Goal: Ask a question

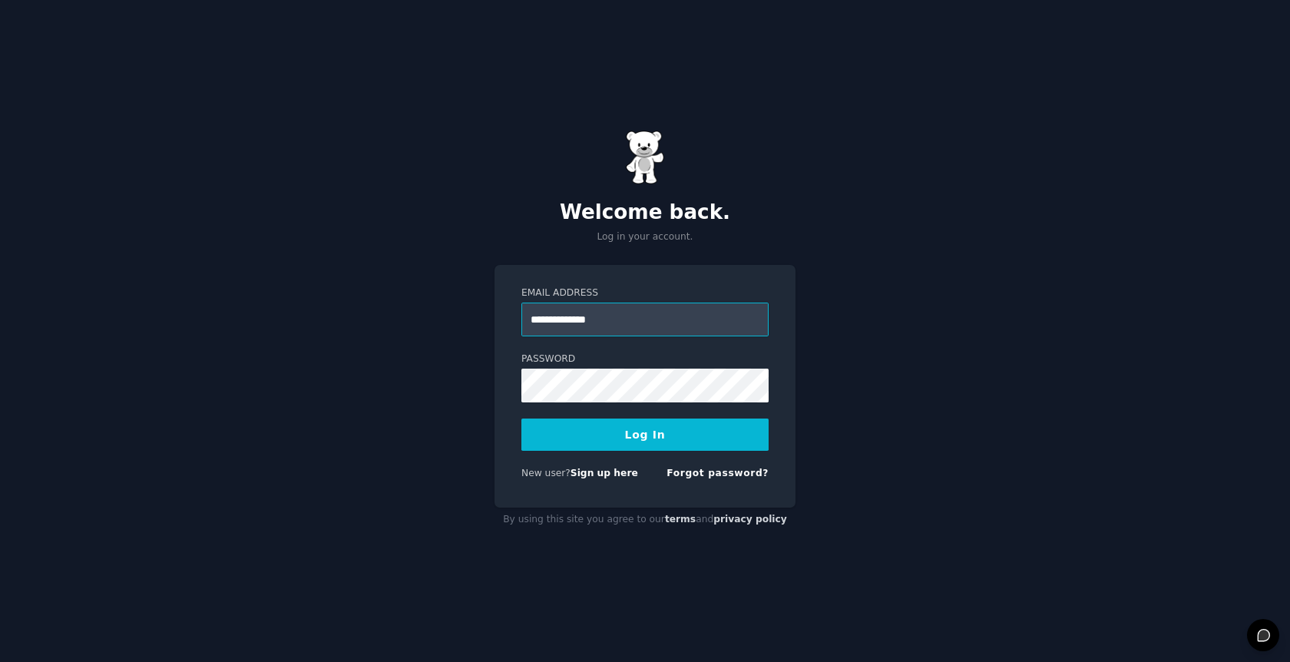
type input "**********"
click at [621, 425] on button "Log In" at bounding box center [644, 434] width 247 height 32
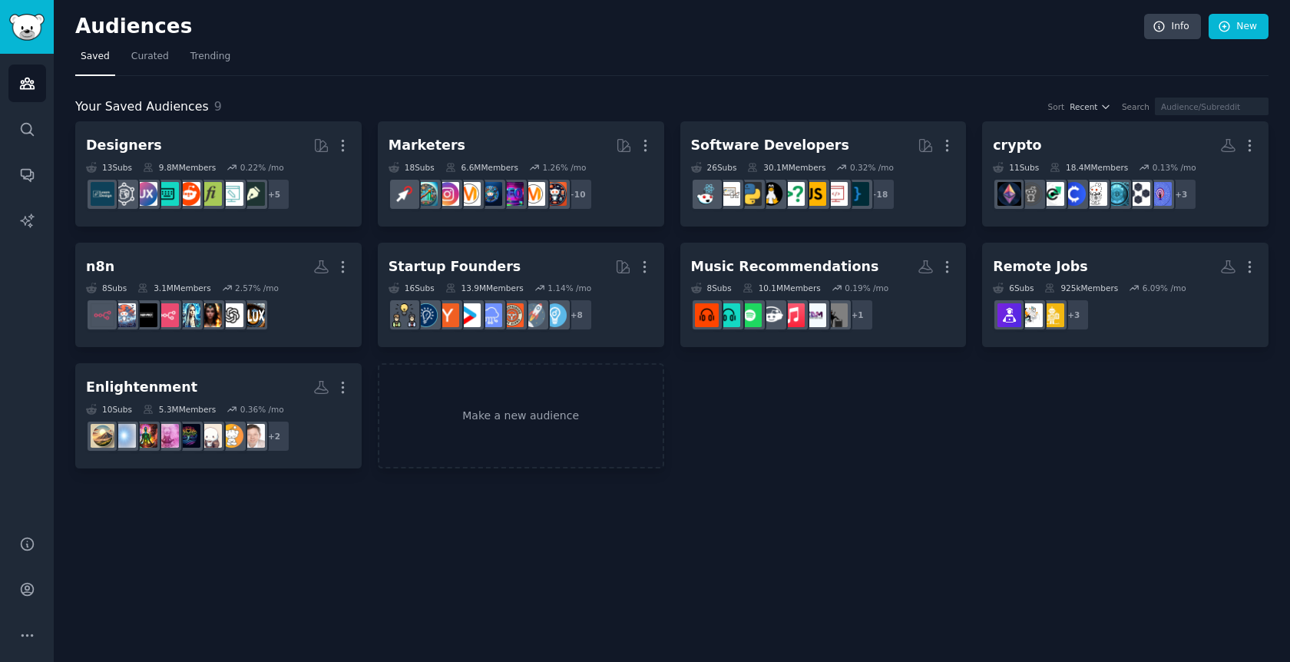
click at [511, 59] on nav "Saved Curated Trending" at bounding box center [671, 60] width 1193 height 31
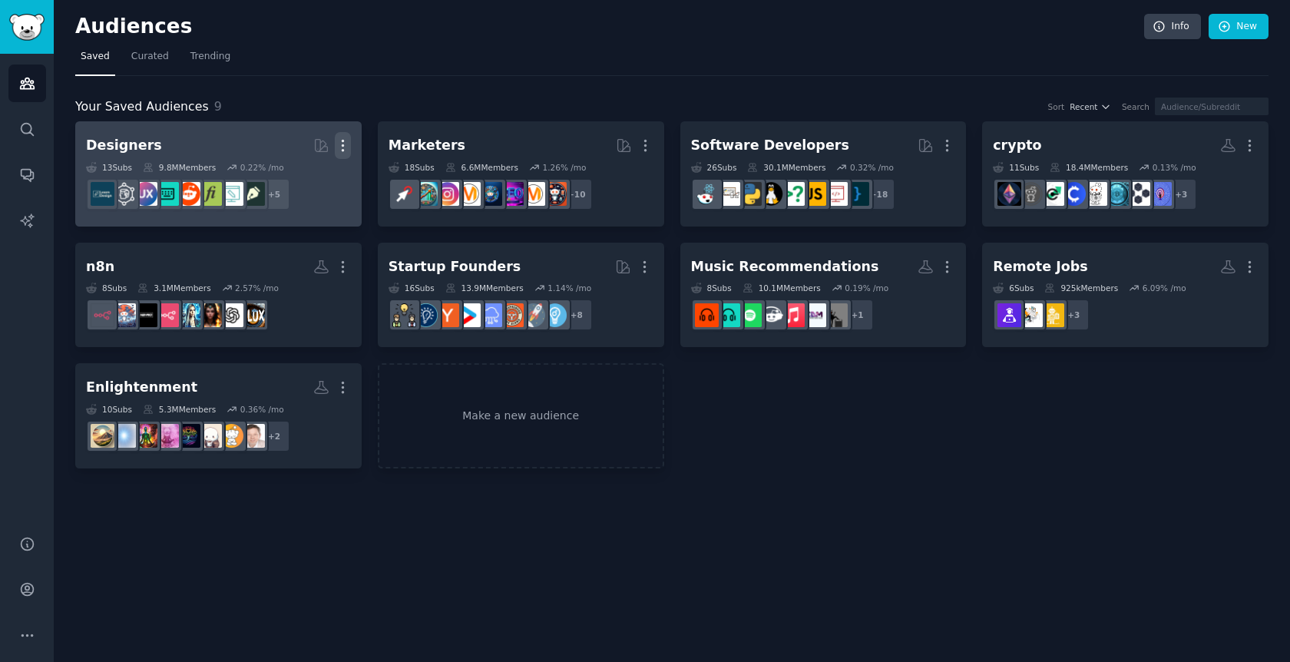
click at [341, 144] on icon "button" at bounding box center [343, 145] width 16 height 16
click at [301, 179] on p "Delete" at bounding box center [300, 178] width 35 height 16
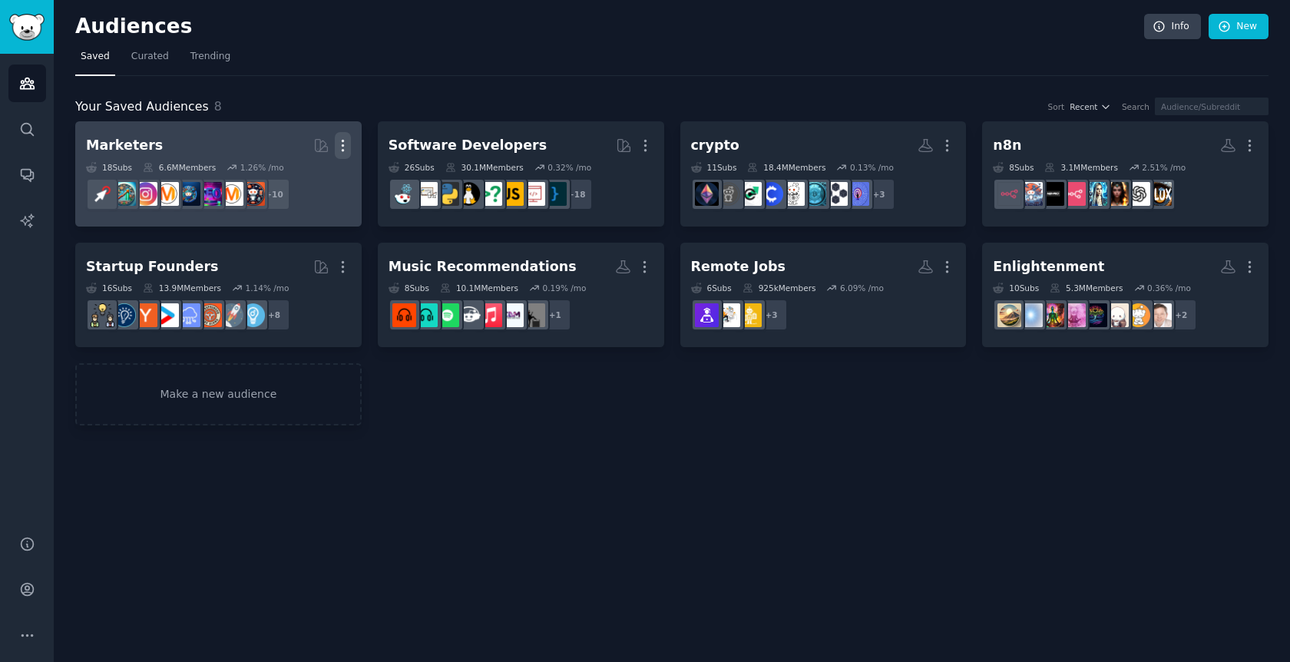
click at [342, 144] on icon "button" at bounding box center [343, 145] width 2 height 11
click at [299, 179] on p "Delete" at bounding box center [300, 178] width 35 height 16
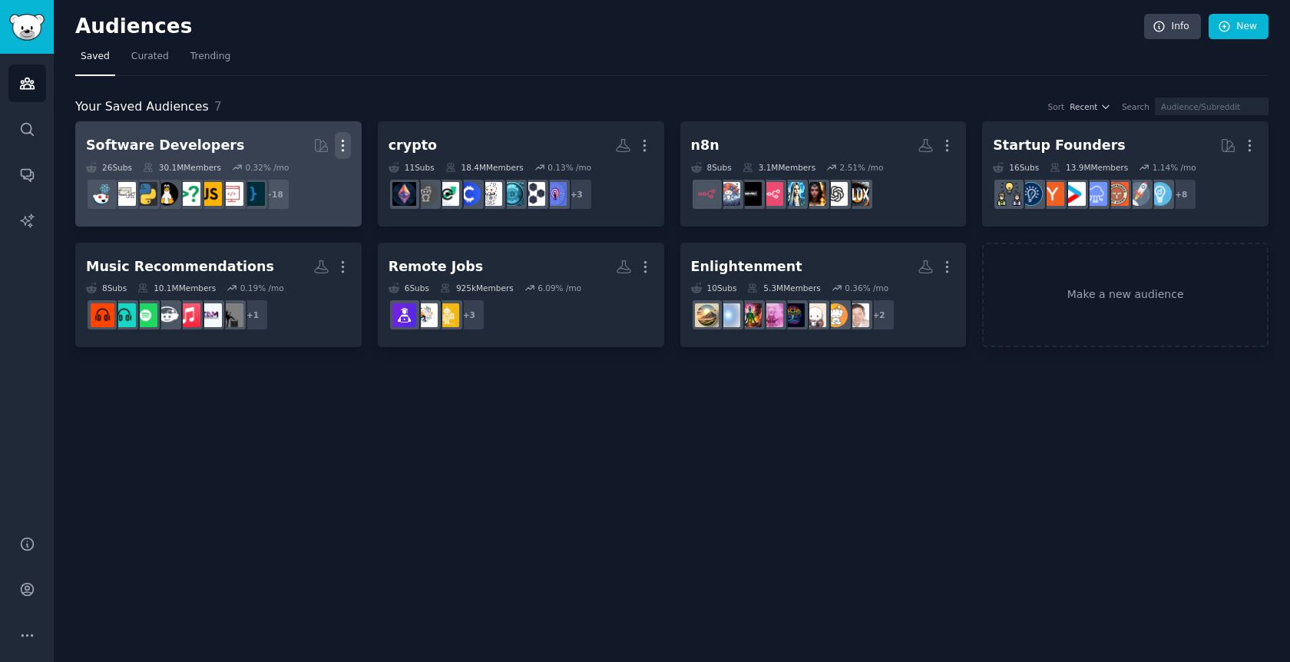
click at [335, 150] on icon "button" at bounding box center [343, 145] width 16 height 16
click at [278, 176] on icon at bounding box center [270, 178] width 16 height 16
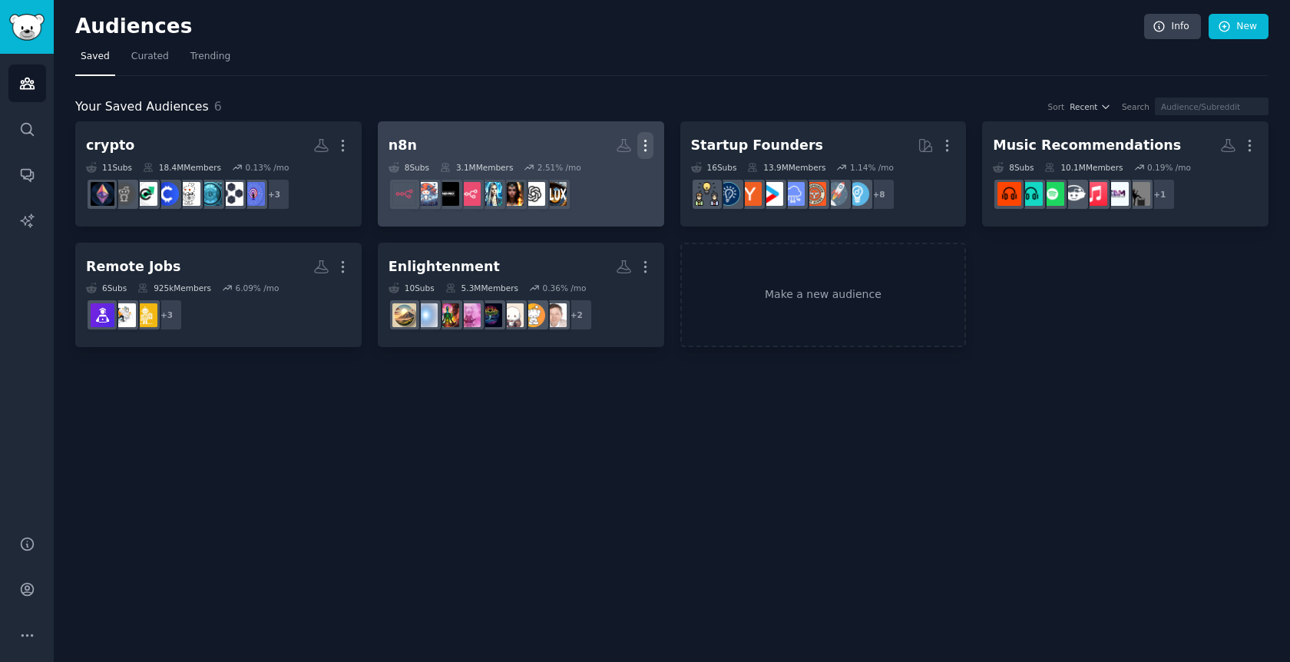
click at [648, 141] on icon "button" at bounding box center [645, 145] width 16 height 16
click at [603, 177] on p "Delete" at bounding box center [603, 178] width 35 height 16
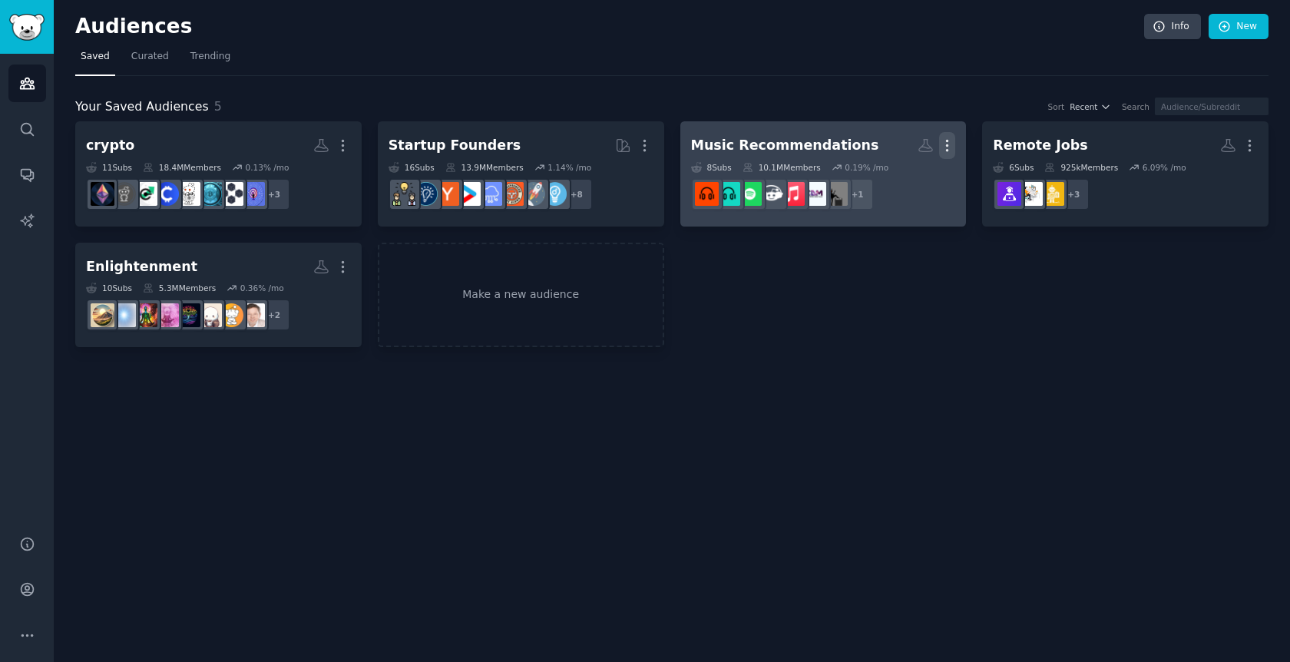
click at [948, 143] on icon "button" at bounding box center [947, 145] width 16 height 16
click at [910, 177] on p "Delete" at bounding box center [904, 178] width 35 height 16
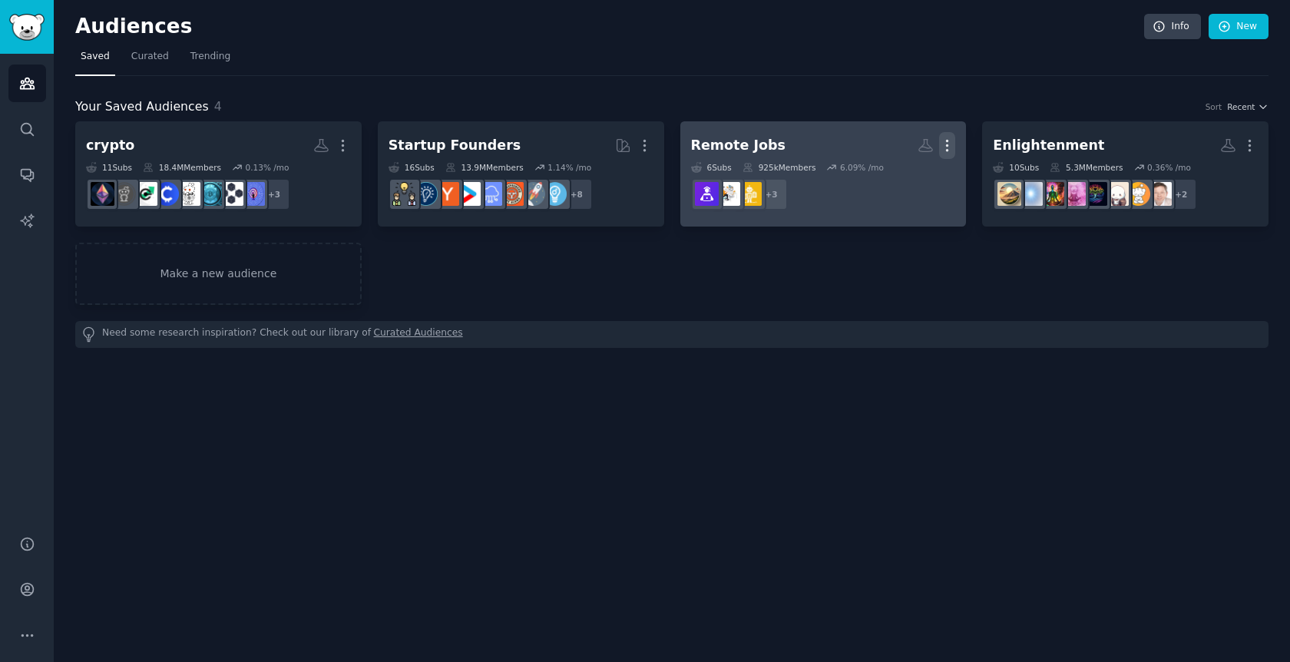
click at [942, 138] on icon "button" at bounding box center [947, 145] width 16 height 16
click at [903, 178] on p "Delete" at bounding box center [904, 178] width 35 height 16
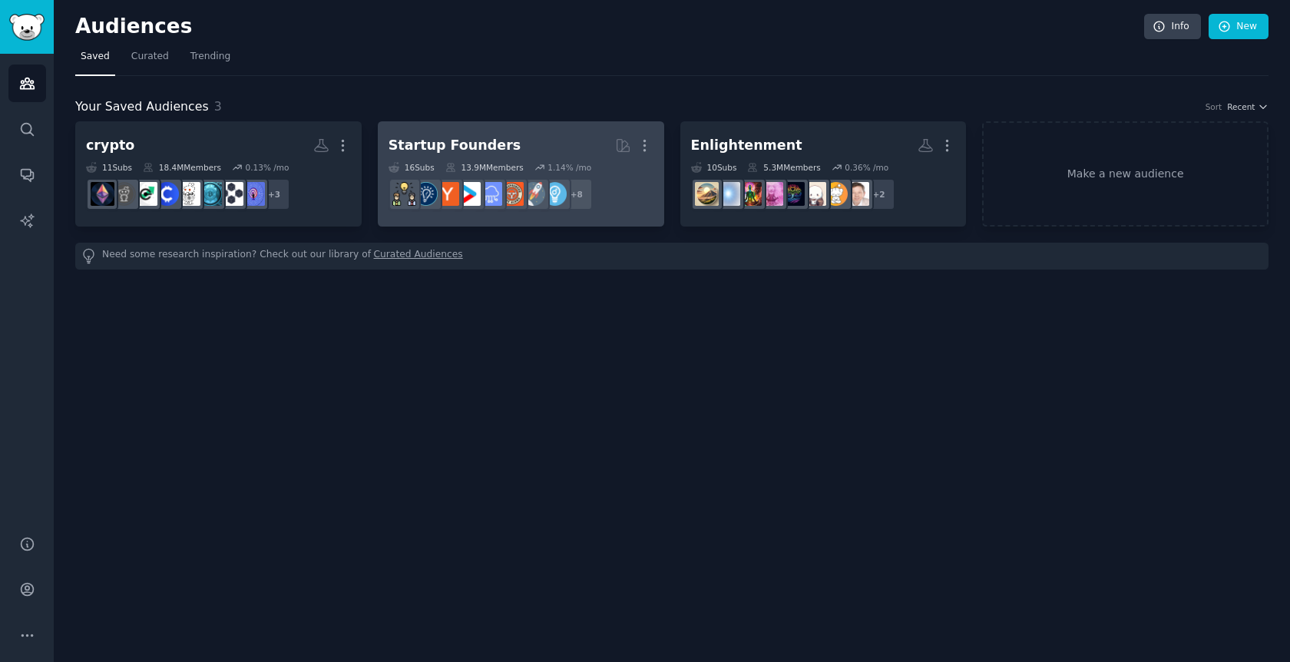
click at [460, 136] on div "Startup Founders" at bounding box center [454, 145] width 132 height 19
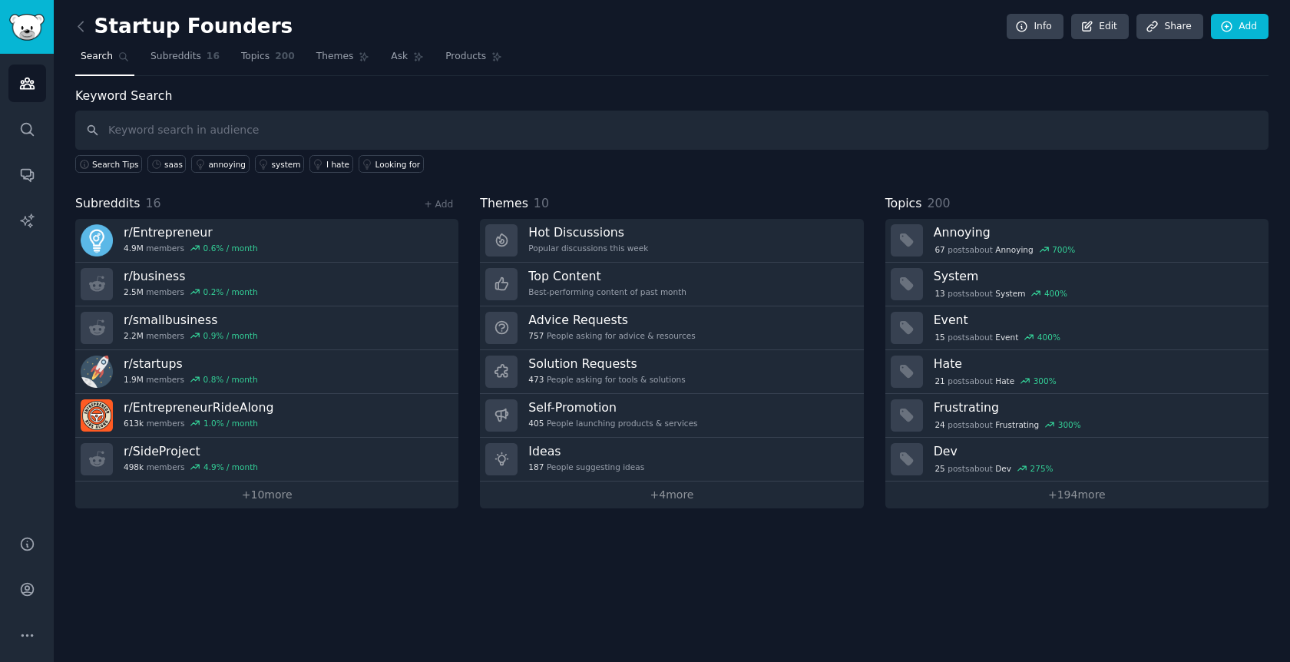
click at [246, 134] on input "text" at bounding box center [671, 130] width 1193 height 39
click at [228, 164] on div "annoying" at bounding box center [227, 164] width 38 height 11
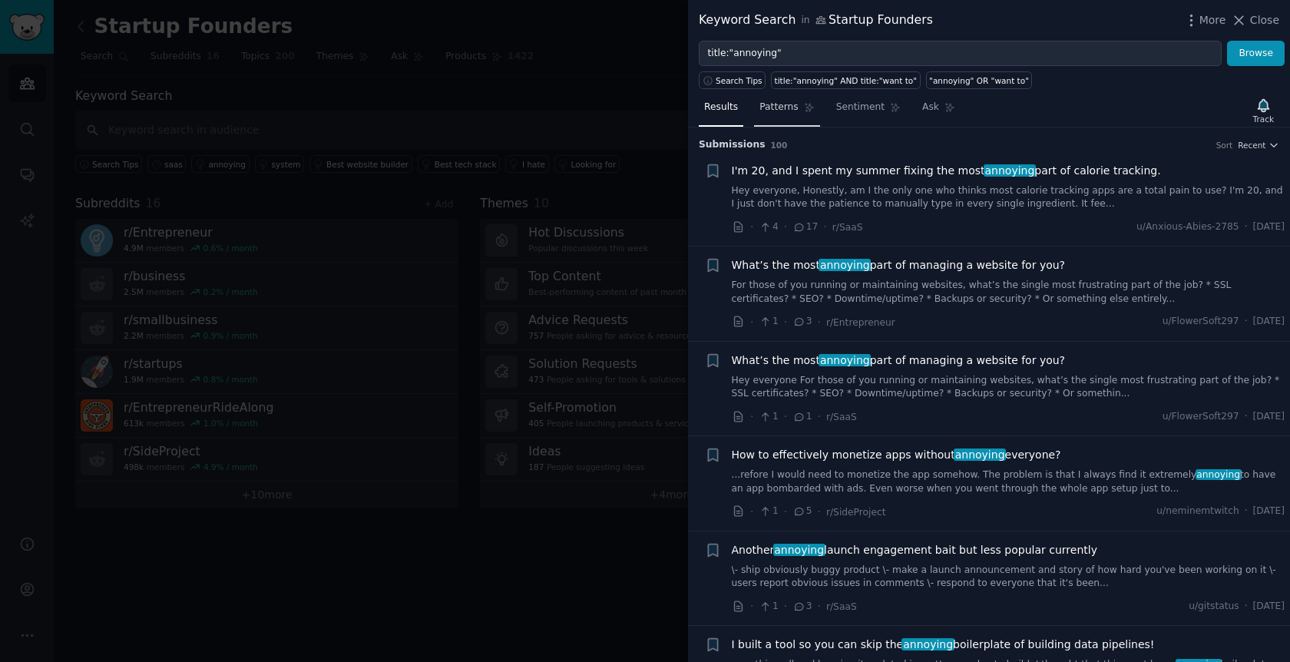
click at [775, 115] on link "Patterns" at bounding box center [786, 110] width 65 height 31
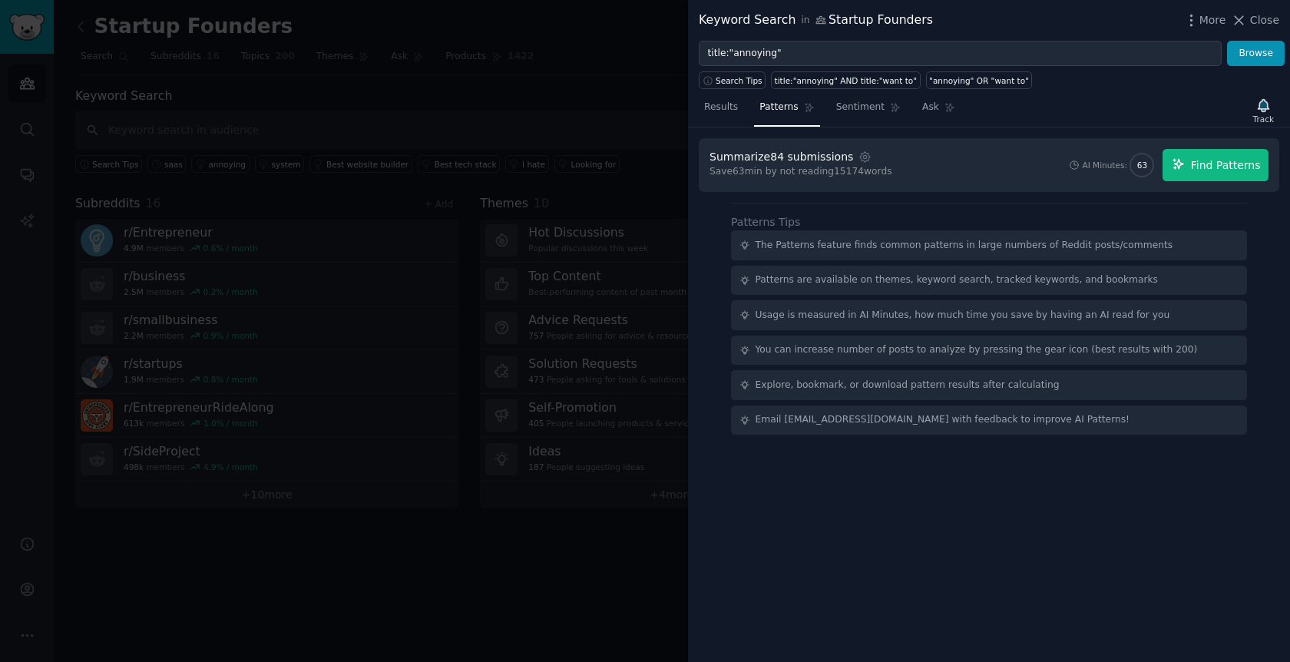
click at [1195, 160] on span "Find Patterns" at bounding box center [1226, 165] width 70 height 16
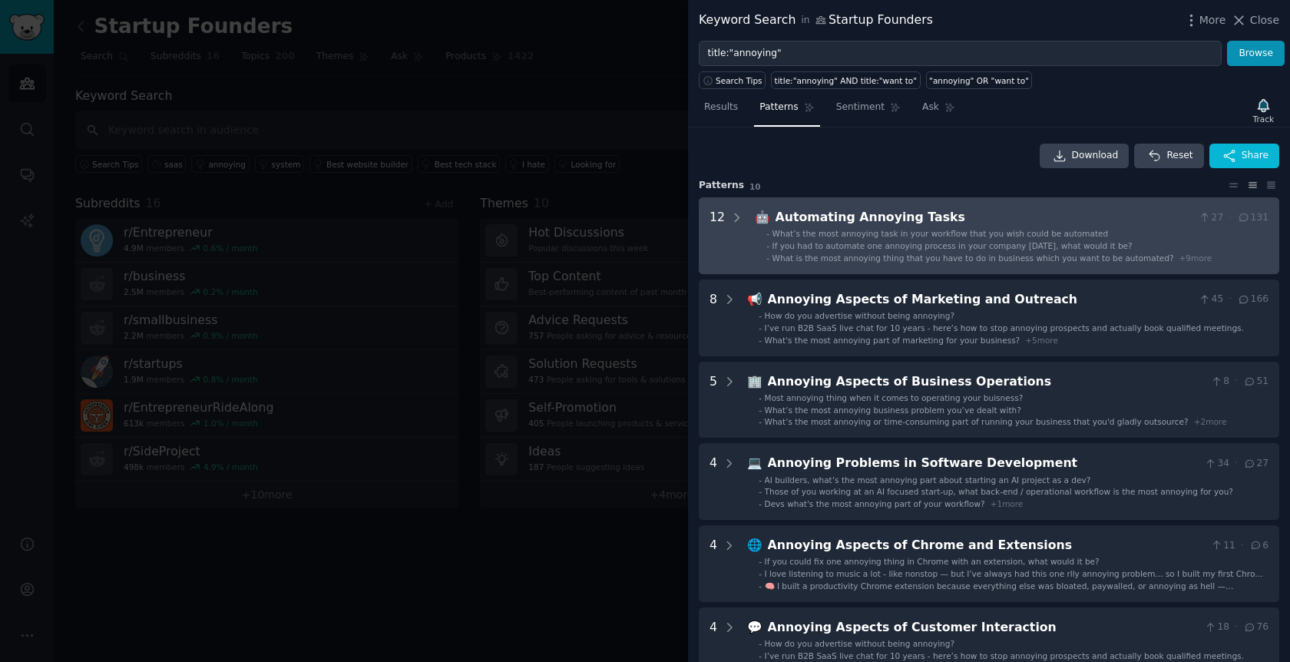
click at [999, 237] on span "What’s the most annoying task in your workflow that you wish could be automated" at bounding box center [940, 233] width 336 height 9
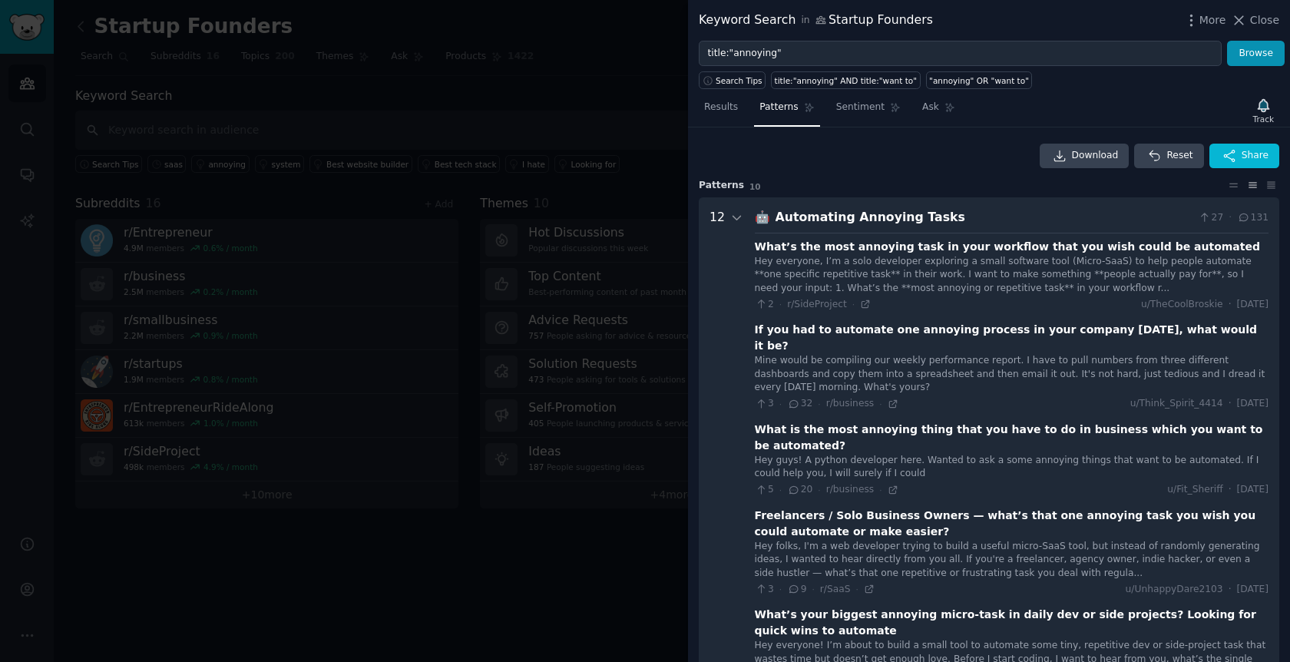
scroll to position [70, 0]
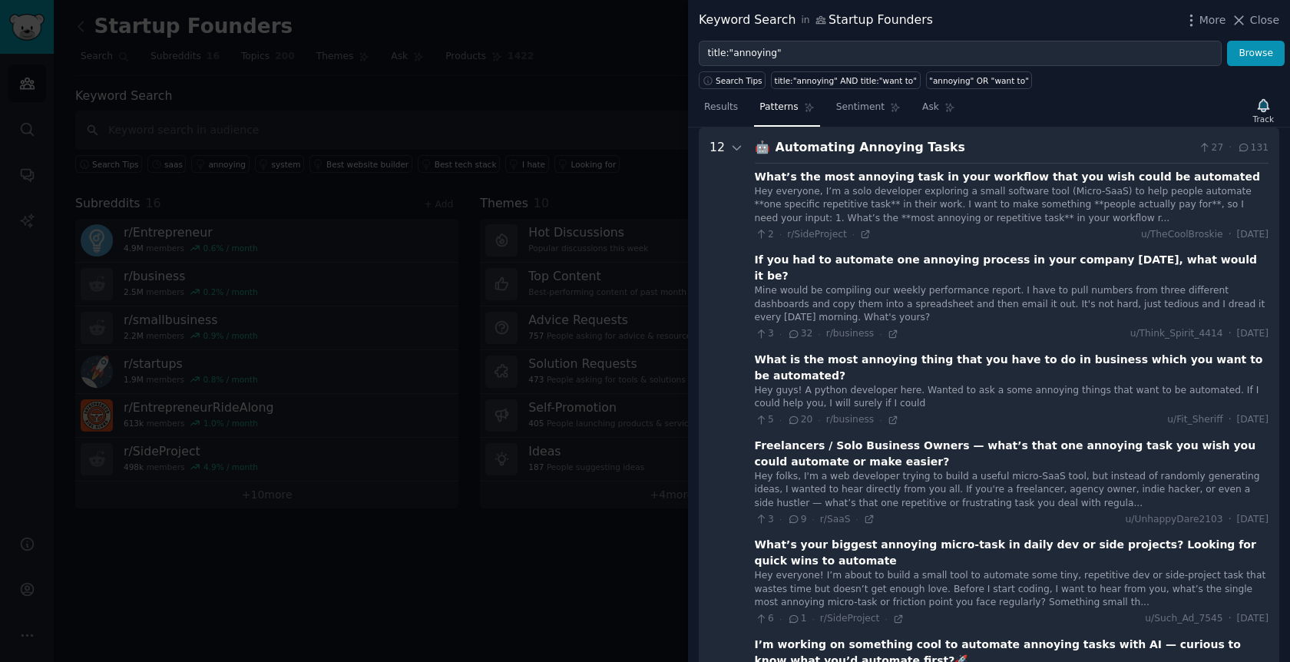
click at [978, 263] on div "If you had to automate one annoying process in your company tomorrow, what woul…" at bounding box center [1012, 268] width 514 height 32
click at [827, 284] on div "Mine would be compiling our weekly performance report. I have to pull numbers f…" at bounding box center [1012, 304] width 514 height 41
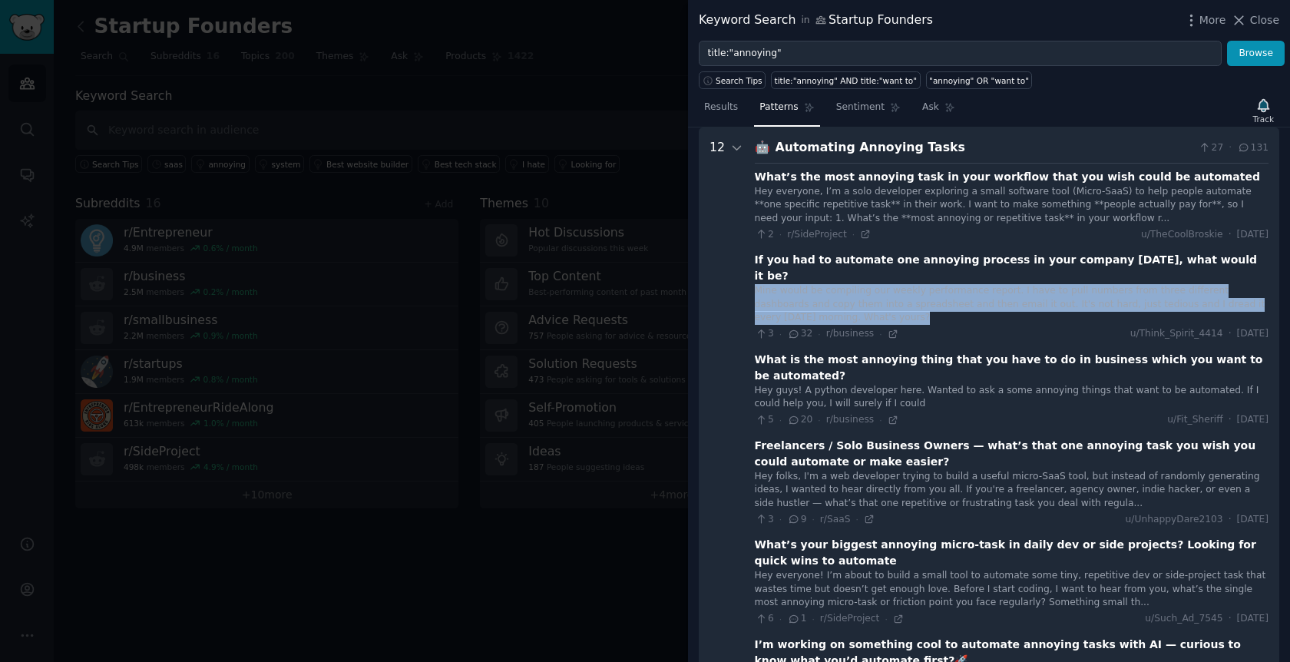
click at [827, 284] on div "Mine would be compiling our weekly performance report. I have to pull numbers f…" at bounding box center [1012, 304] width 514 height 41
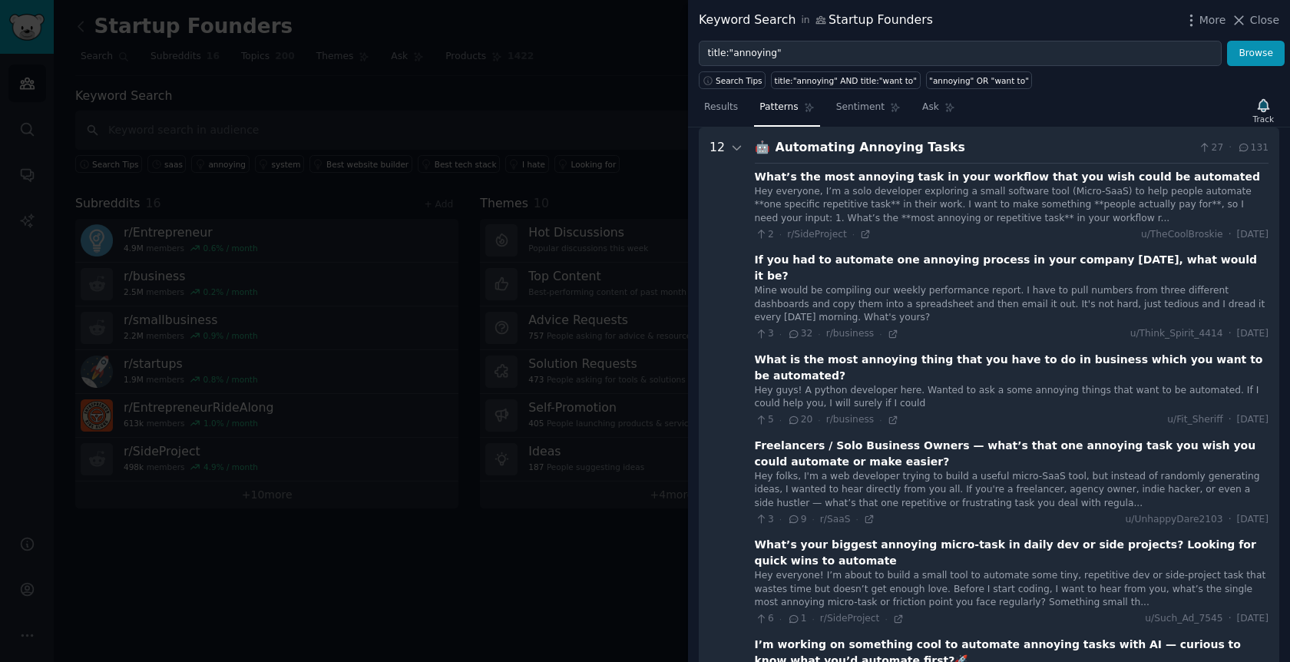
click at [867, 284] on div "Mine would be compiling our weekly performance report. I have to pull numbers f…" at bounding box center [1012, 304] width 514 height 41
click at [916, 287] on div "Mine would be compiling our weekly performance report. I have to pull numbers f…" at bounding box center [1012, 304] width 514 height 41
click at [530, 560] on div at bounding box center [645, 331] width 1290 height 662
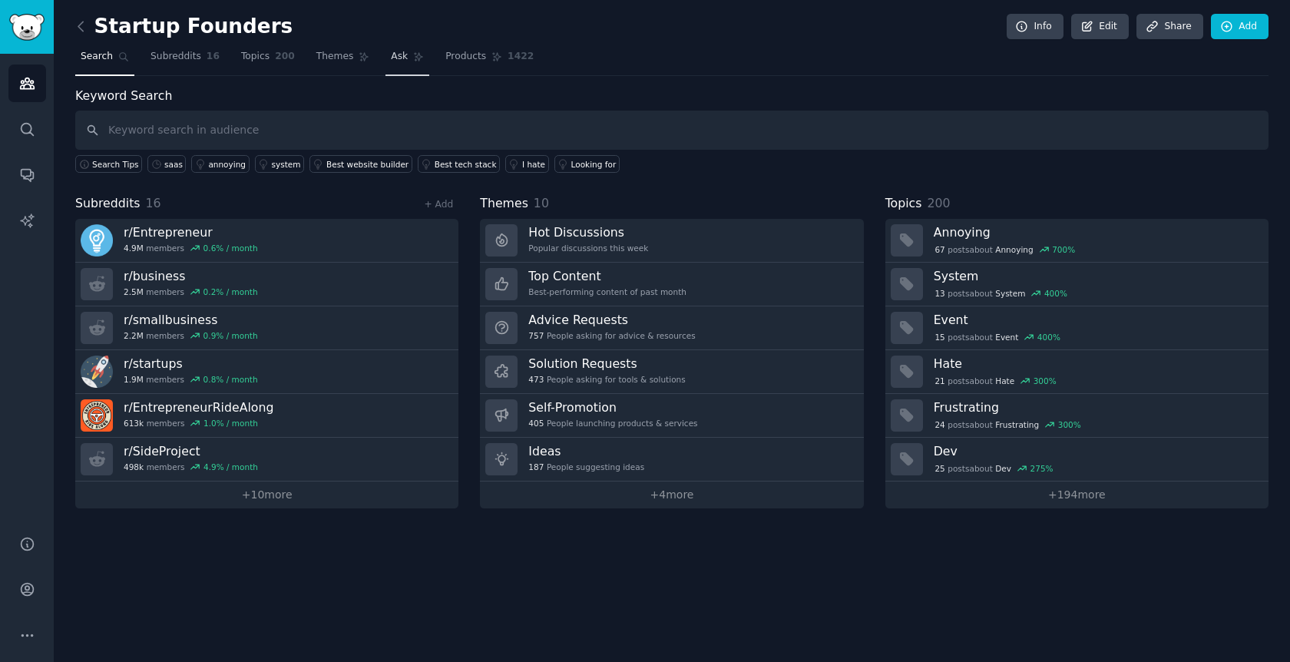
click at [397, 63] on link "Ask" at bounding box center [407, 60] width 44 height 31
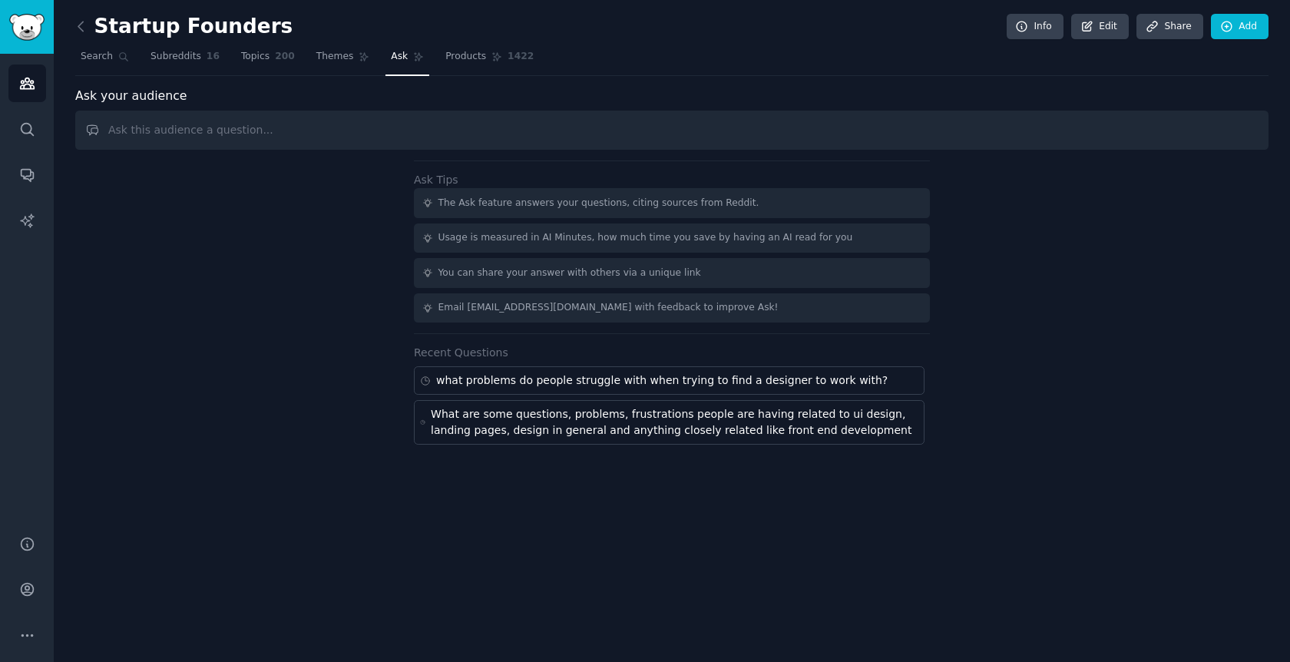
click at [391, 126] on input "text" at bounding box center [671, 130] width 1193 height 39
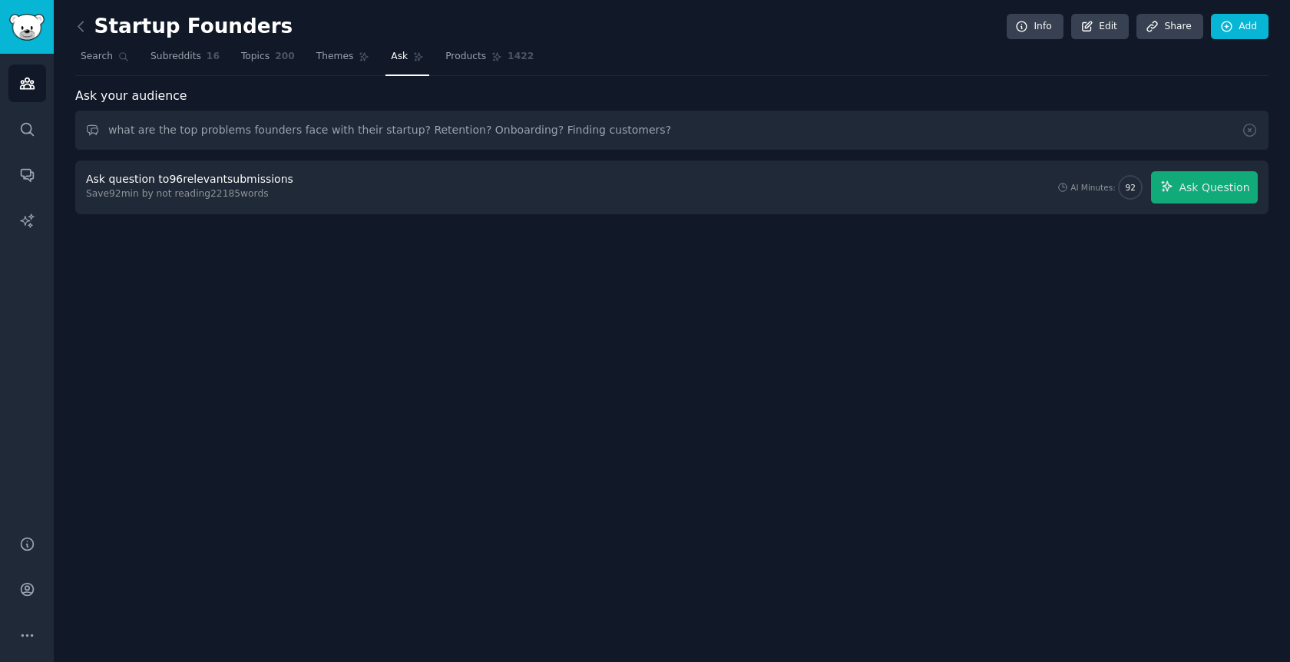
click at [735, 85] on div "Startup Founders Info Edit Share Add Search Subreddits 16 Topics 200 Themes Ask…" at bounding box center [671, 117] width 1193 height 193
click at [1205, 172] on button "Ask Question" at bounding box center [1204, 187] width 107 height 32
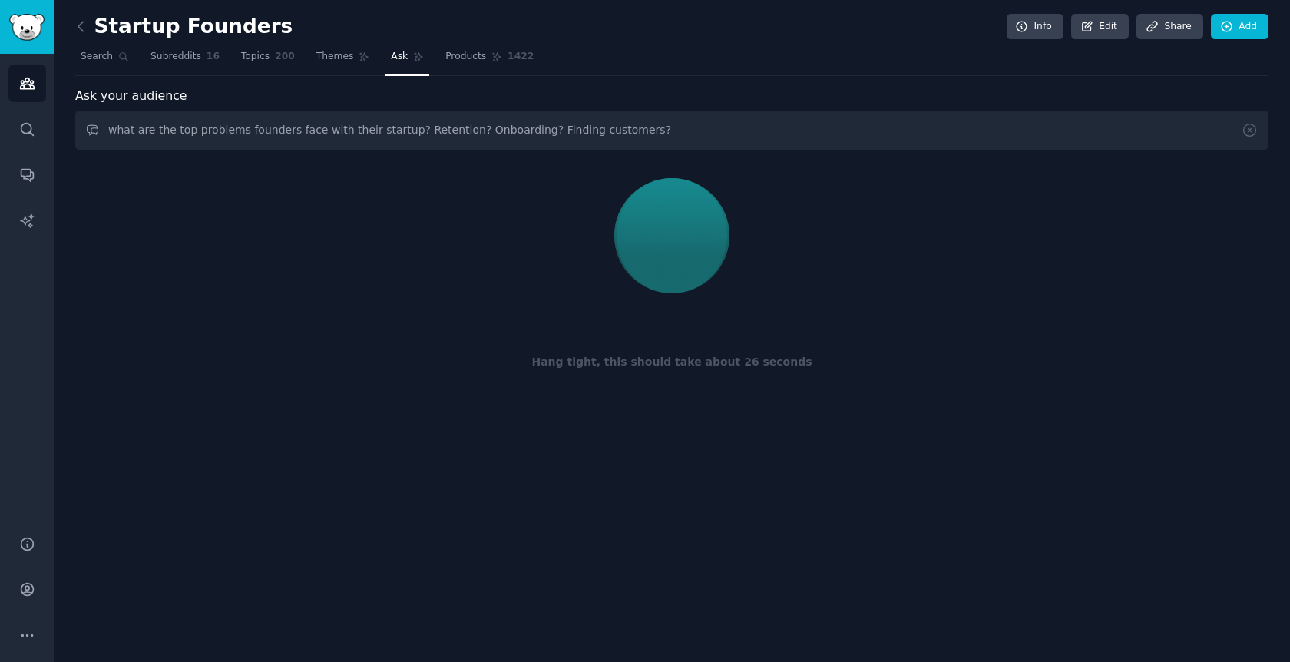
click at [778, 76] on div "Startup Founders Info Edit Share Add Search Subreddits 16 Topics 200 Themes Ask…" at bounding box center [671, 219] width 1193 height 397
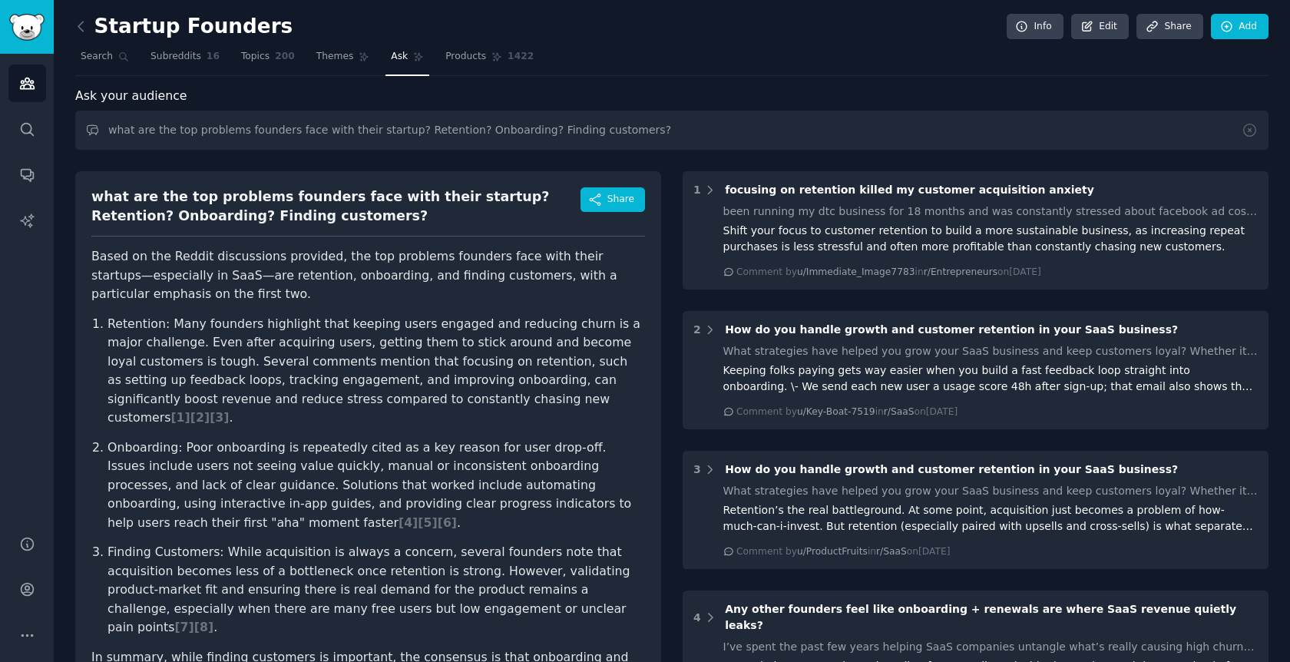
click at [236, 114] on input "what are the top problems founders face with their startup? Retention? Onboardi…" at bounding box center [671, 130] width 1193 height 39
paste input "Based on conversations across these founder-focused subreddits, what are the mo…"
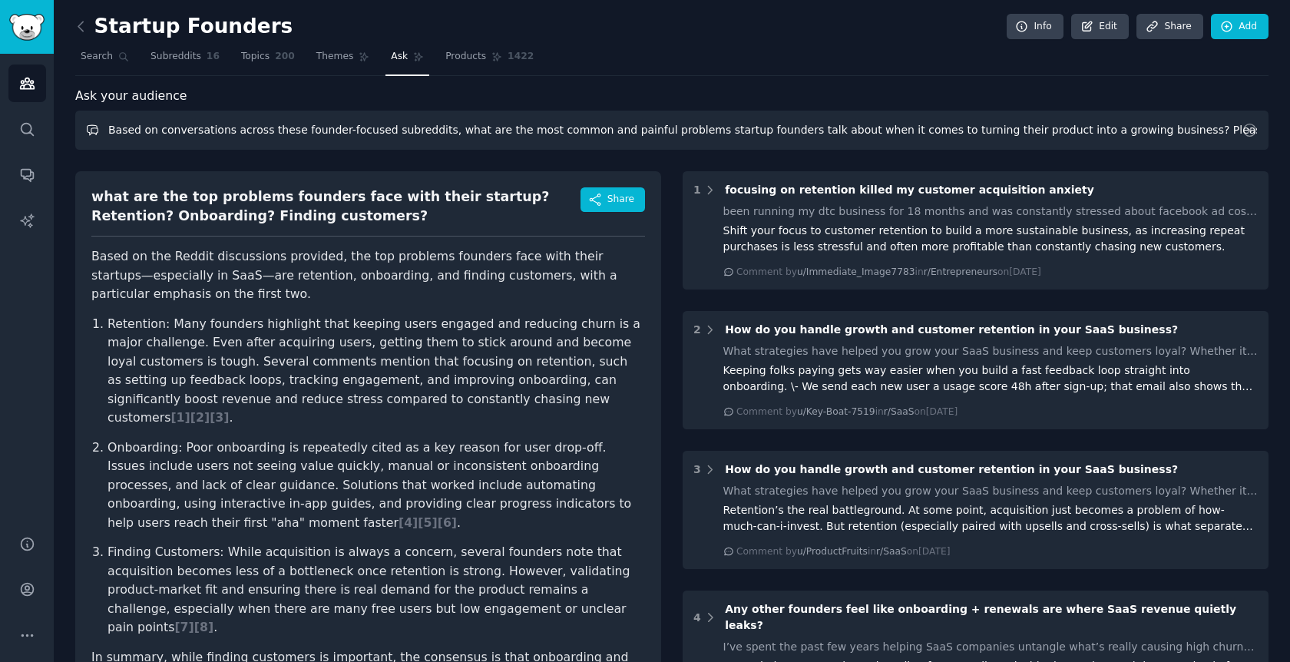
paste input "text"
type input "Based on conversations across these founder-focused subreddits, what are the mo…"
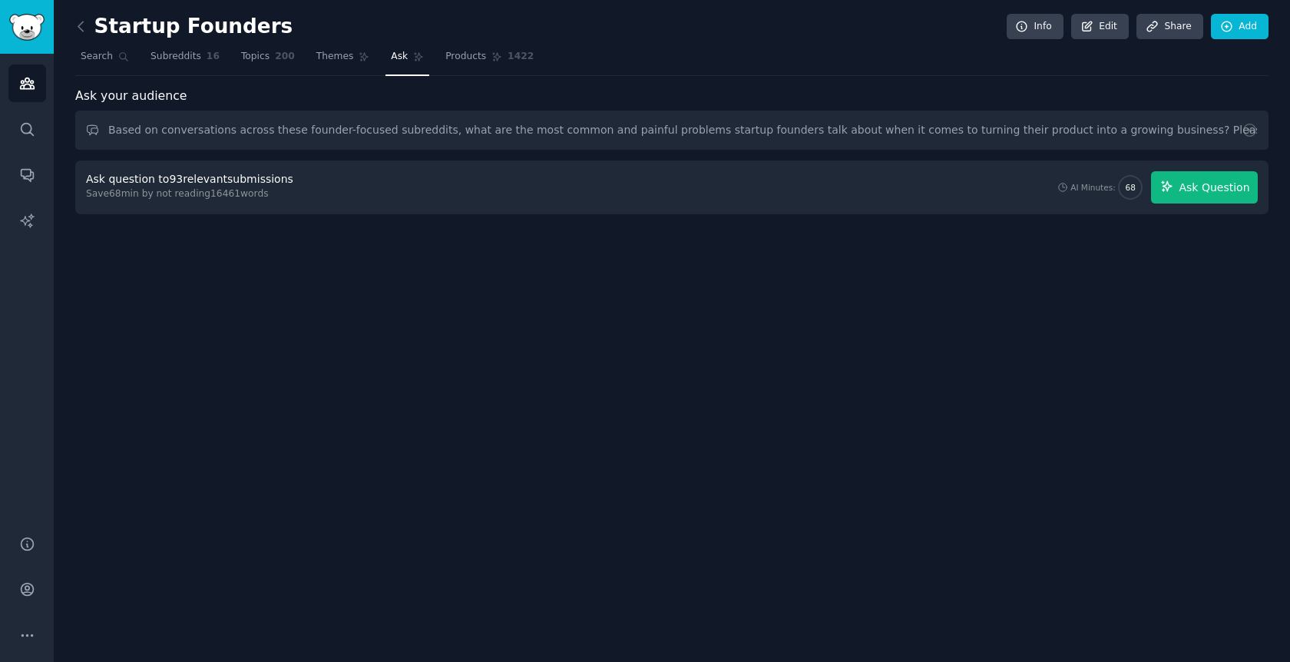
click at [1194, 183] on span "Ask Question" at bounding box center [1213, 188] width 71 height 16
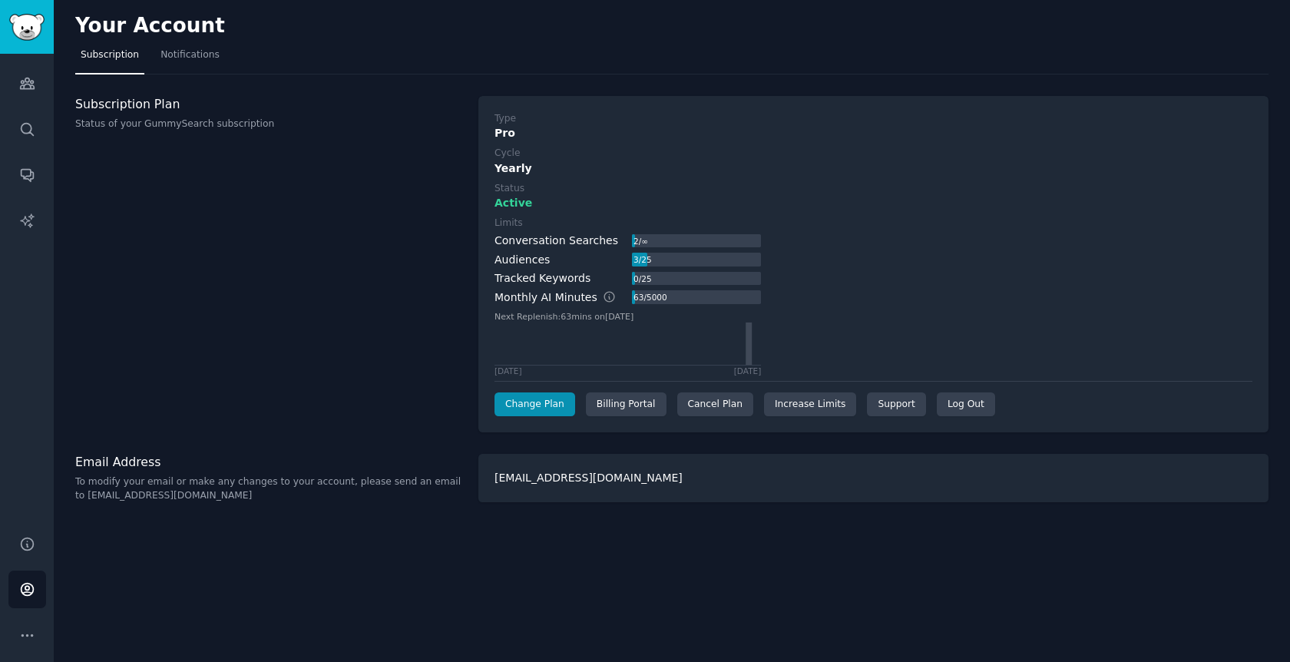
click at [725, 106] on div "Type Pro Cycle Yearly Status Active Limits Conversation Searches 2 / ∞ Audience…" at bounding box center [873, 264] width 790 height 337
click at [649, 87] on div "Your Account Subscription Notifications Subscription Plan Status of your GummyS…" at bounding box center [672, 331] width 1236 height 662
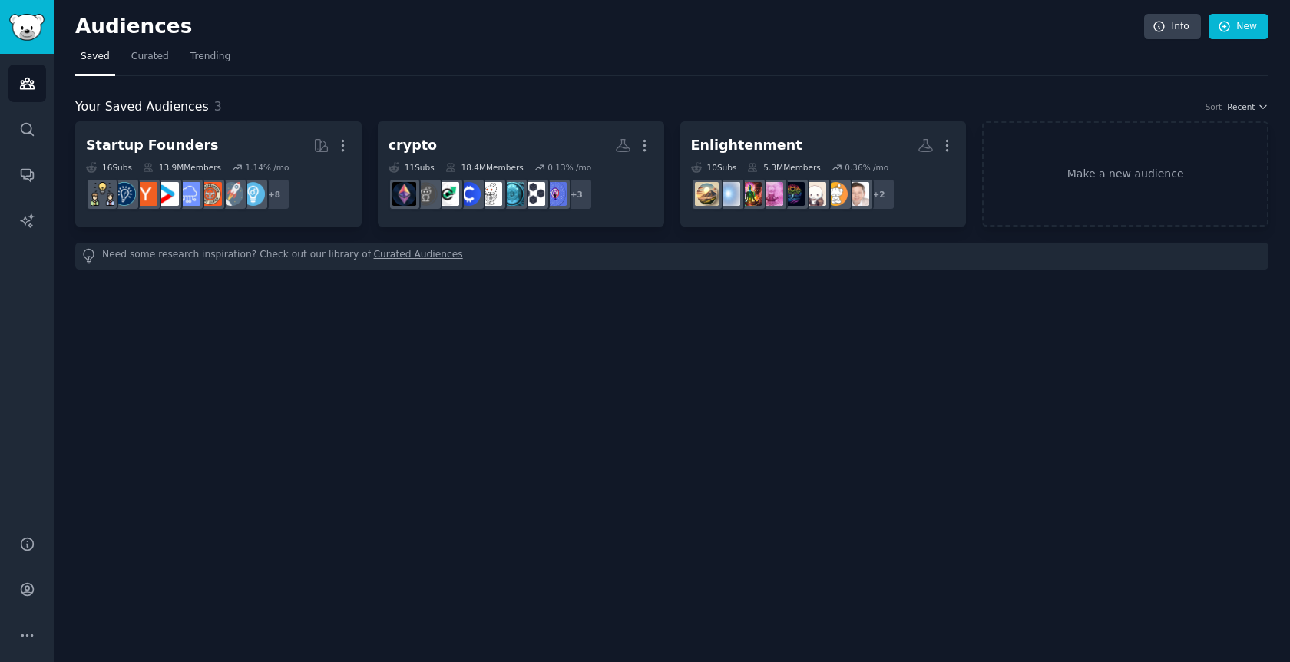
click at [459, 53] on nav "Saved Curated Trending" at bounding box center [671, 60] width 1193 height 31
click at [1239, 38] on link "New" at bounding box center [1238, 27] width 60 height 26
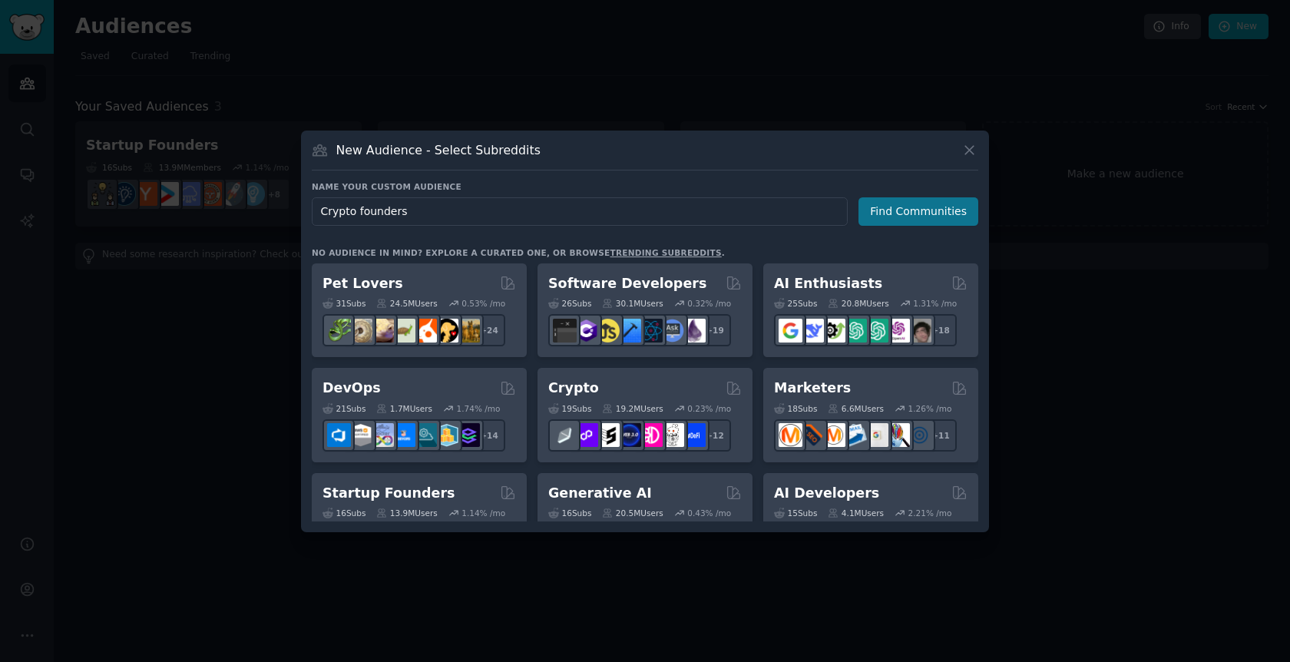
type input "Crypto founders"
click at [947, 216] on button "Find Communities" at bounding box center [918, 211] width 120 height 28
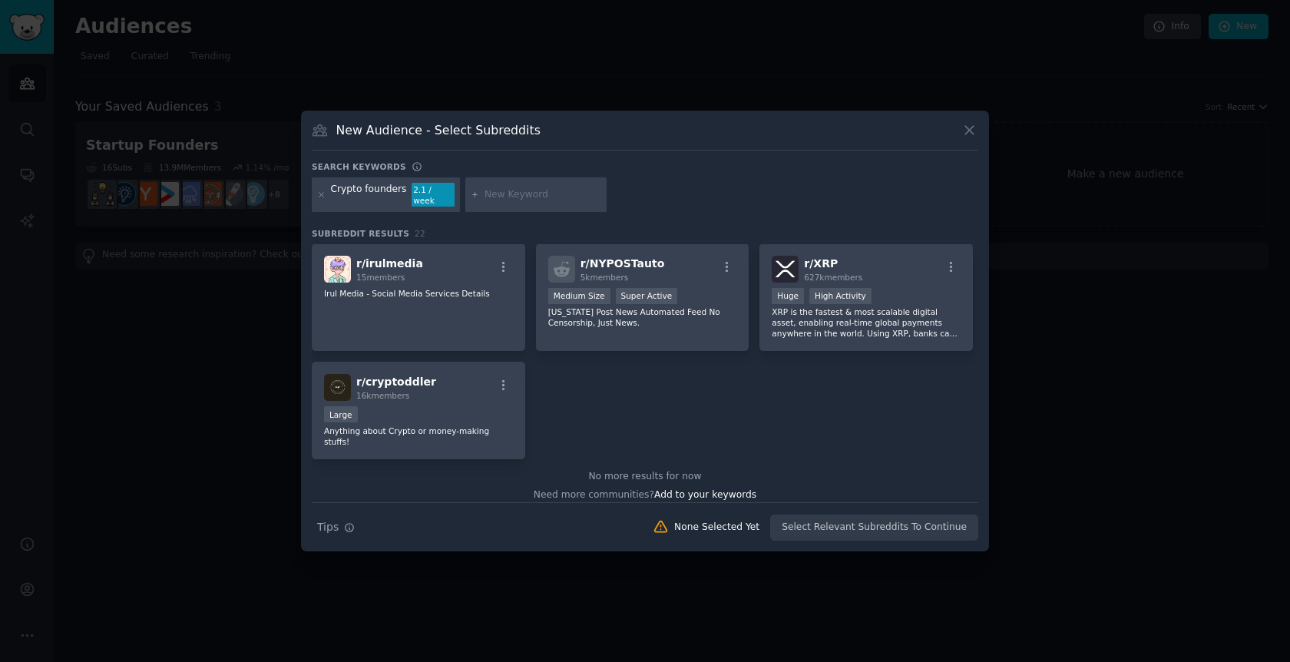
scroll to position [693, 0]
click at [530, 352] on div "r/ CryptoCurrency 9.9M members Massive Super Active The leading community for c…" at bounding box center [645, 5] width 666 height 909
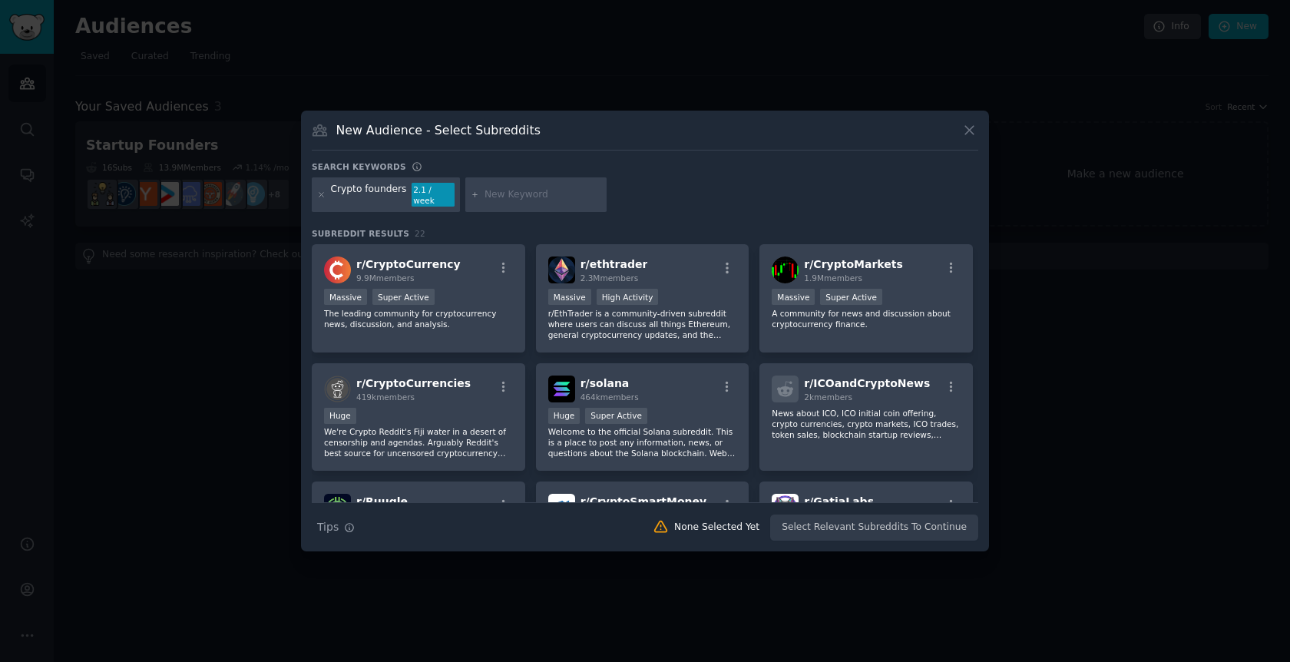
scroll to position [0, 0]
click at [521, 186] on div at bounding box center [535, 194] width 141 height 35
click at [542, 197] on input "text" at bounding box center [542, 195] width 117 height 14
click at [633, 177] on div "Search keywords" at bounding box center [645, 169] width 666 height 16
click at [545, 189] on input "text" at bounding box center [542, 195] width 117 height 14
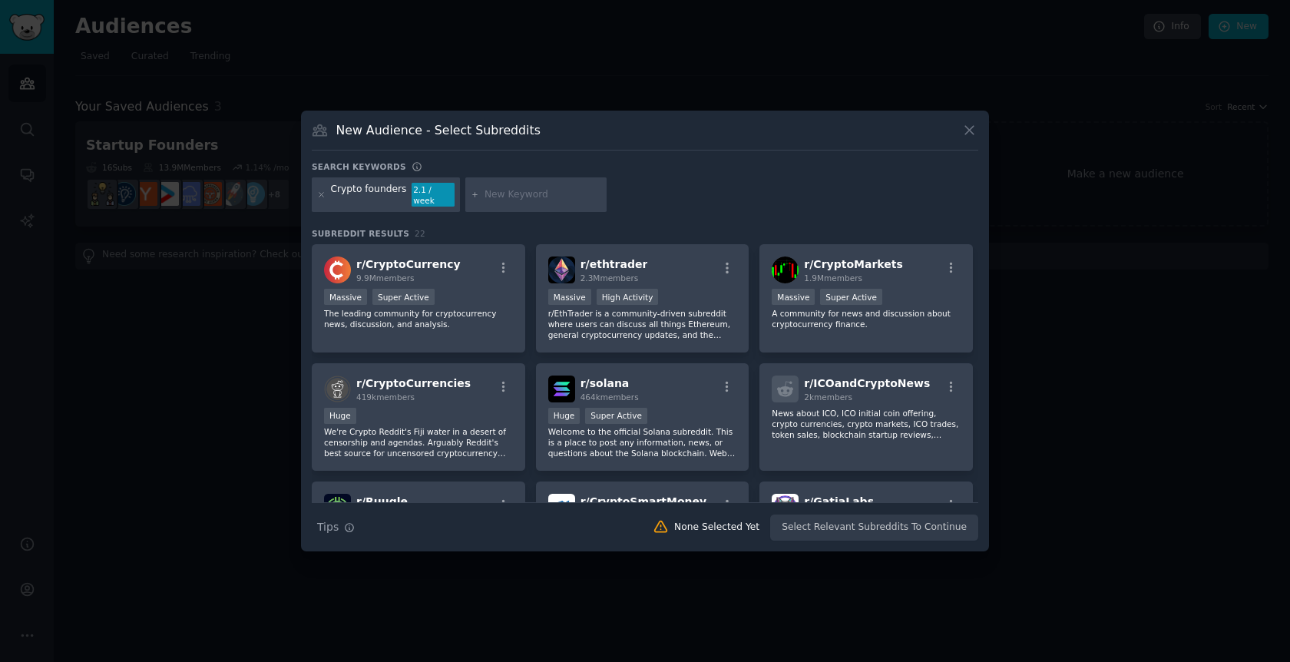
click at [626, 177] on div "Search keywords" at bounding box center [645, 169] width 666 height 16
click at [522, 200] on input "text" at bounding box center [542, 195] width 117 height 14
click at [647, 200] on div "Crypto founders 2.1 / week" at bounding box center [645, 197] width 666 height 41
click at [536, 194] on input "text" at bounding box center [542, 195] width 117 height 14
click at [686, 194] on div "Crypto founders 2.1 / week" at bounding box center [645, 197] width 666 height 41
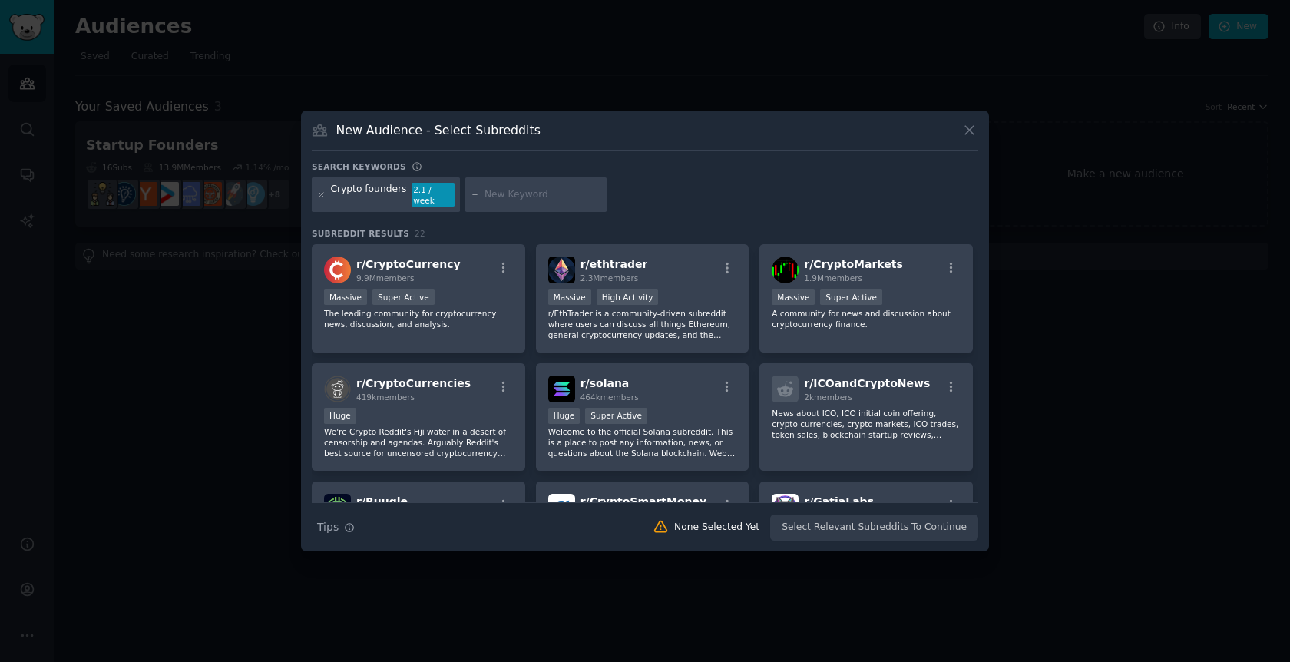
click at [514, 187] on div at bounding box center [535, 194] width 141 height 35
click at [538, 196] on input "text" at bounding box center [542, 195] width 117 height 14
click at [682, 195] on div "Crypto founders 2.1 / week" at bounding box center [645, 197] width 666 height 41
click at [667, 192] on div "Crypto founders 2.1 / week" at bounding box center [645, 197] width 666 height 41
click at [202, 320] on div at bounding box center [645, 331] width 1290 height 662
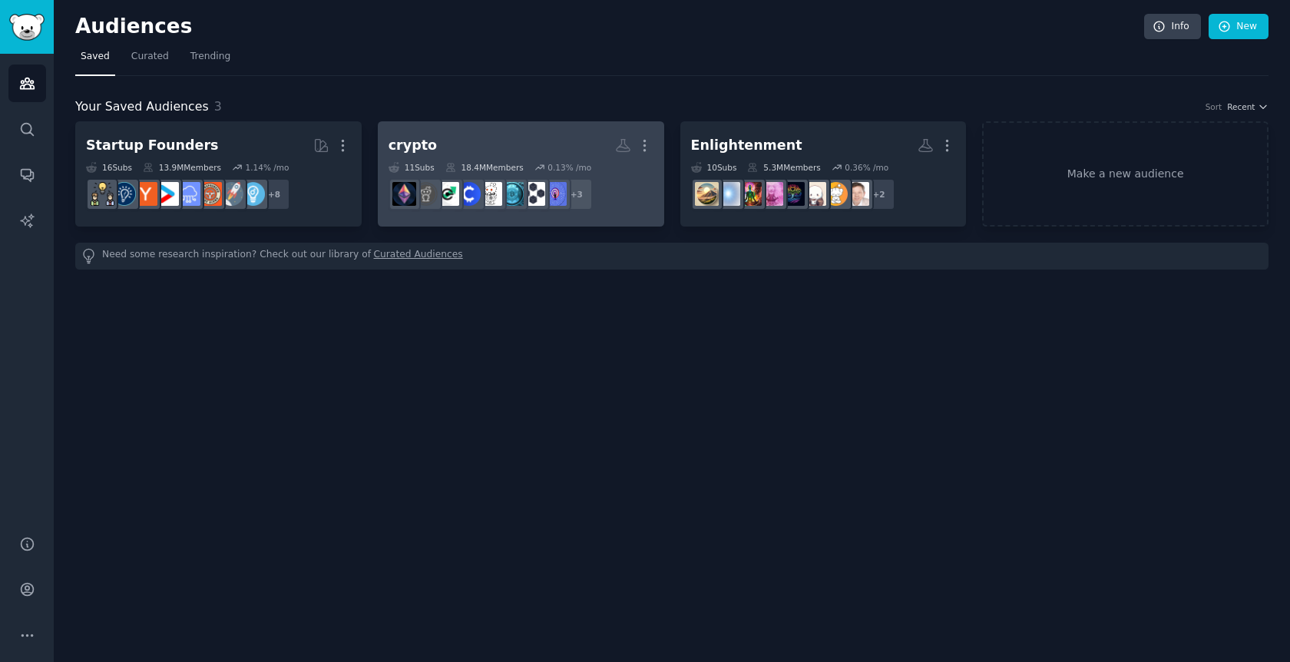
click at [422, 137] on div "crypto" at bounding box center [412, 145] width 48 height 19
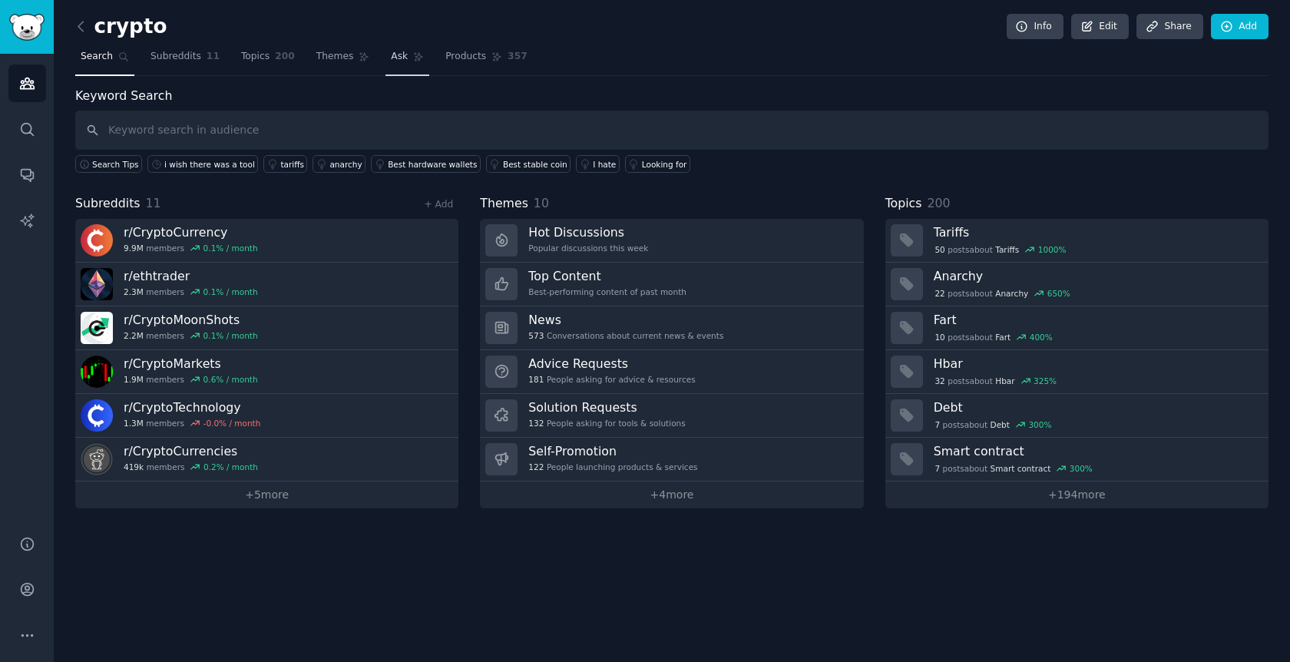
click at [391, 57] on span "Ask" at bounding box center [399, 57] width 17 height 14
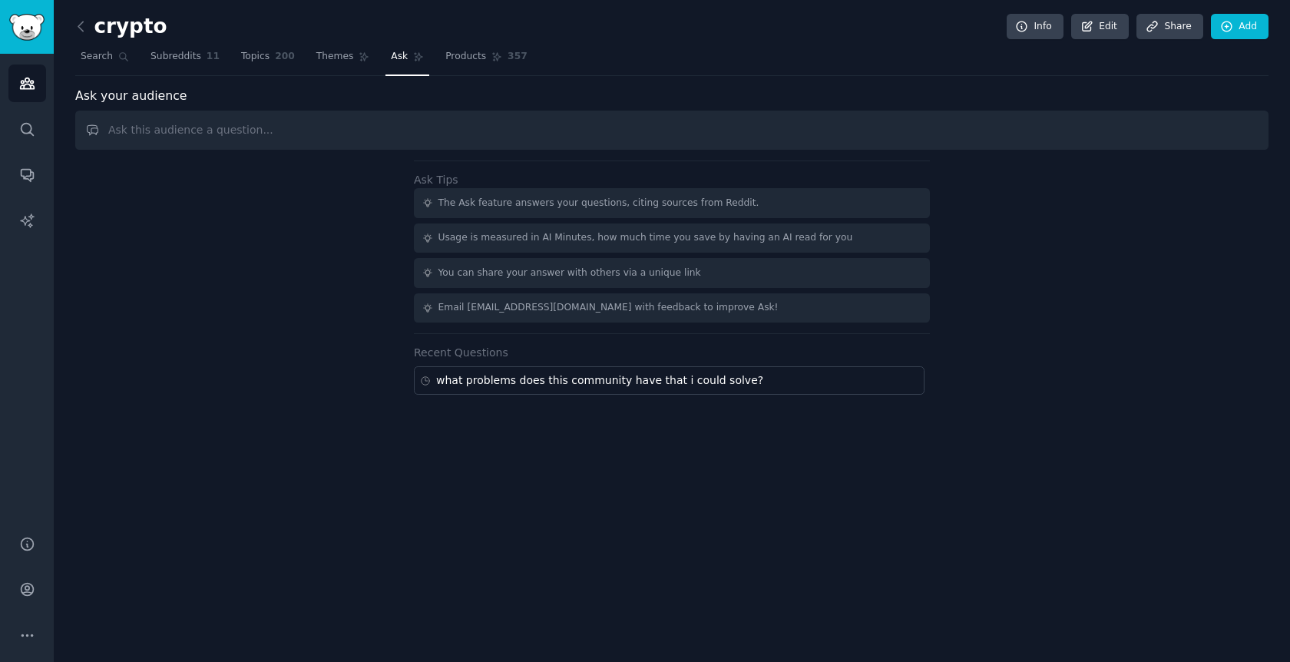
click at [230, 135] on input "text" at bounding box center [671, 130] width 1193 height 39
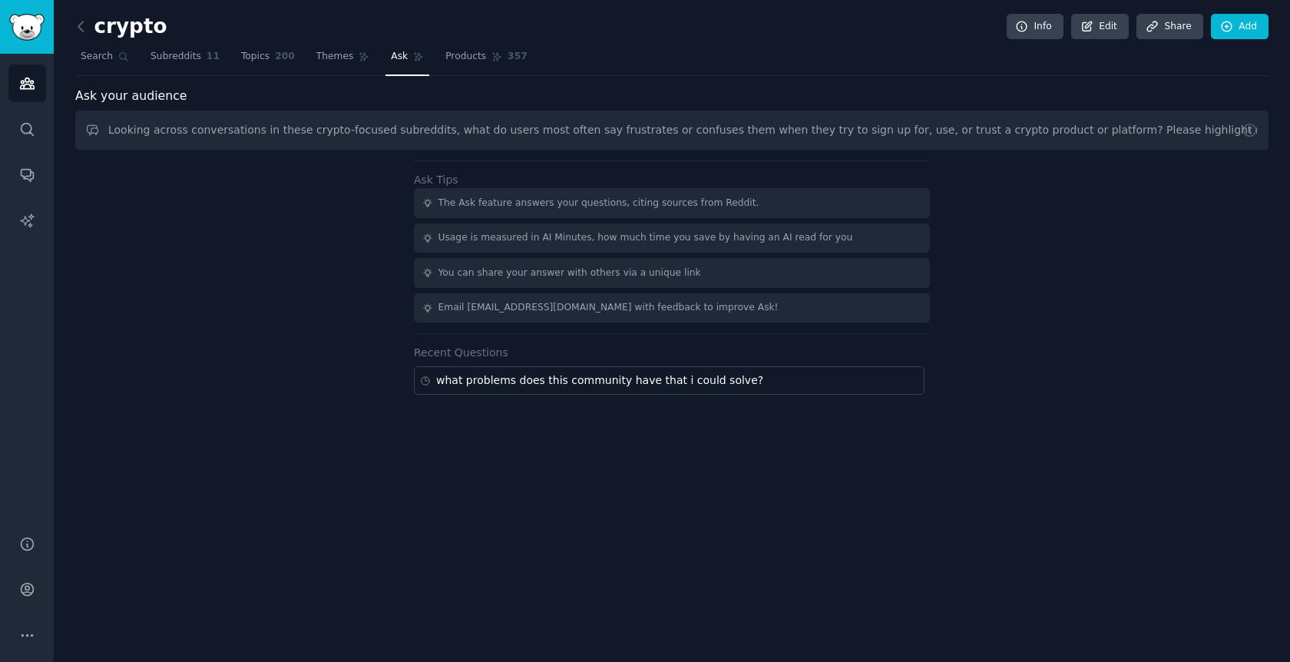
type input "Looking across conversations in these crypto-focused subreddits, what do users …"
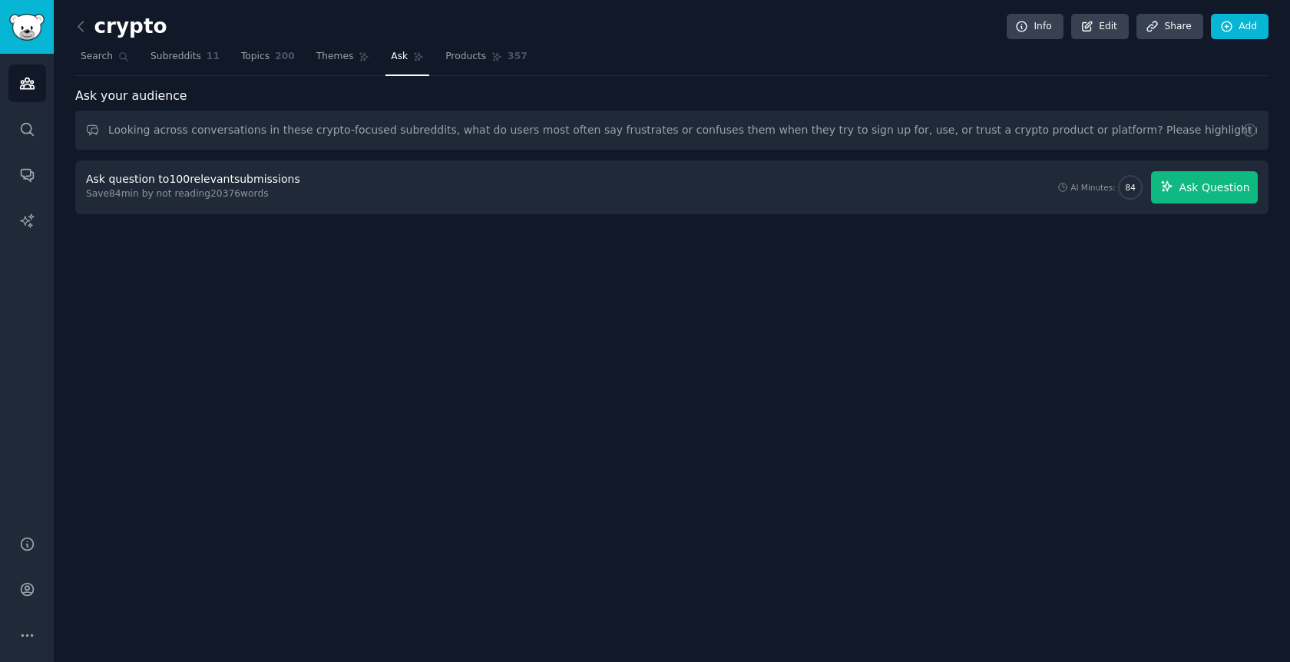
click at [1193, 177] on button "Ask Question" at bounding box center [1204, 187] width 107 height 32
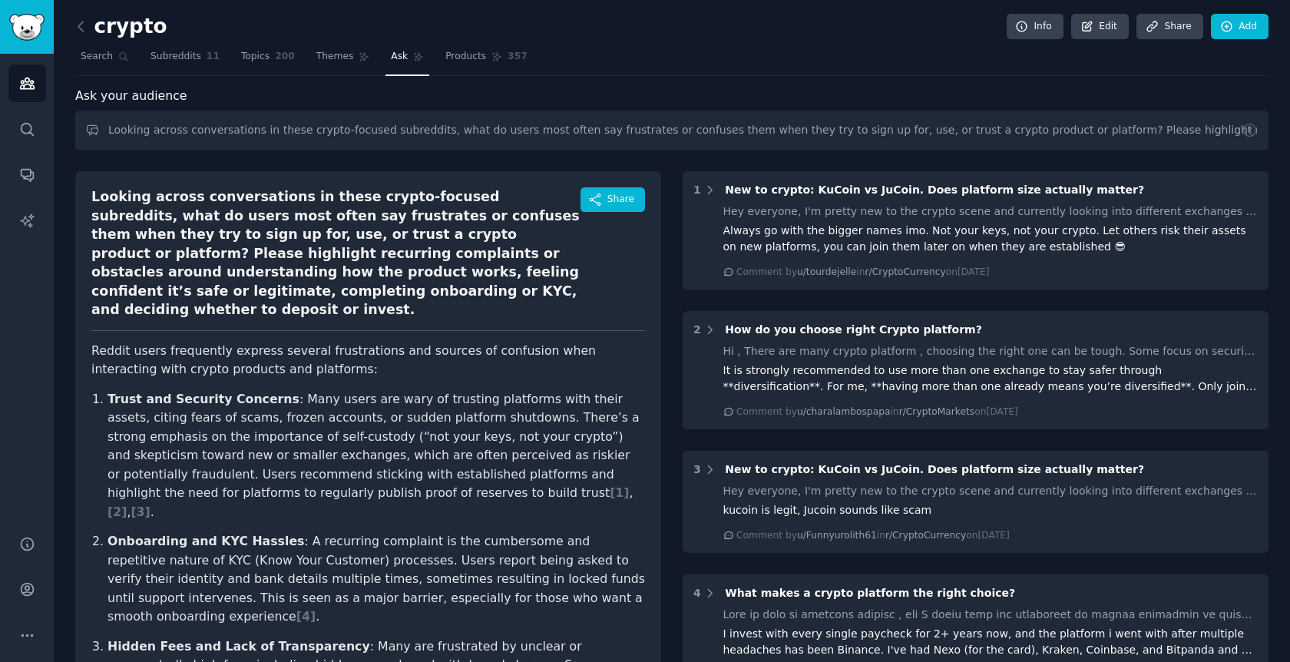
click at [723, 71] on nav "Search Subreddits 11 Topics 200 Themes Ask Products 357" at bounding box center [671, 60] width 1193 height 31
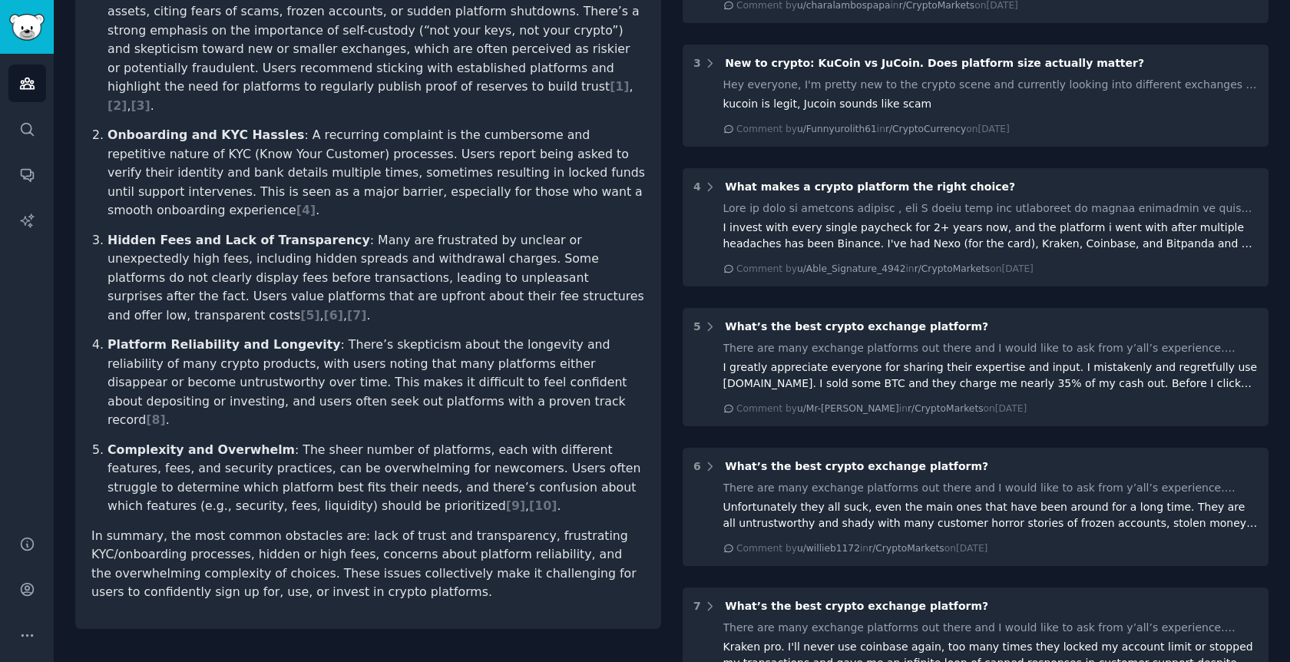
scroll to position [431, 0]
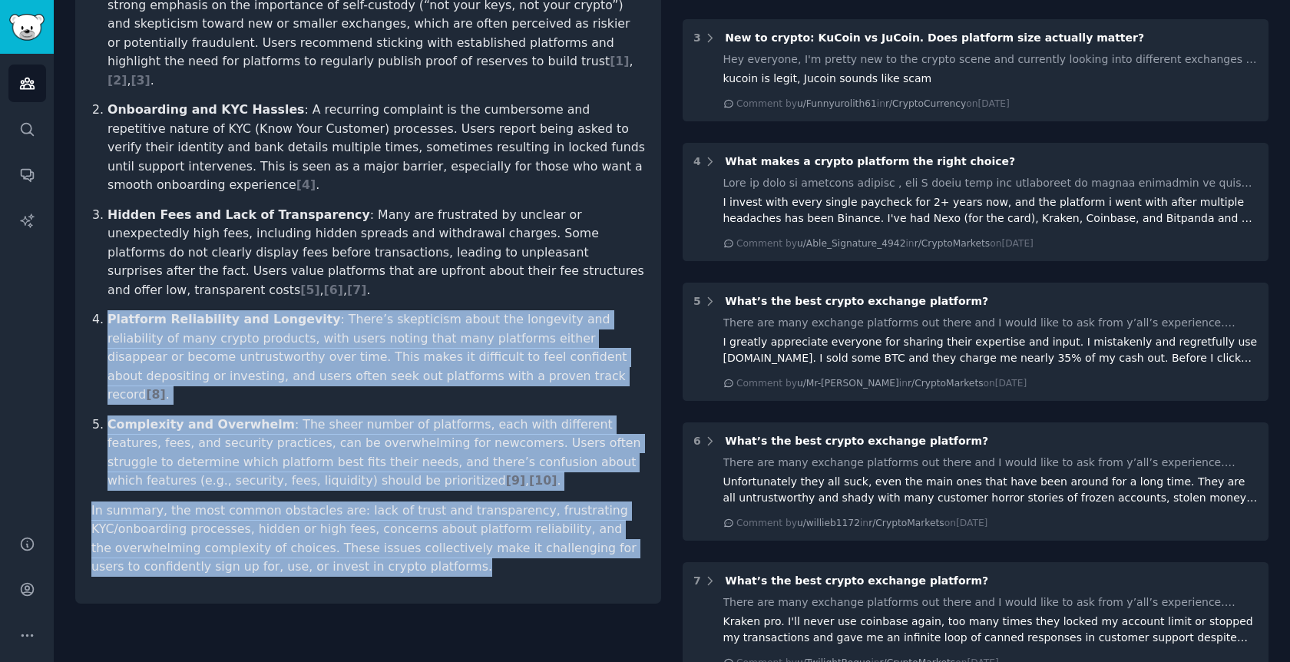
drag, startPoint x: 444, startPoint y: 455, endPoint x: 290, endPoint y: 220, distance: 280.6
click at [290, 220] on article "Reddit users frequently express several frustrations and sources of confusion w…" at bounding box center [367, 243] width 553 height 666
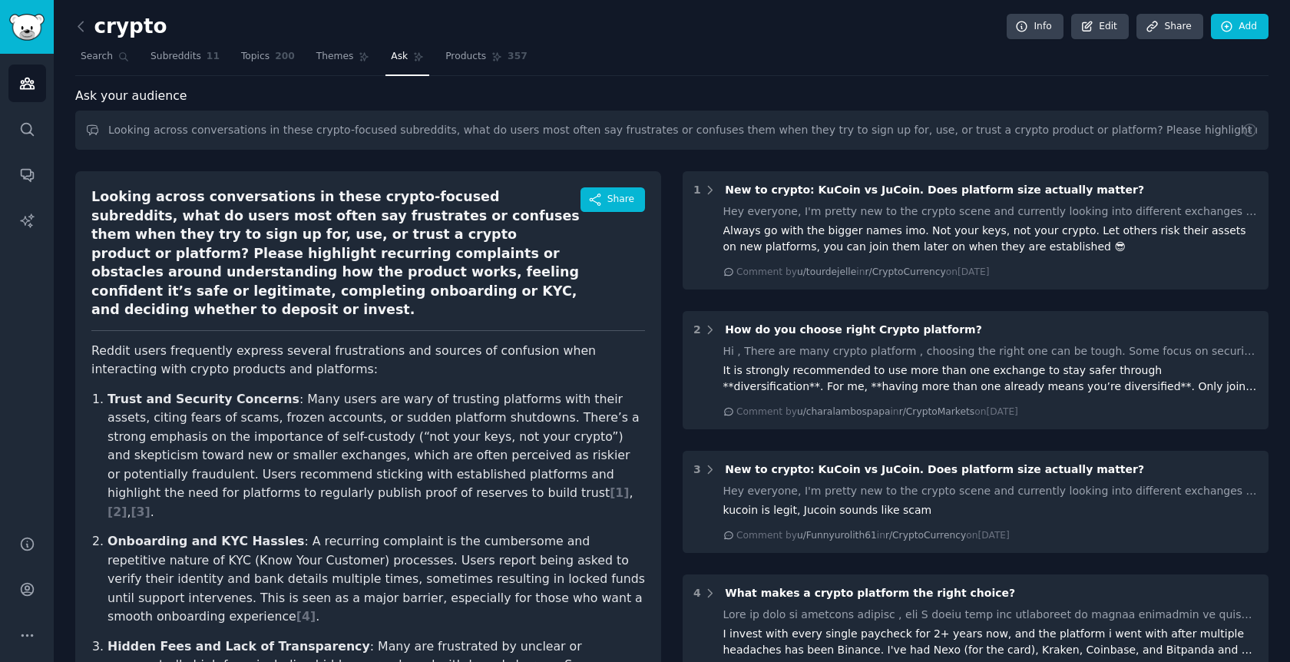
scroll to position [0, 0]
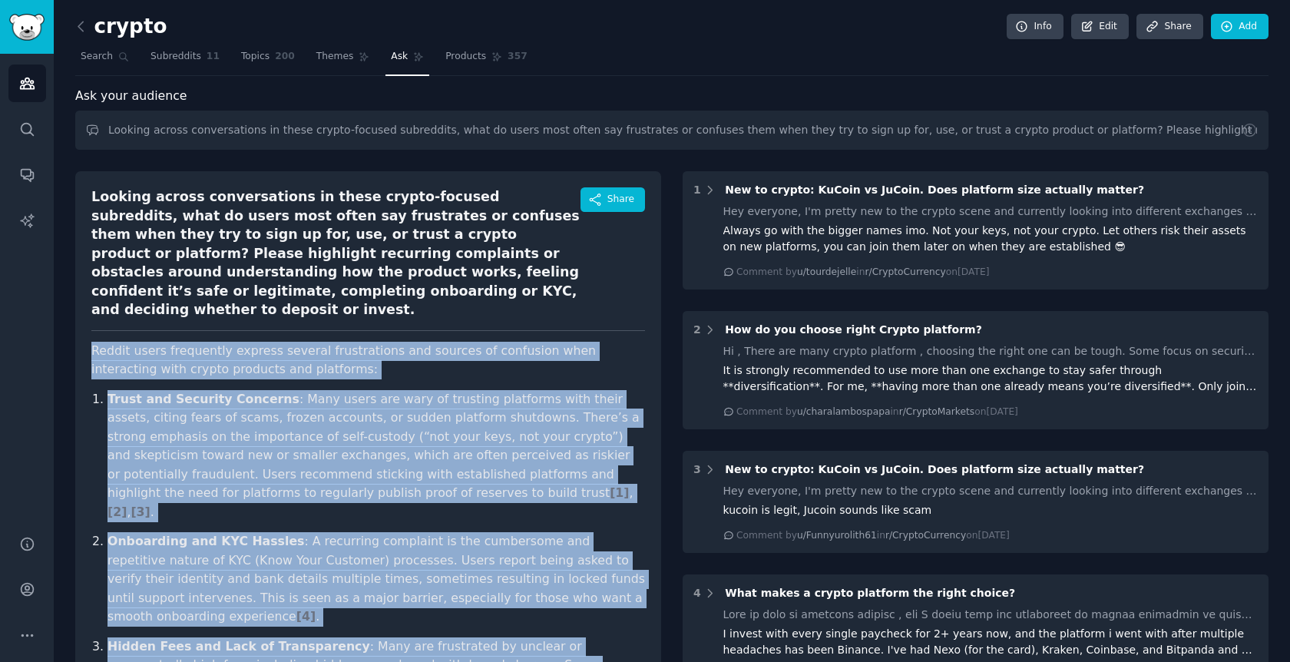
click at [90, 333] on div "Looking across conversations in these crypto-focused subreddits, what do users …" at bounding box center [368, 603] width 586 height 864
copy article "Reddit users frequently express several frustrations and sources of confusion w…"
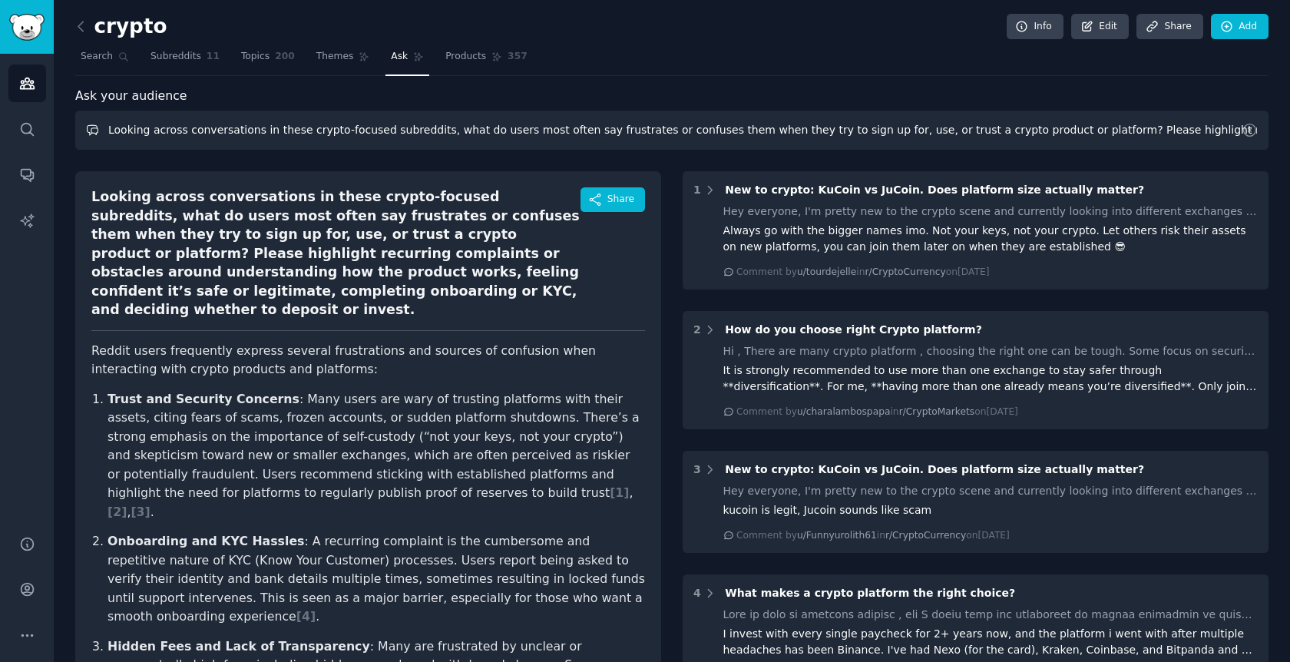
click at [219, 131] on input "Looking across conversations in these crypto-focused subreddits, what do users …" at bounding box center [671, 130] width 1193 height 39
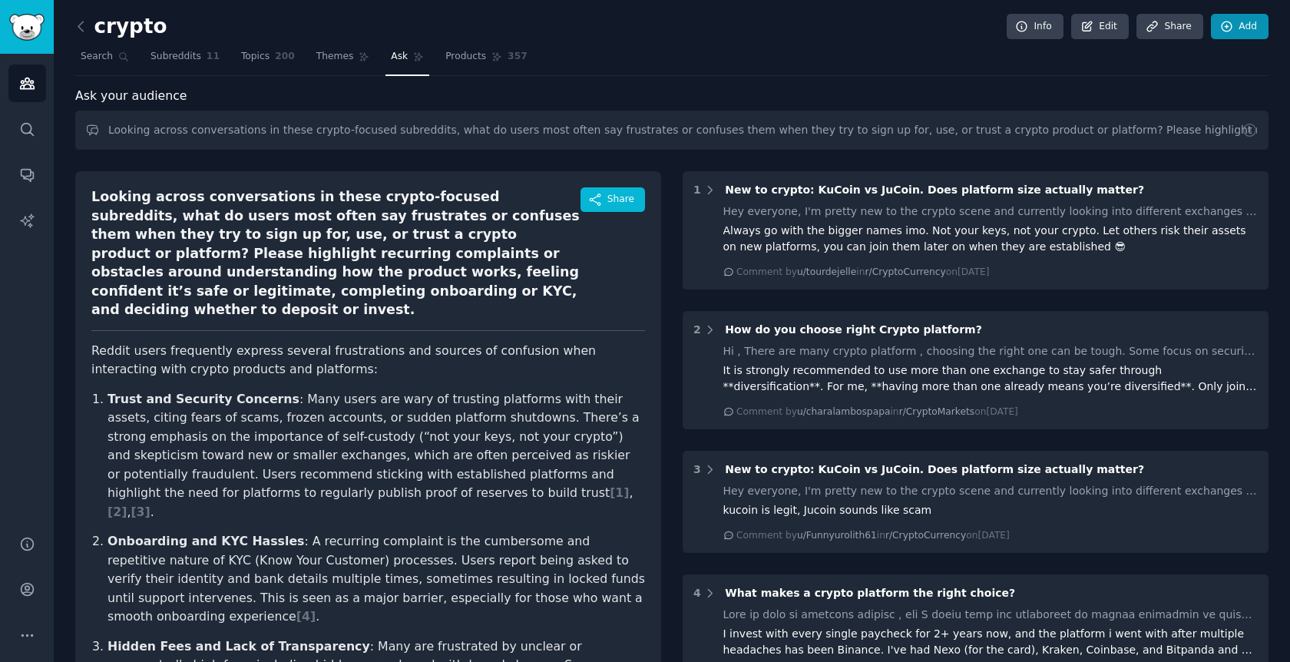
click at [1221, 23] on icon at bounding box center [1227, 27] width 14 height 14
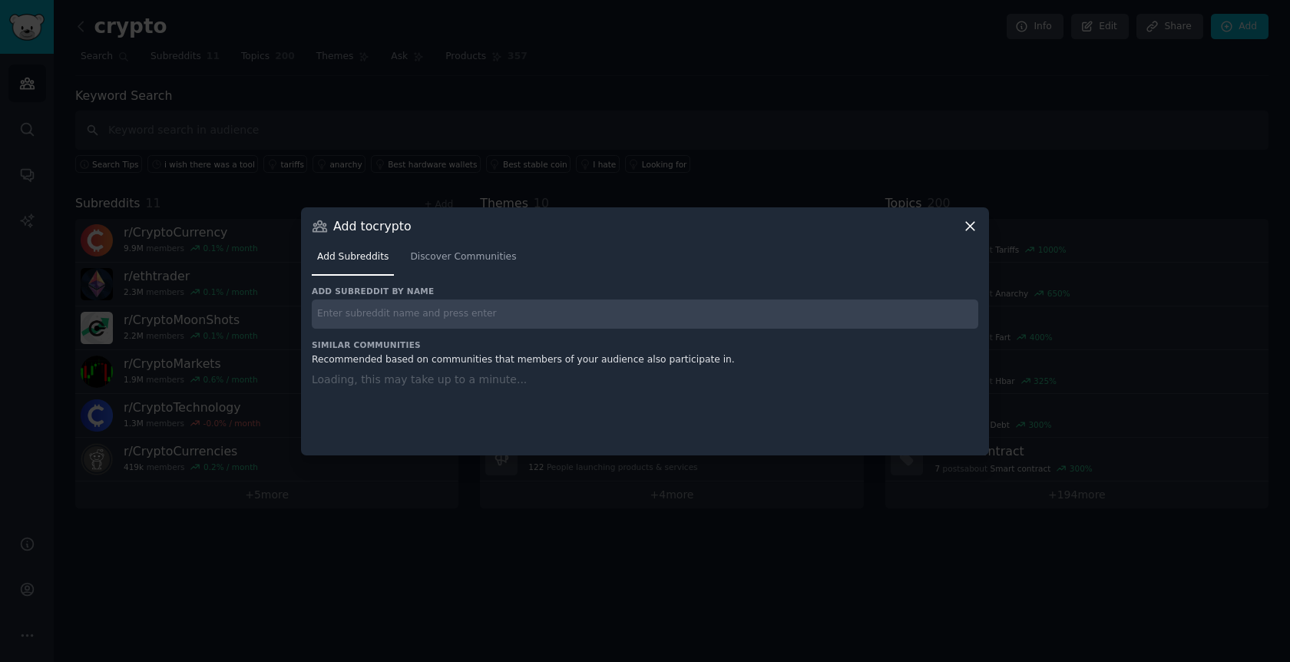
click at [977, 234] on div "Add Subreddits Discover Communities" at bounding box center [645, 260] width 666 height 52
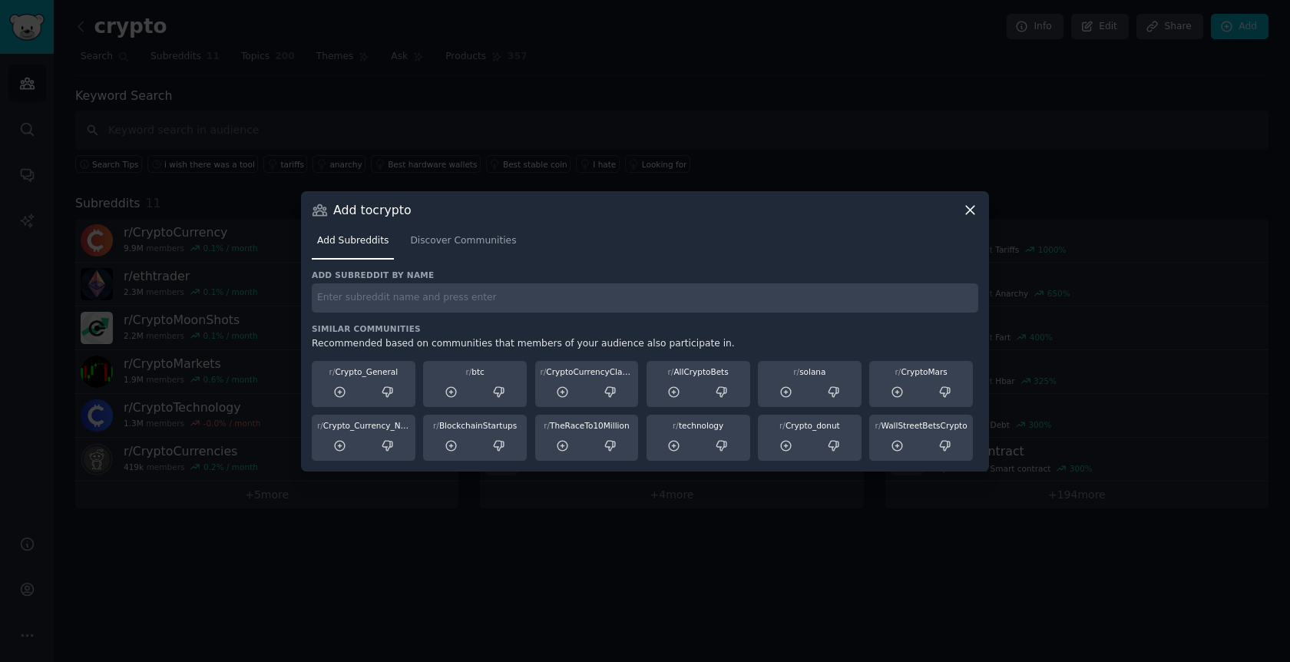
click at [969, 209] on icon at bounding box center [970, 210] width 8 height 8
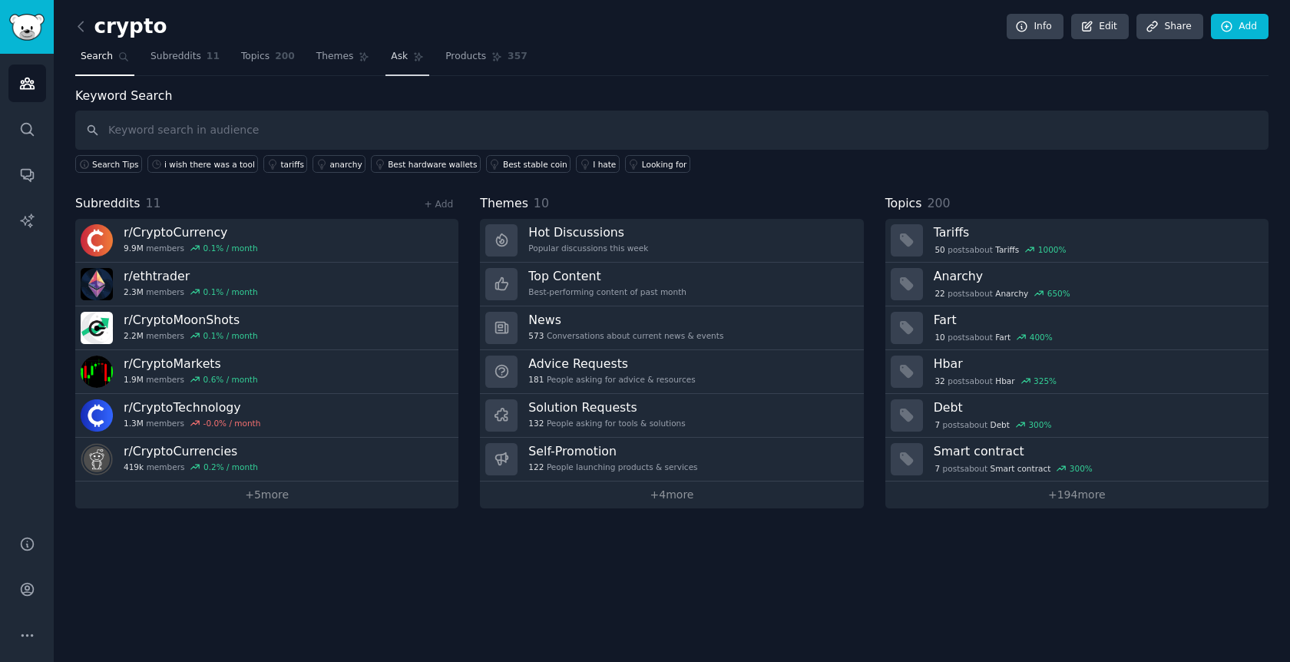
click at [392, 58] on span "Ask" at bounding box center [399, 57] width 17 height 14
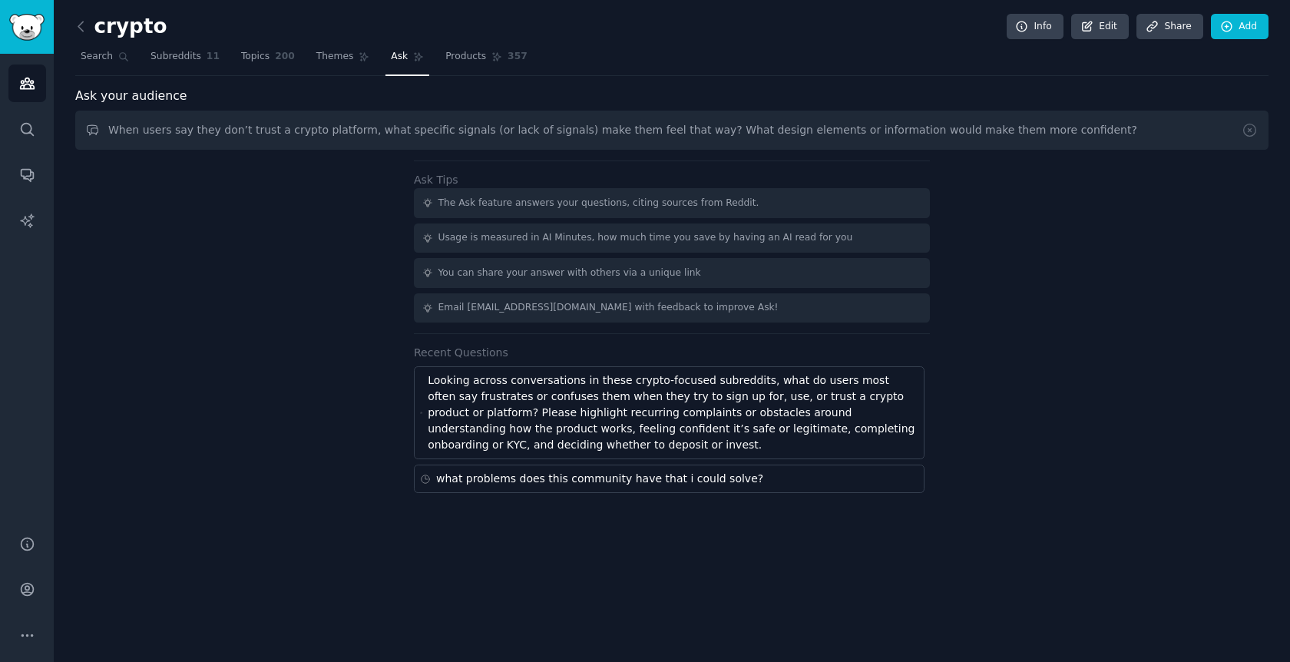
type input "When users say they don’t trust a crypto platform, what specific signals (or la…"
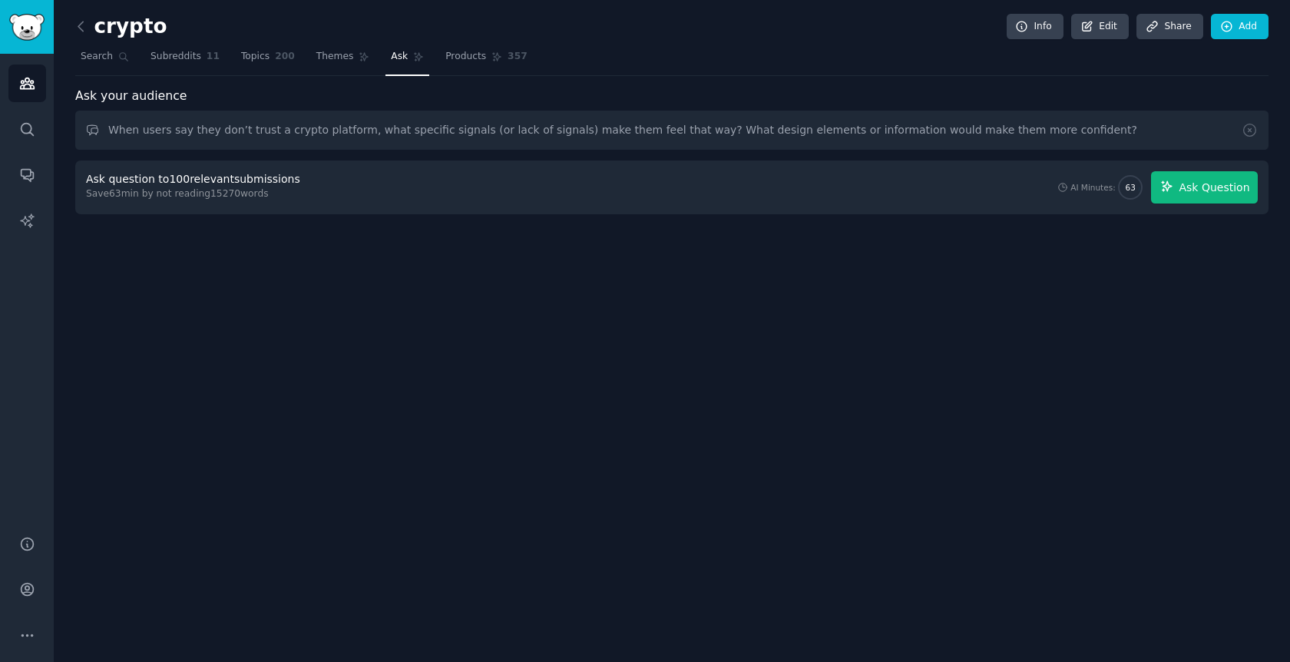
click at [1209, 189] on span "Ask Question" at bounding box center [1213, 188] width 71 height 16
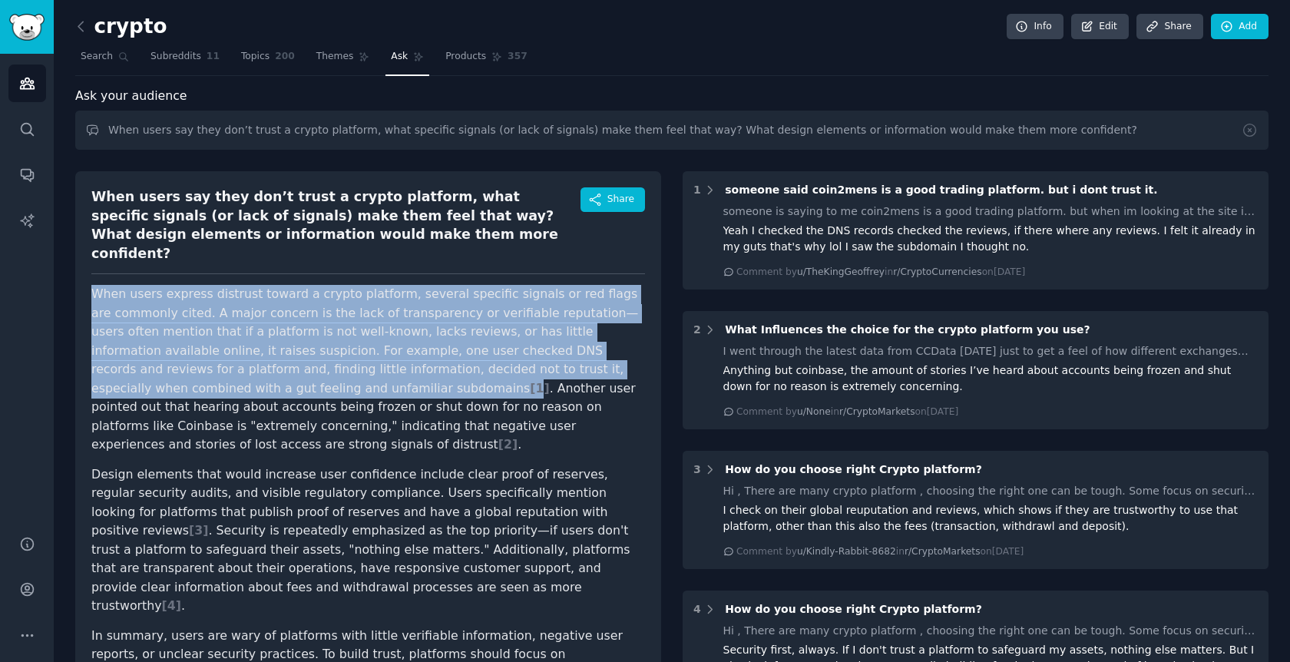
drag, startPoint x: 91, startPoint y: 269, endPoint x: 223, endPoint y: 353, distance: 156.7
click at [223, 353] on p "When users express distrust toward a crypto platform, several specific signals …" at bounding box center [367, 370] width 553 height 170
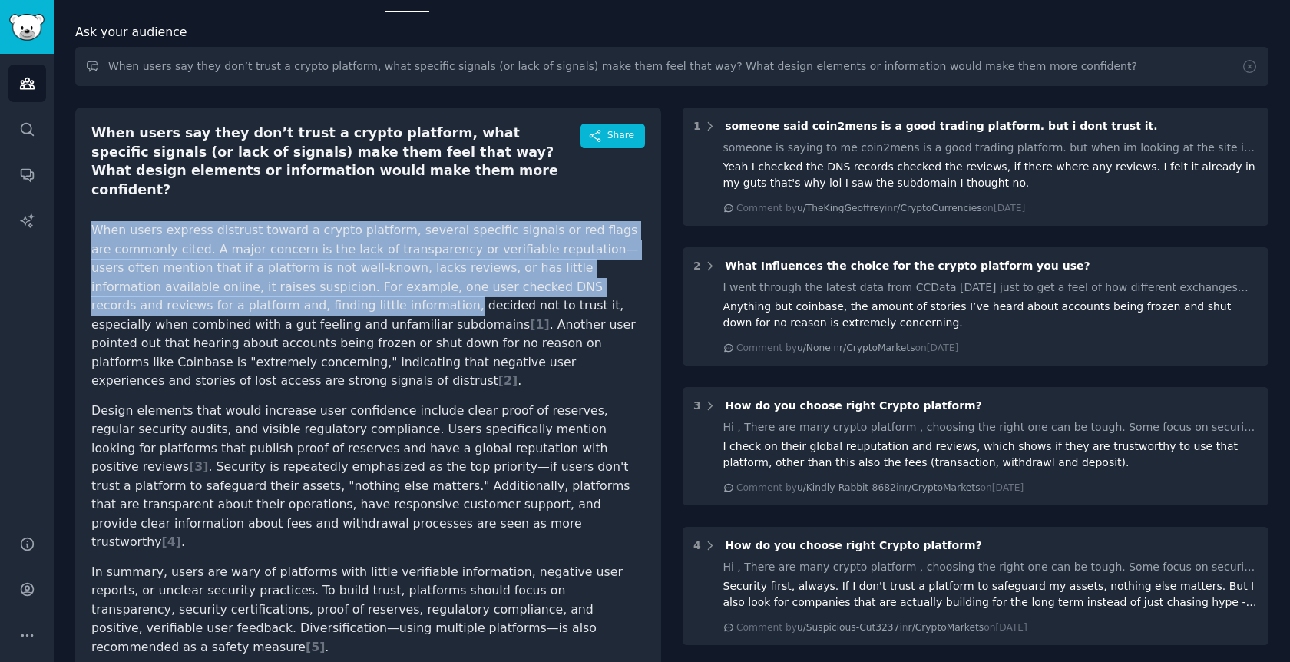
scroll to position [71, 0]
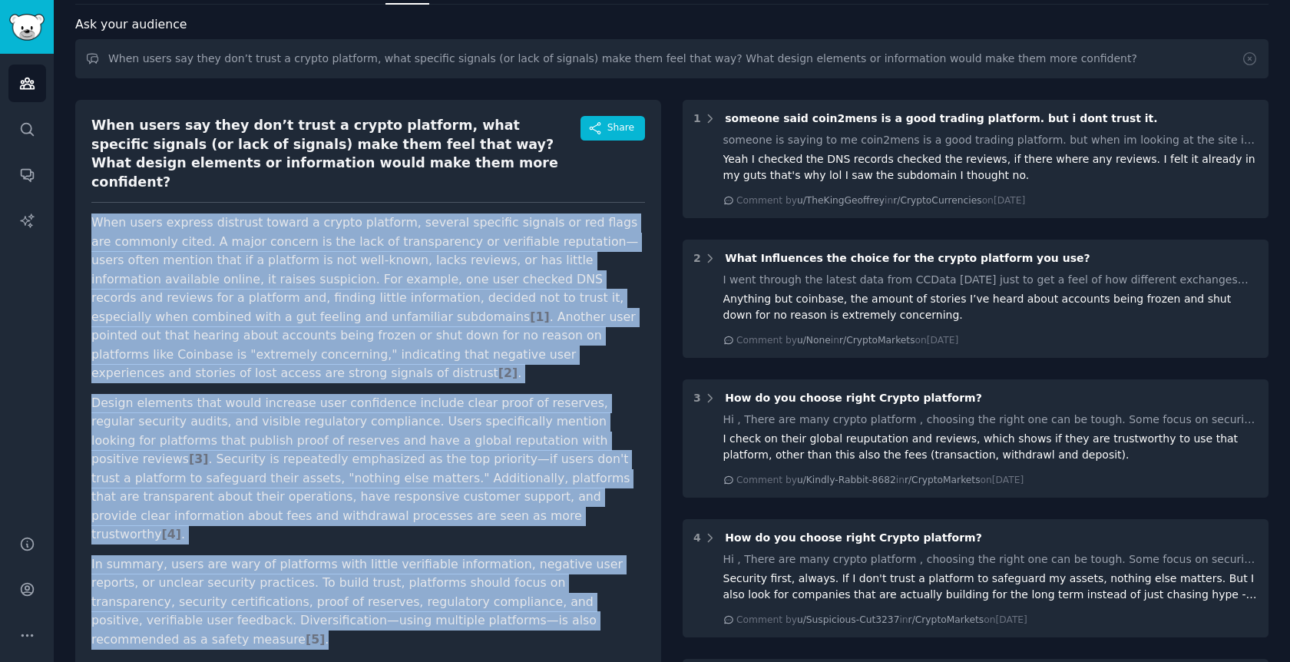
click at [577, 555] on p "In summary, users are wary of platforms with little verifiable information, neg…" at bounding box center [367, 602] width 553 height 94
copy article "When users express distrust toward a crypto platform, several specific signals …"
click at [486, 394] on p "Design elements that would increase user confidence include clear proof of rese…" at bounding box center [367, 469] width 553 height 150
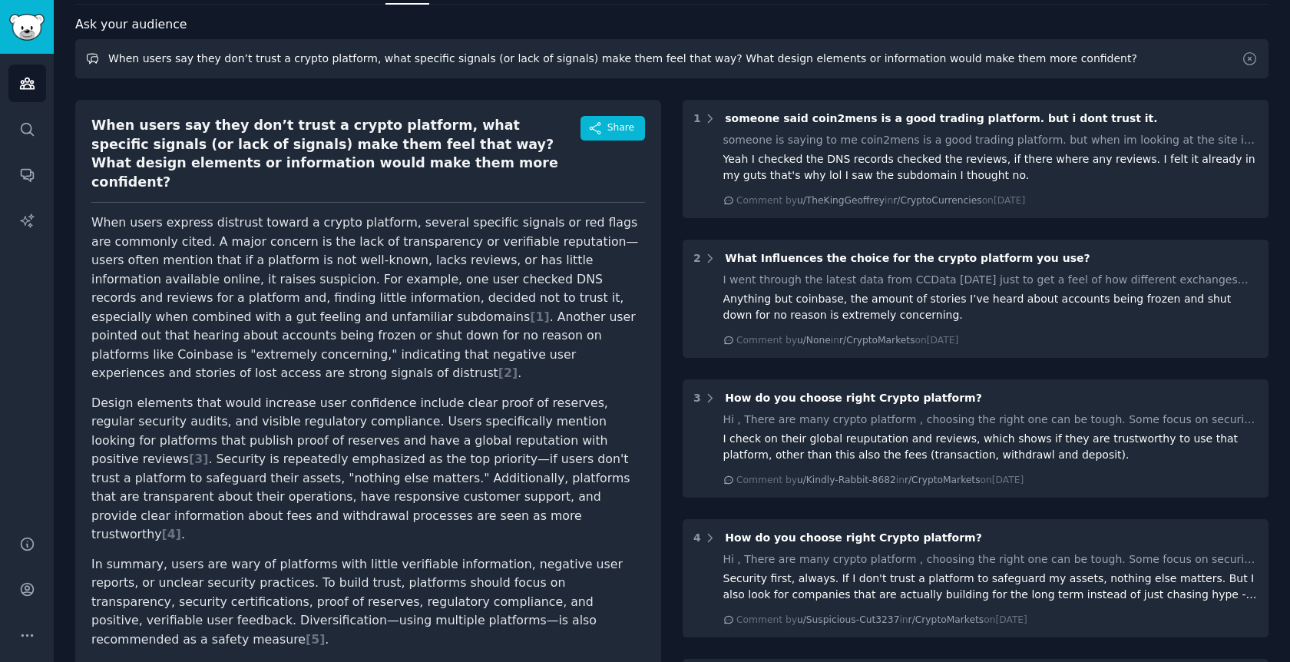
click at [210, 58] on input "When users say they don’t trust a crypto platform, what specific signals (or la…" at bounding box center [671, 58] width 1193 height 39
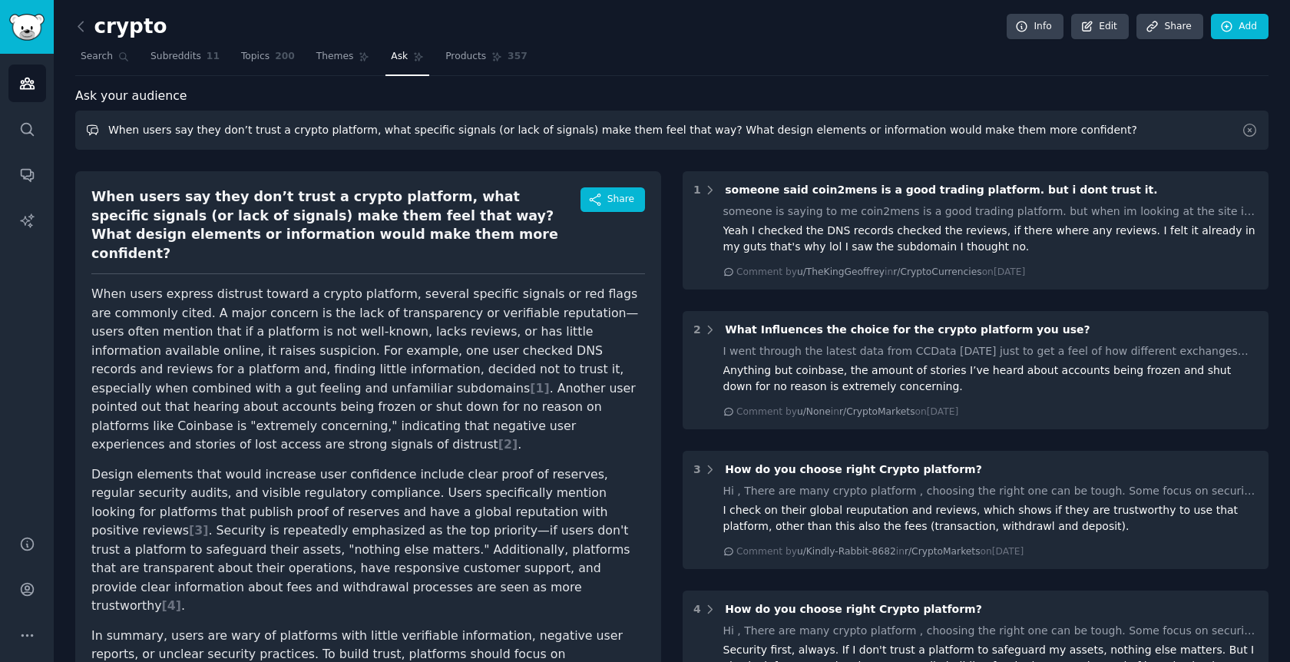
scroll to position [0, 0]
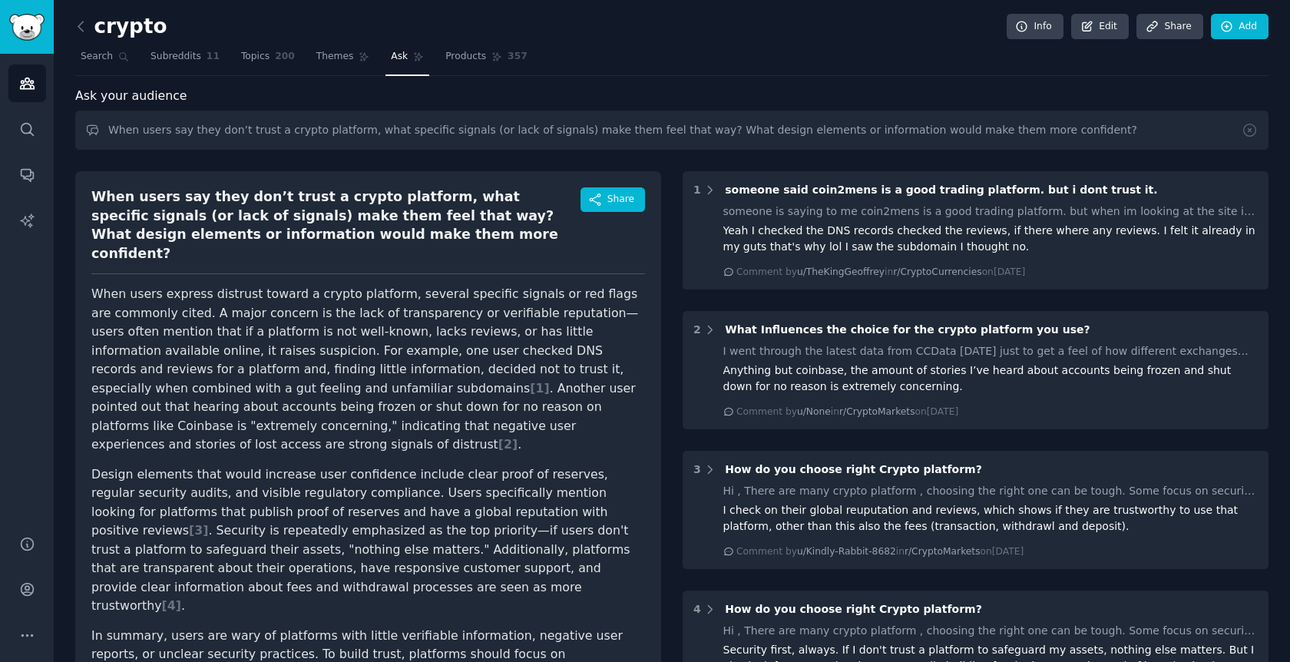
click at [398, 58] on span "Ask" at bounding box center [399, 57] width 17 height 14
click at [385, 54] on link "Ask" at bounding box center [407, 60] width 44 height 31
click at [253, 51] on span "Topics" at bounding box center [255, 57] width 28 height 14
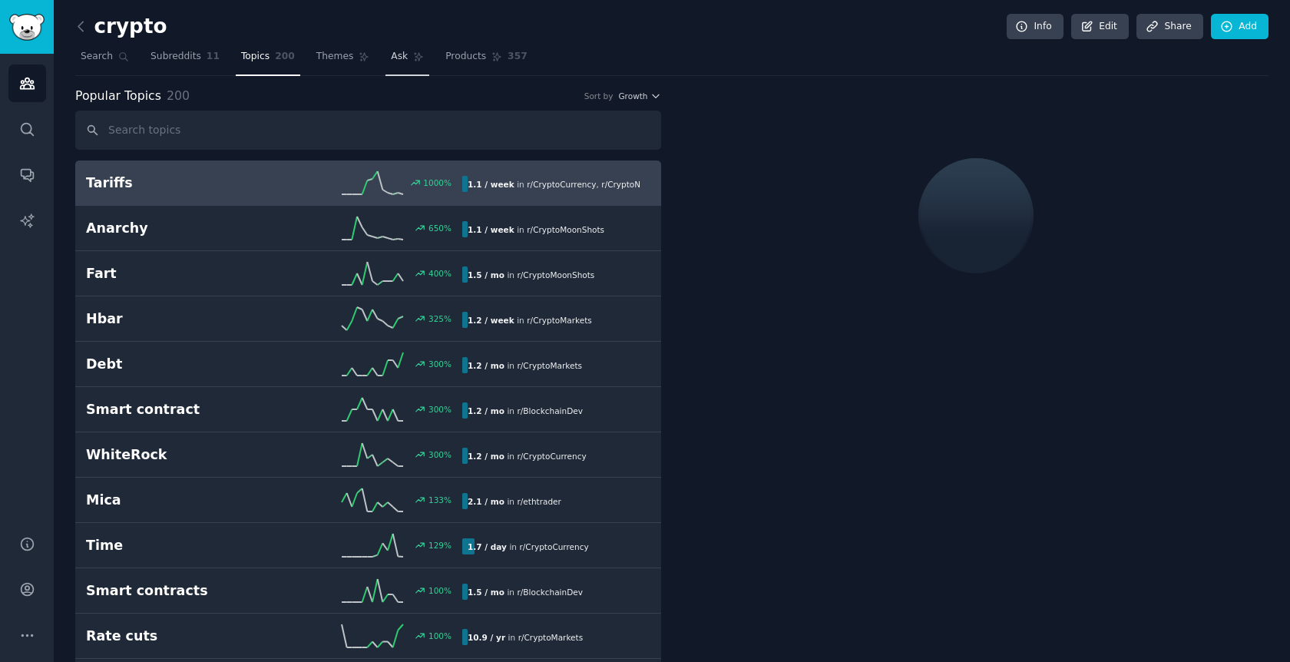
click at [395, 55] on span "Ask" at bounding box center [399, 57] width 17 height 14
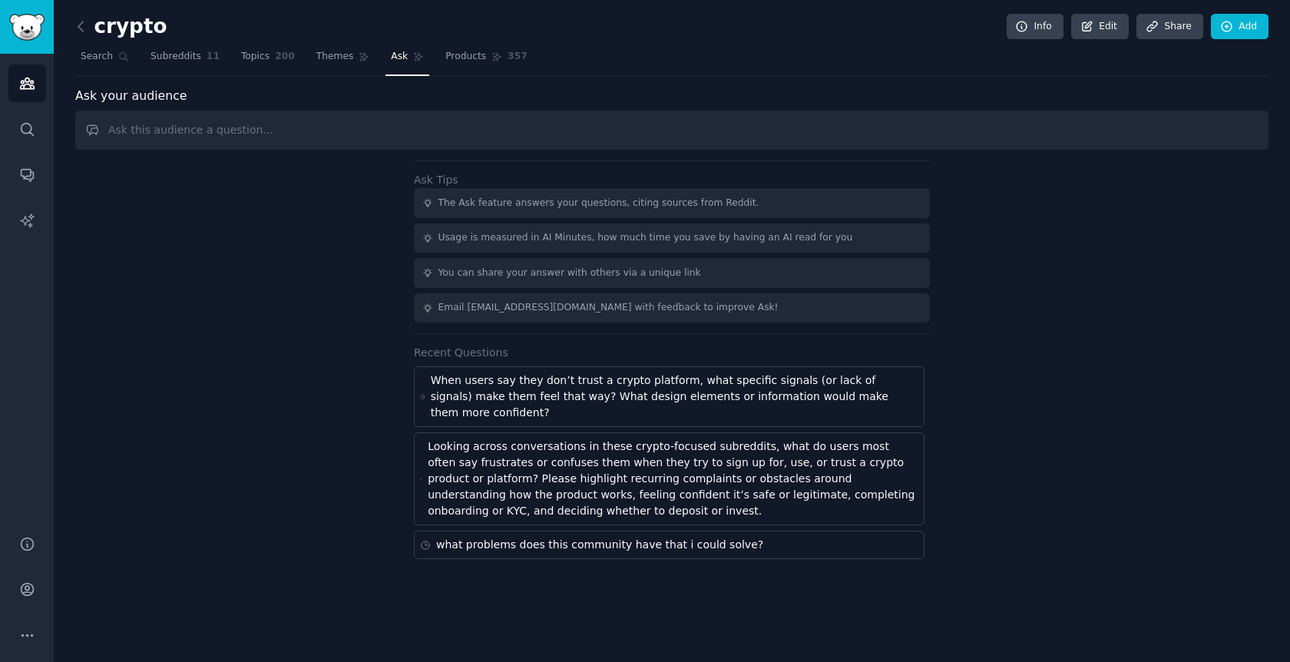
click at [319, 135] on input "text" at bounding box center [671, 130] width 1193 height 39
type input "When users abandon onboarding or complain about KYC, at what step do they usual…"
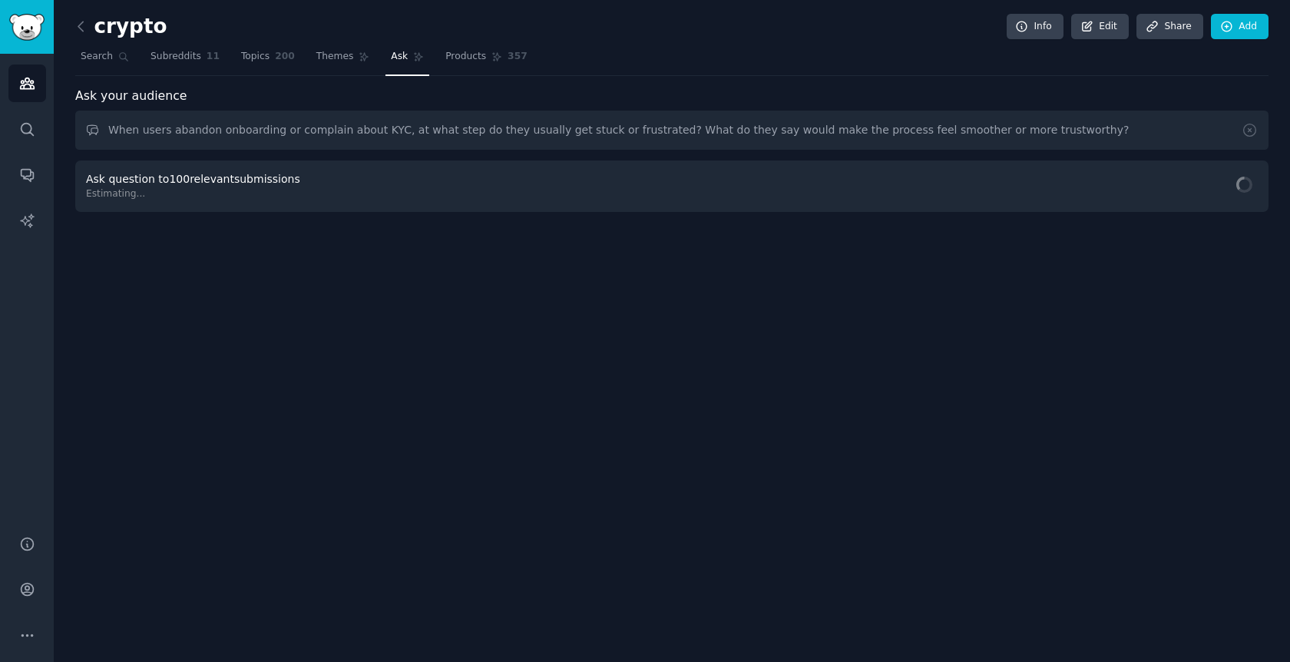
click at [950, 94] on div "Ask your audience" at bounding box center [671, 96] width 1193 height 19
click at [1191, 180] on span "Ask Question" at bounding box center [1213, 188] width 71 height 16
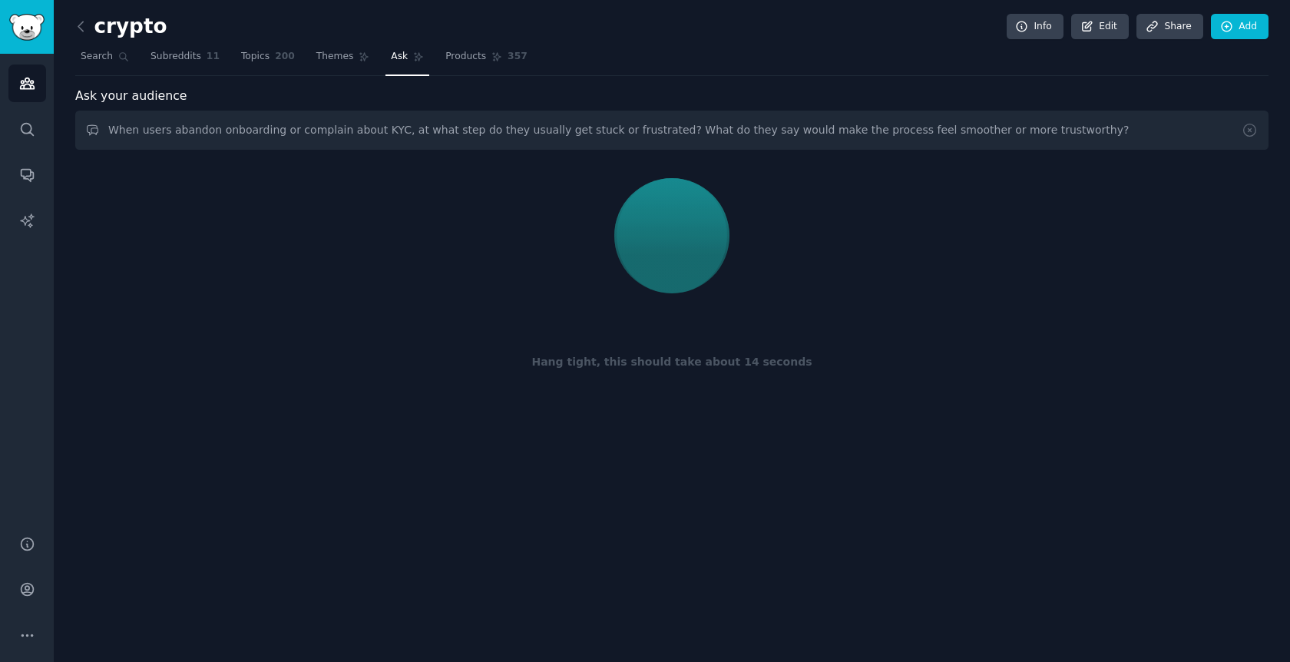
click at [713, 81] on div "crypto Info Edit Share Add Search Subreddits 11 Topics 200 Themes Ask Products …" at bounding box center [671, 219] width 1193 height 397
click at [743, 70] on nav "Search Subreddits 11 Topics 200 Themes Ask Products 357" at bounding box center [671, 60] width 1193 height 31
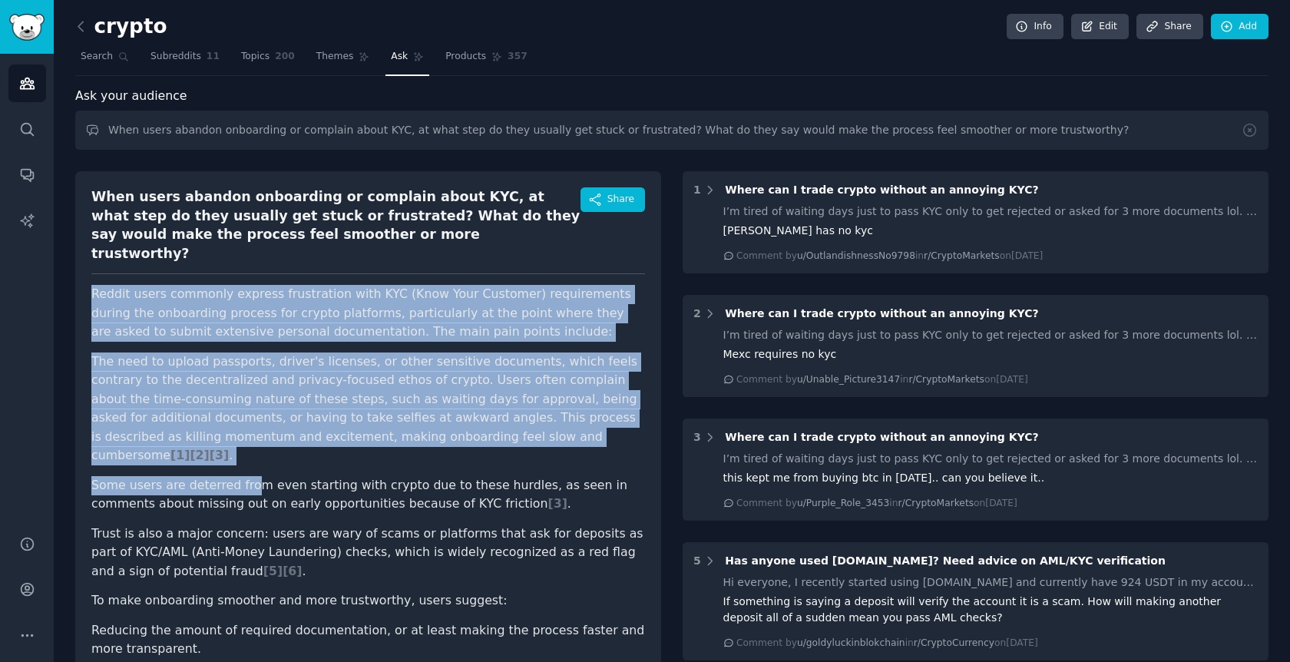
drag, startPoint x: 88, startPoint y: 271, endPoint x: 245, endPoint y: 441, distance: 231.4
click at [245, 442] on div "When users abandon onboarding or complain about KYC, at what step do they usual…" at bounding box center [368, 510] width 586 height 678
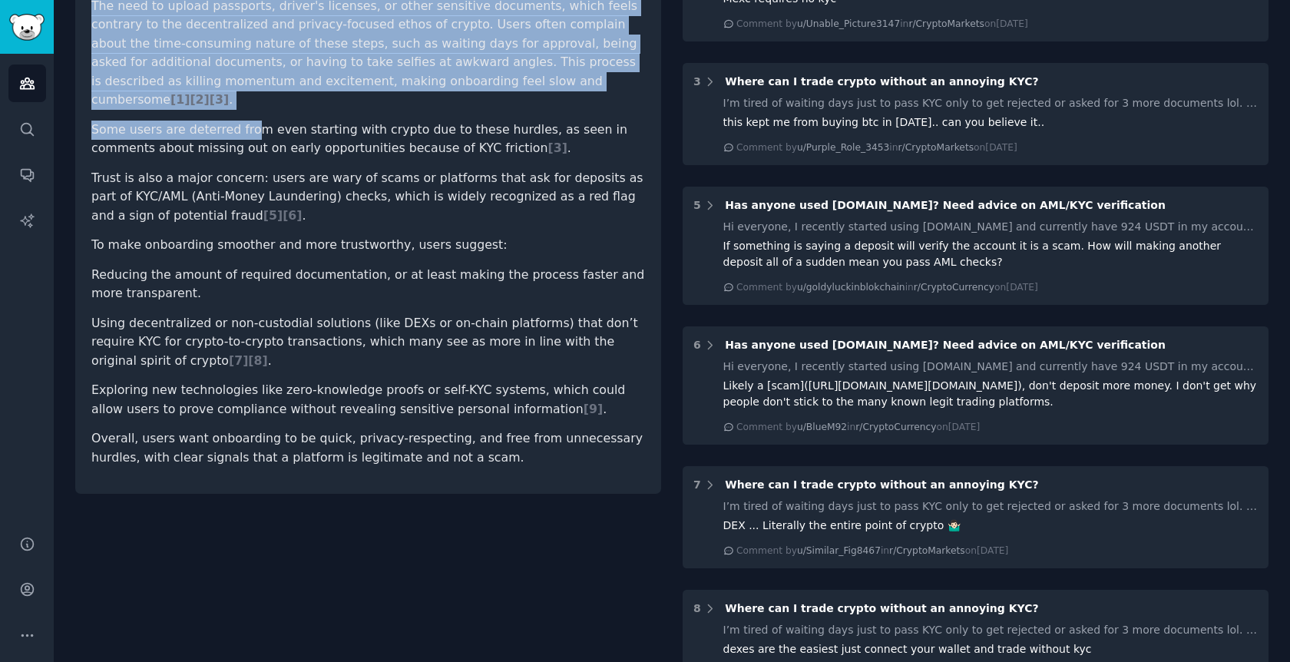
scroll to position [447, 0]
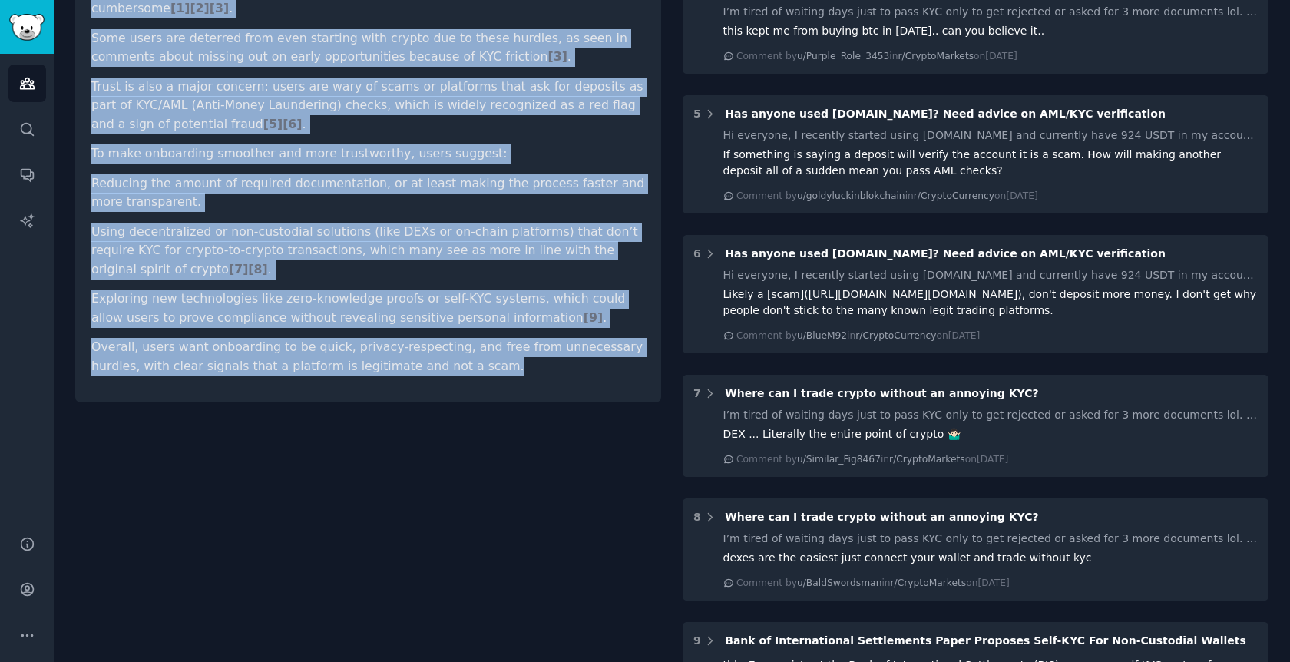
click at [444, 338] on p "Overall, users want onboarding to be quick, privacy-respecting, and free from u…" at bounding box center [367, 357] width 553 height 38
copy article "Reddit users commonly express frustration with KYC (Know Your Customer) require…"
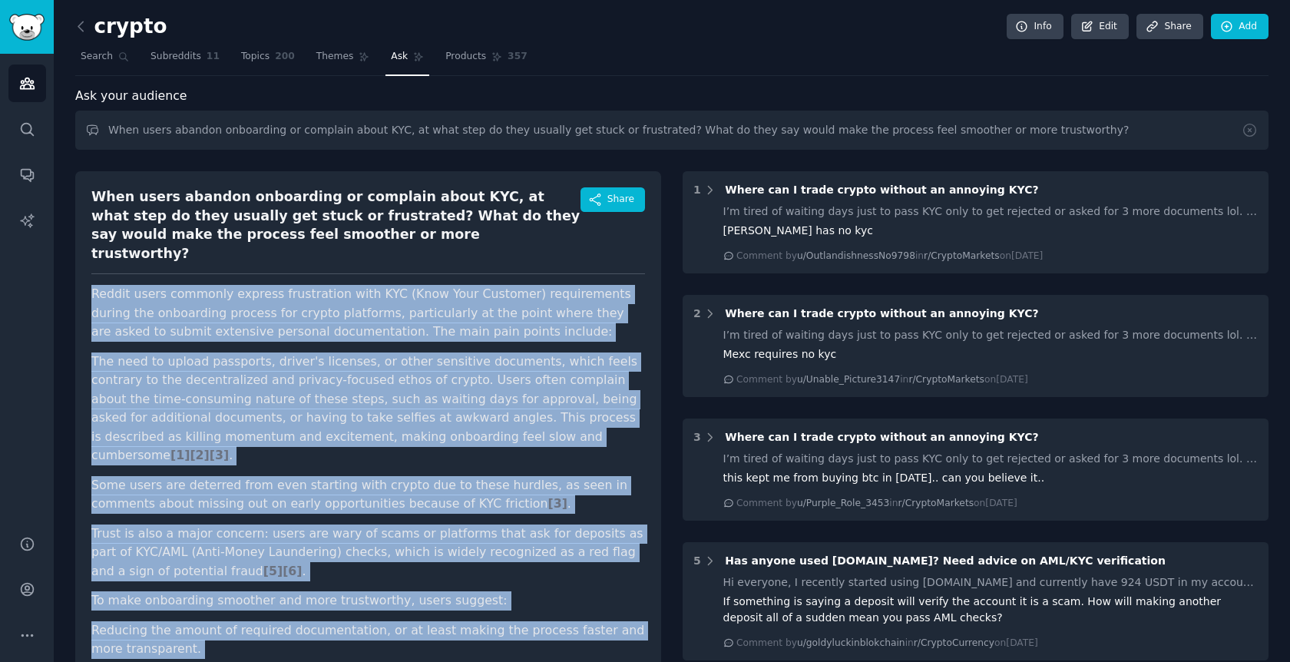
scroll to position [0, 0]
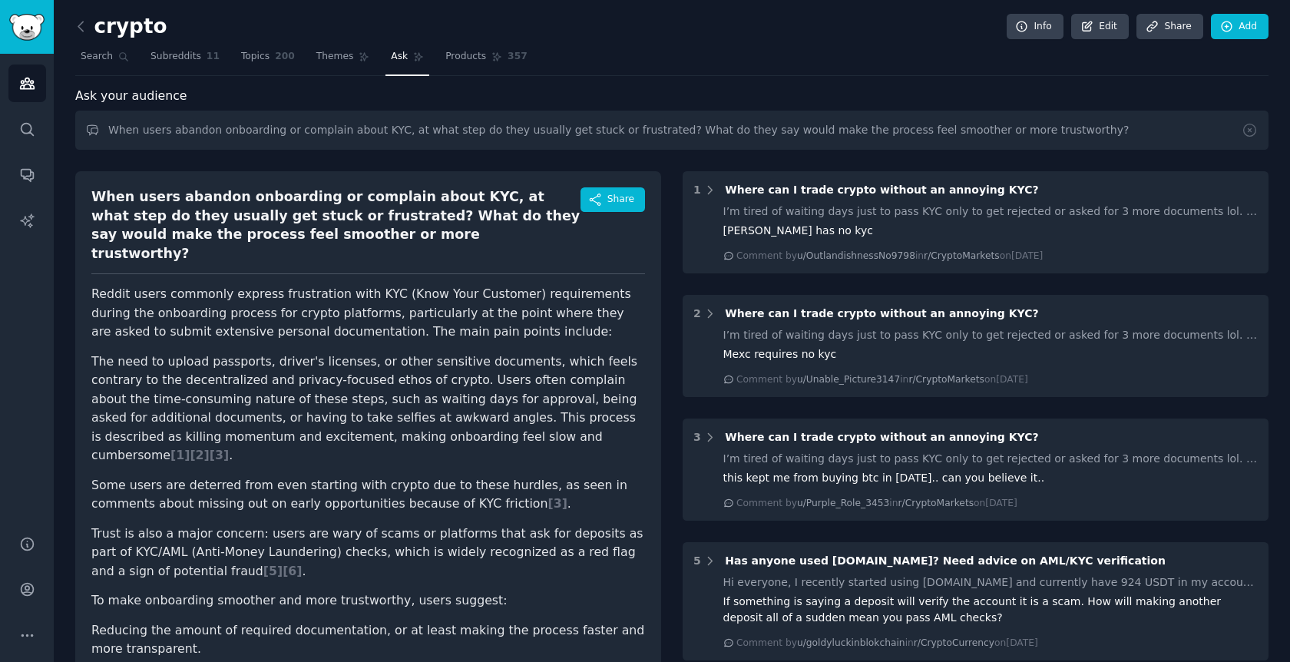
click at [395, 41] on div "crypto Info Edit Share Add" at bounding box center [671, 29] width 1193 height 31
click at [395, 52] on span "Ask" at bounding box center [399, 57] width 17 height 14
click at [395, 57] on span "Ask" at bounding box center [399, 57] width 17 height 14
click at [334, 58] on span "Themes" at bounding box center [335, 57] width 38 height 14
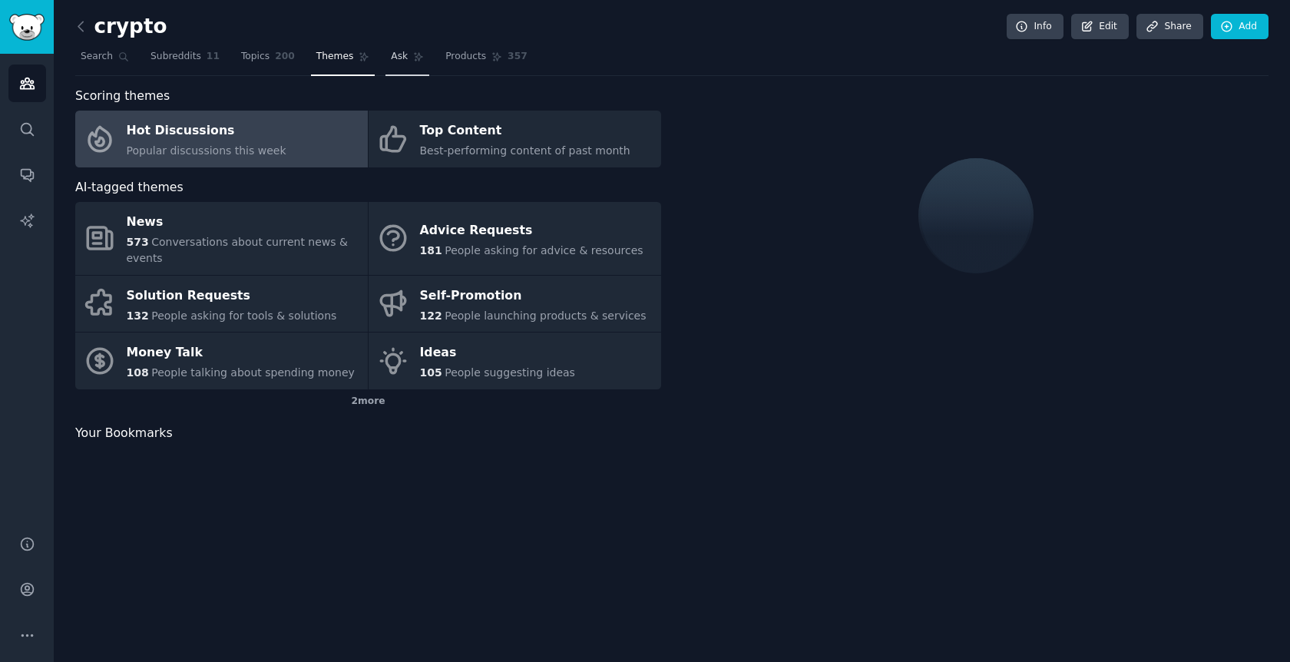
click at [393, 54] on span "Ask" at bounding box center [399, 57] width 17 height 14
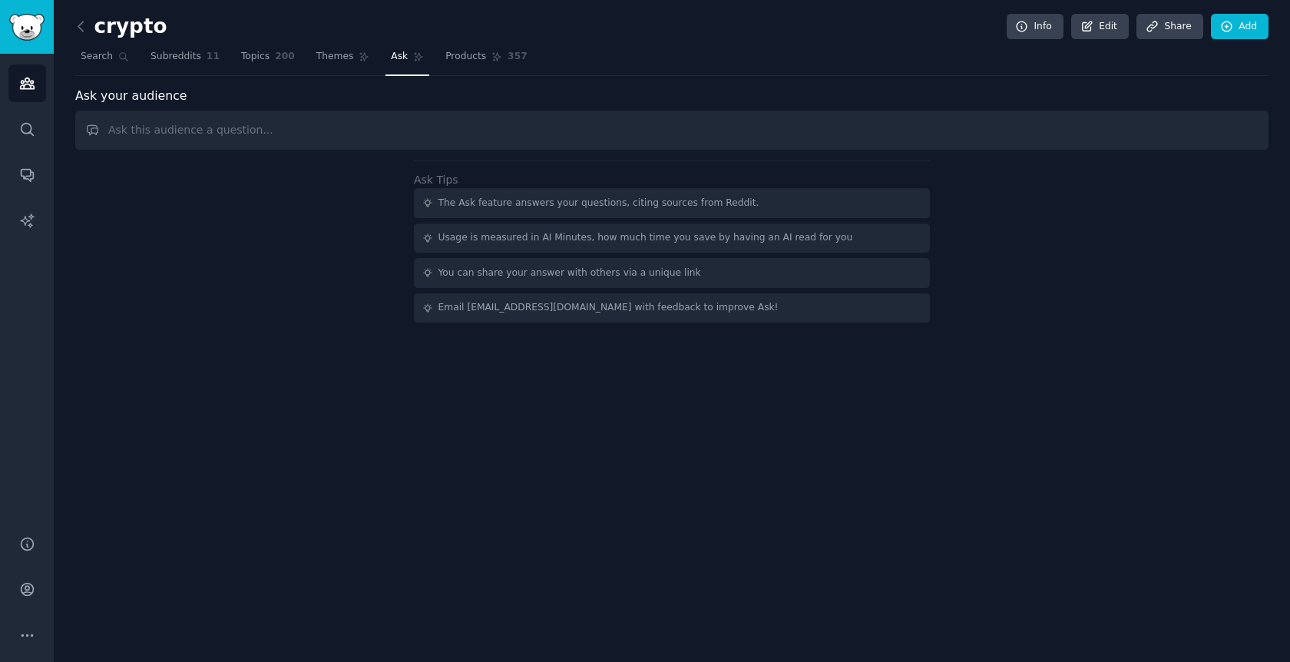
click at [343, 114] on input "text" at bounding box center [671, 130] width 1193 height 39
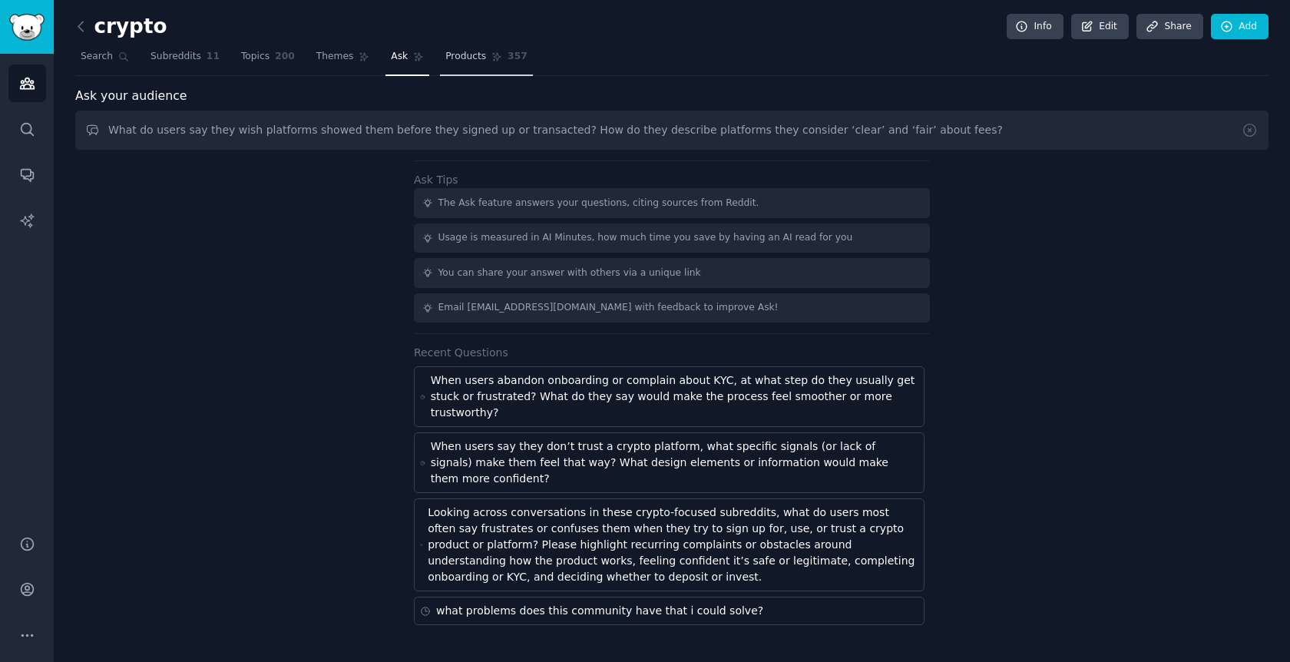
type input "What do users say they wish platforms showed them before they signed up or tran…"
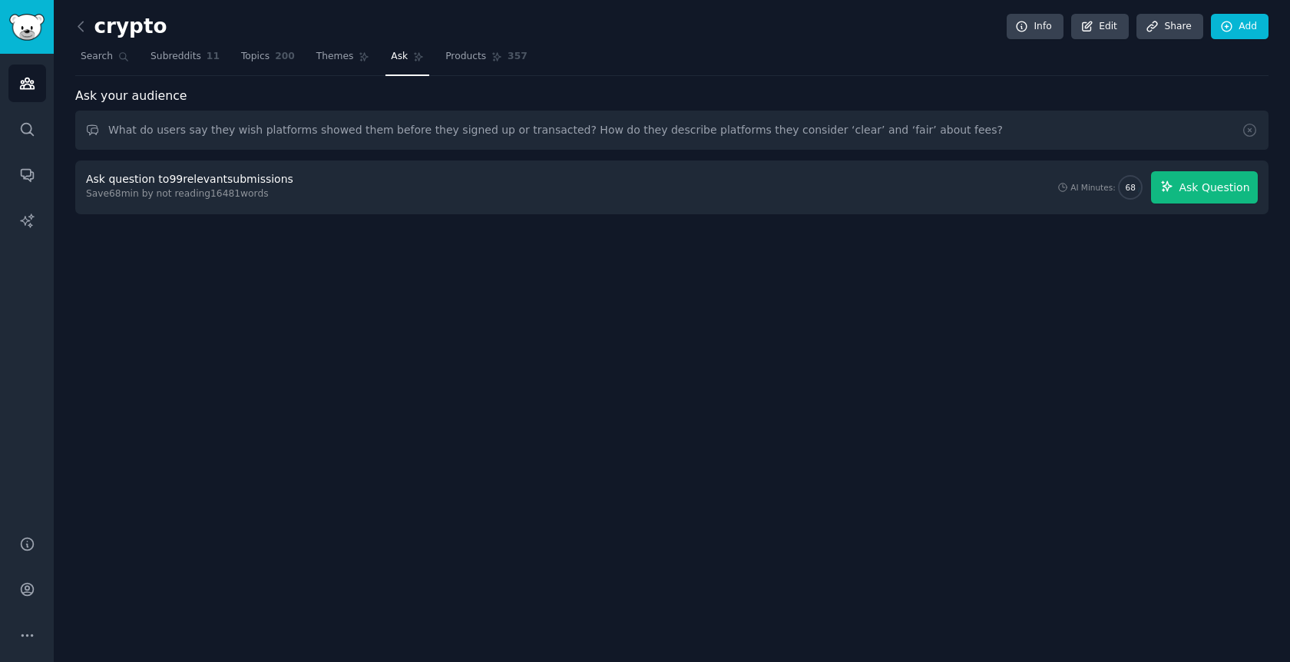
click at [1205, 180] on span "Ask Question" at bounding box center [1213, 188] width 71 height 16
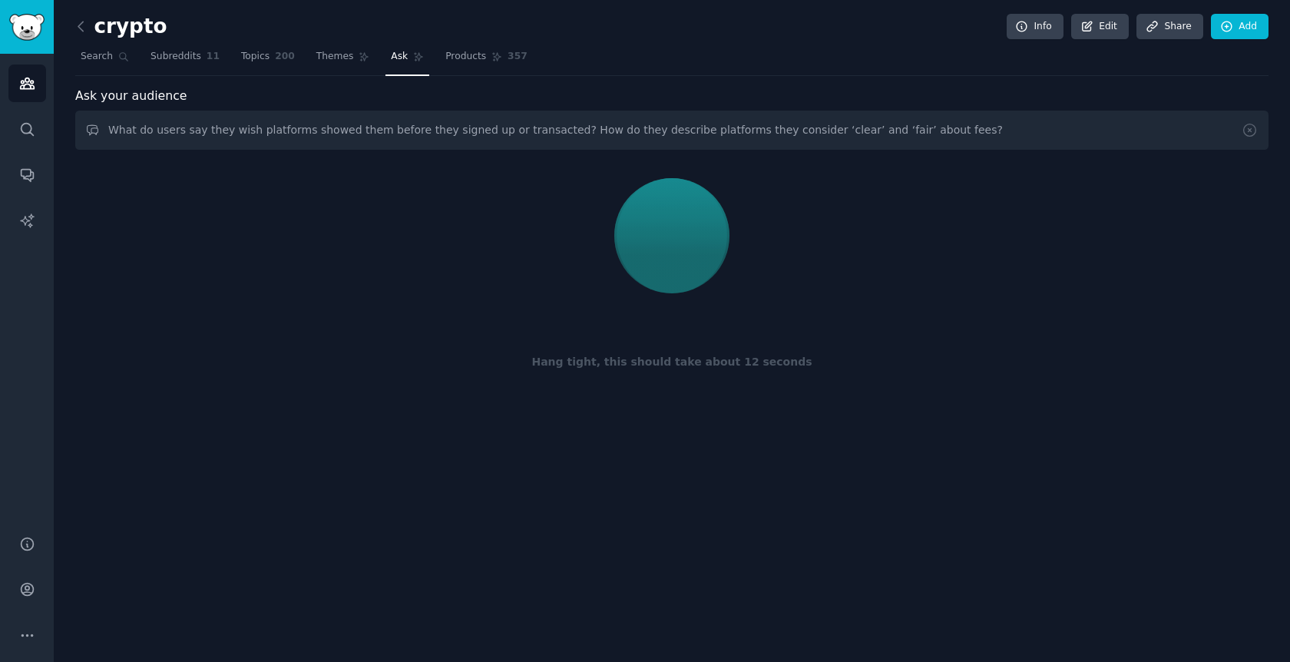
click at [898, 71] on nav "Search Subreddits 11 Topics 200 Themes Ask Products 357" at bounding box center [671, 60] width 1193 height 31
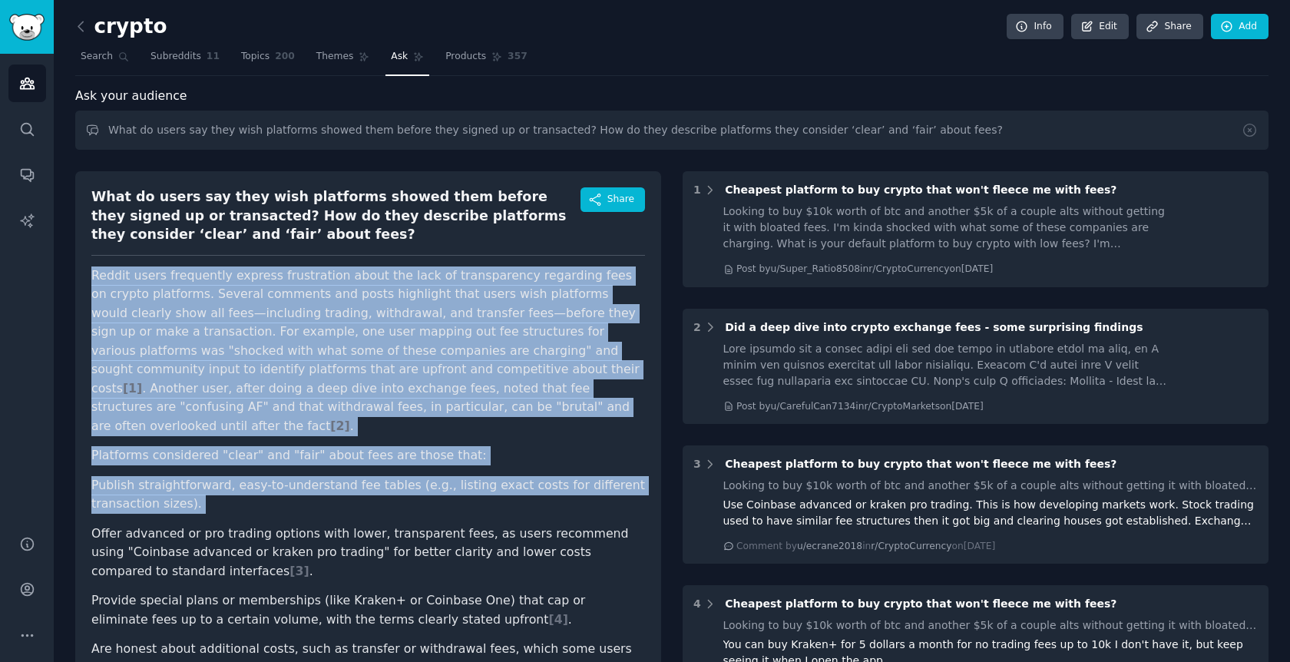
drag, startPoint x: 89, startPoint y: 272, endPoint x: 324, endPoint y: 487, distance: 318.9
click at [324, 489] on div "What do users say they wish platforms showed them before they signed up or tran…" at bounding box center [368, 480] width 586 height 619
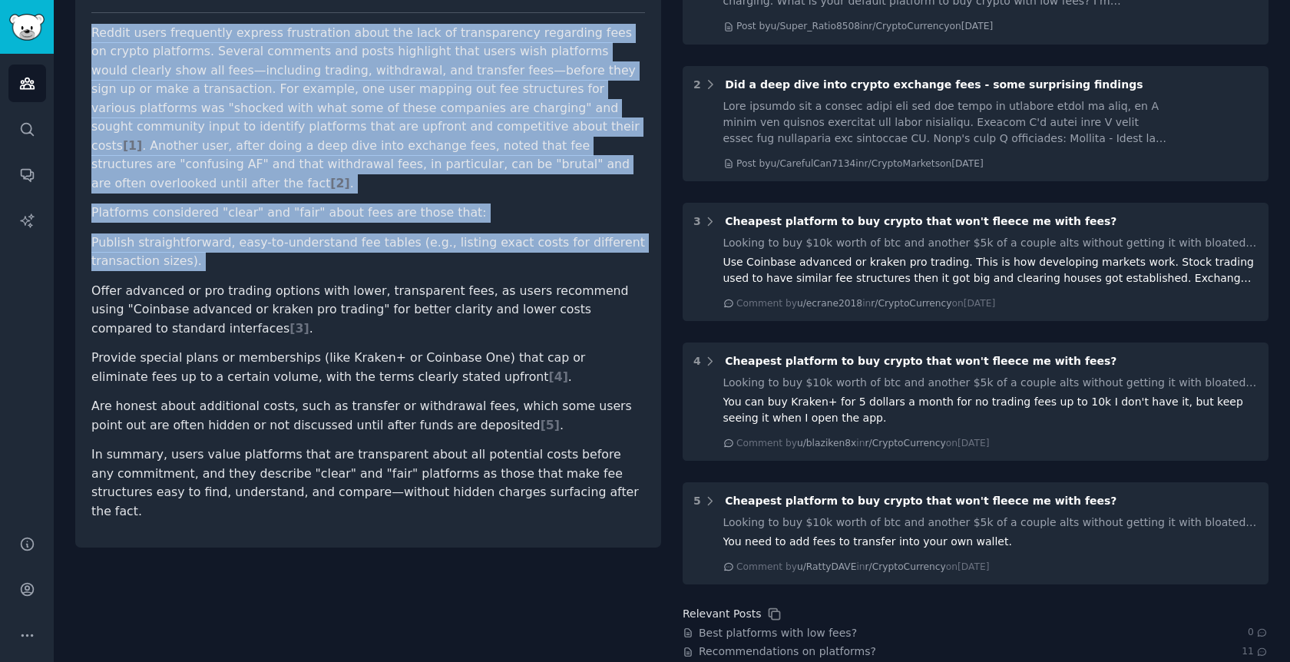
scroll to position [240, 0]
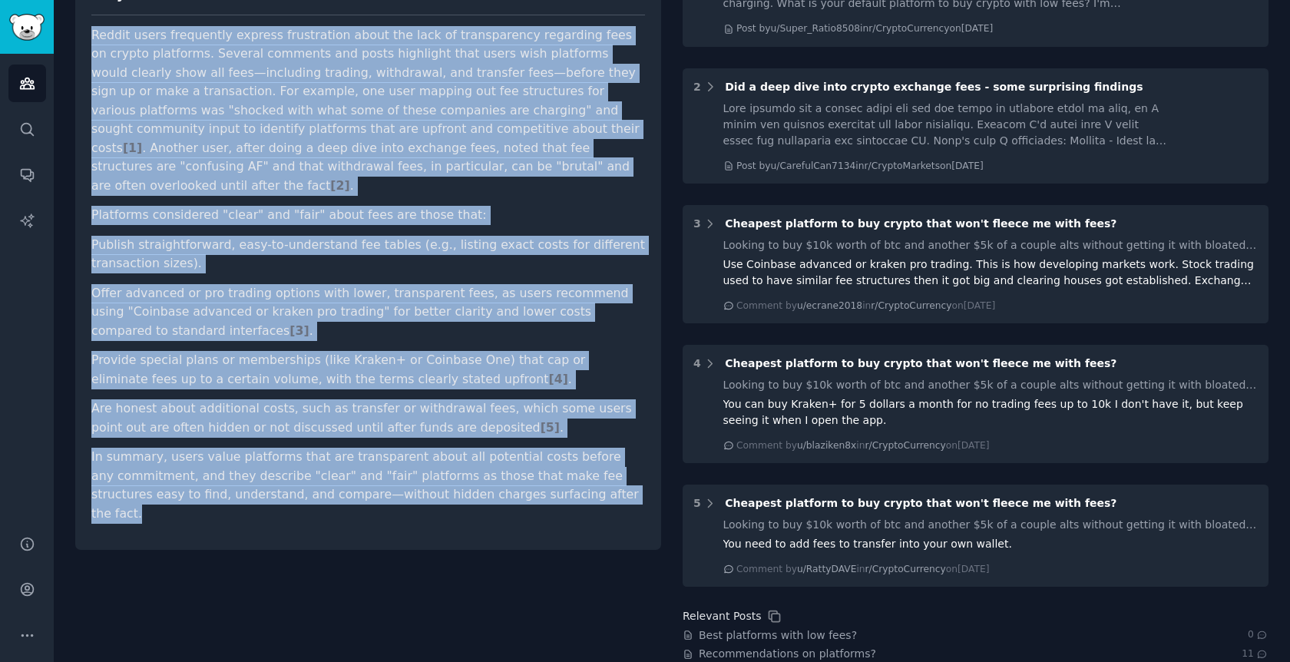
click at [570, 461] on p "In summary, users value platforms that are transparent about all potential cost…" at bounding box center [367, 485] width 553 height 75
copy article "Reddit users frequently express frustration about the lack of transparency rega…"
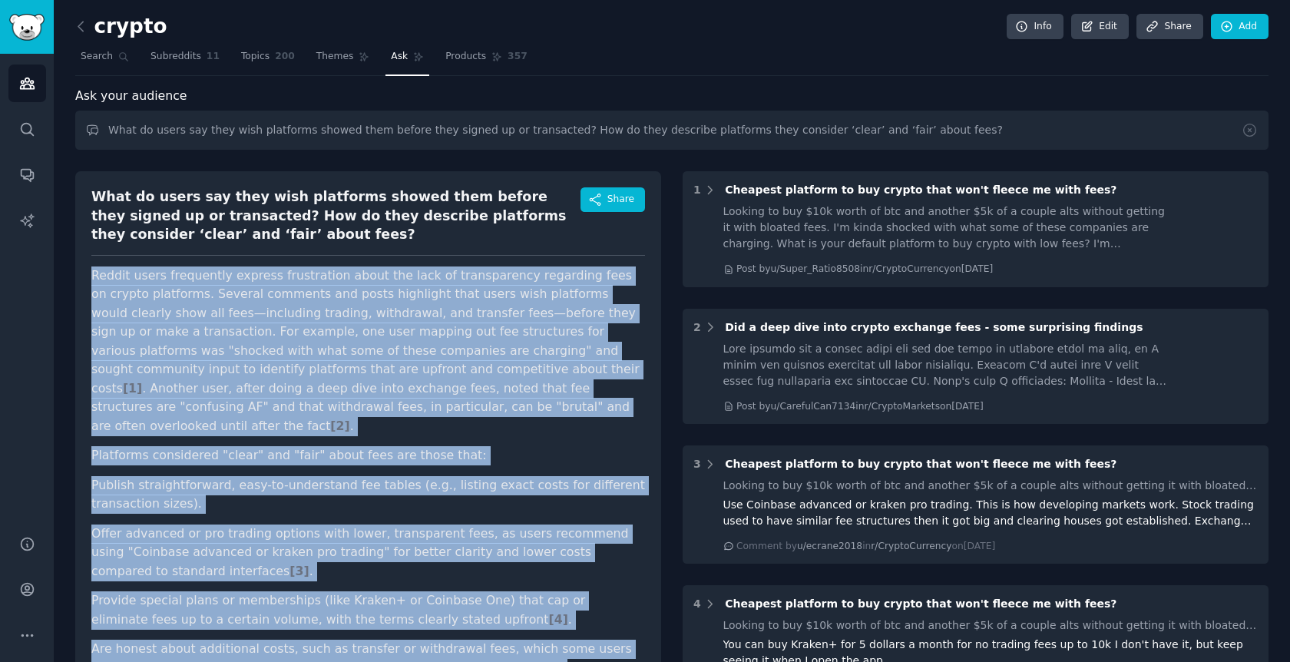
scroll to position [0, 0]
click at [395, 55] on span "Ask" at bounding box center [399, 57] width 17 height 14
click at [464, 59] on span "Products" at bounding box center [465, 57] width 41 height 14
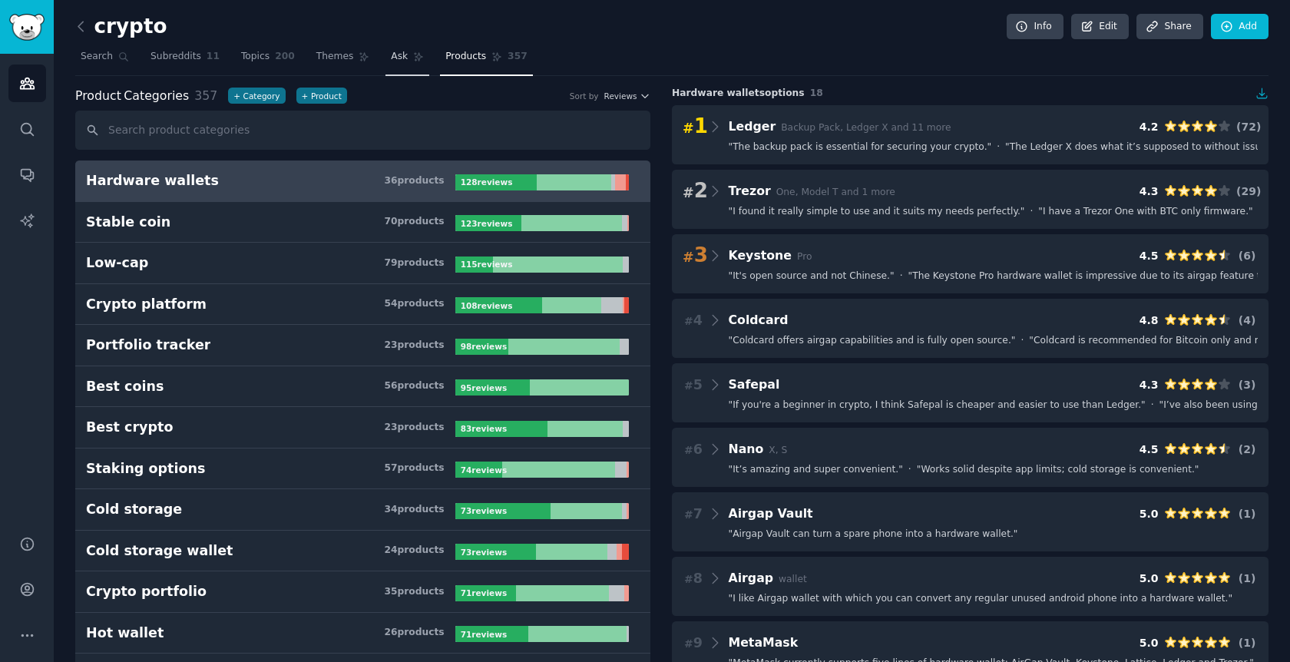
click at [394, 56] on span "Ask" at bounding box center [399, 57] width 17 height 14
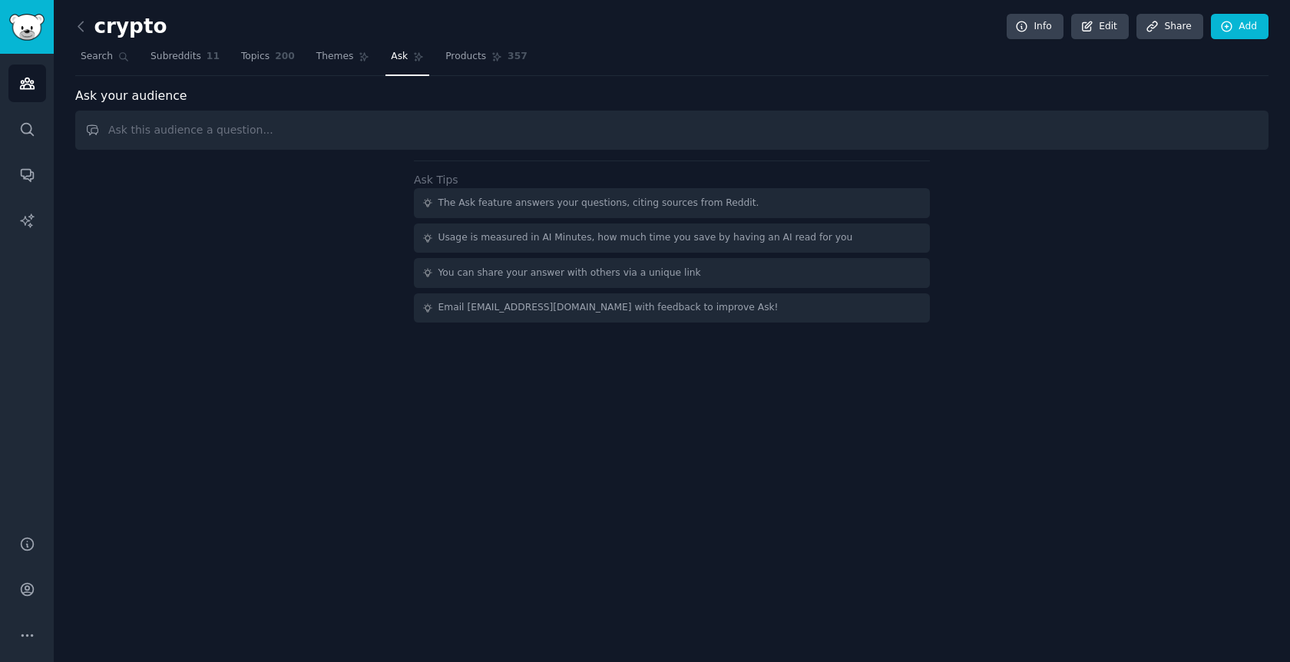
click at [394, 56] on span "Ask" at bounding box center [399, 57] width 17 height 14
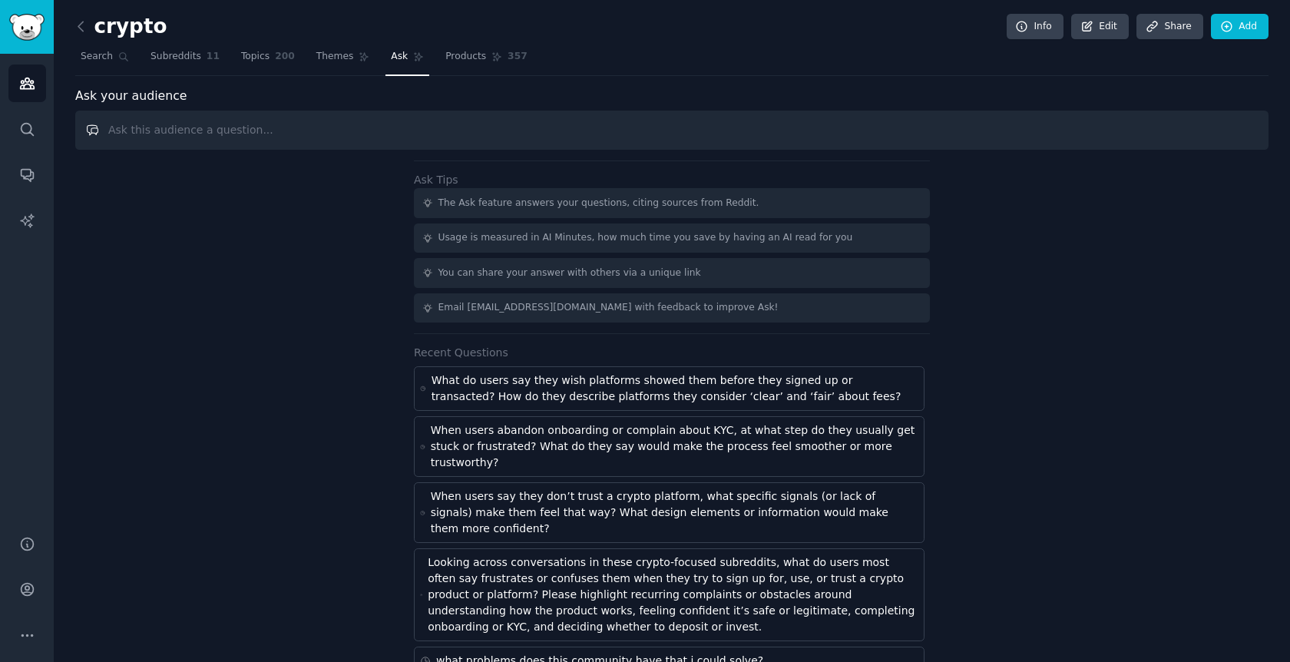
click at [419, 121] on input "text" at bounding box center [671, 130] width 1193 height 39
paste input "How do users go about choosing a crypto platform, and what information are they…"
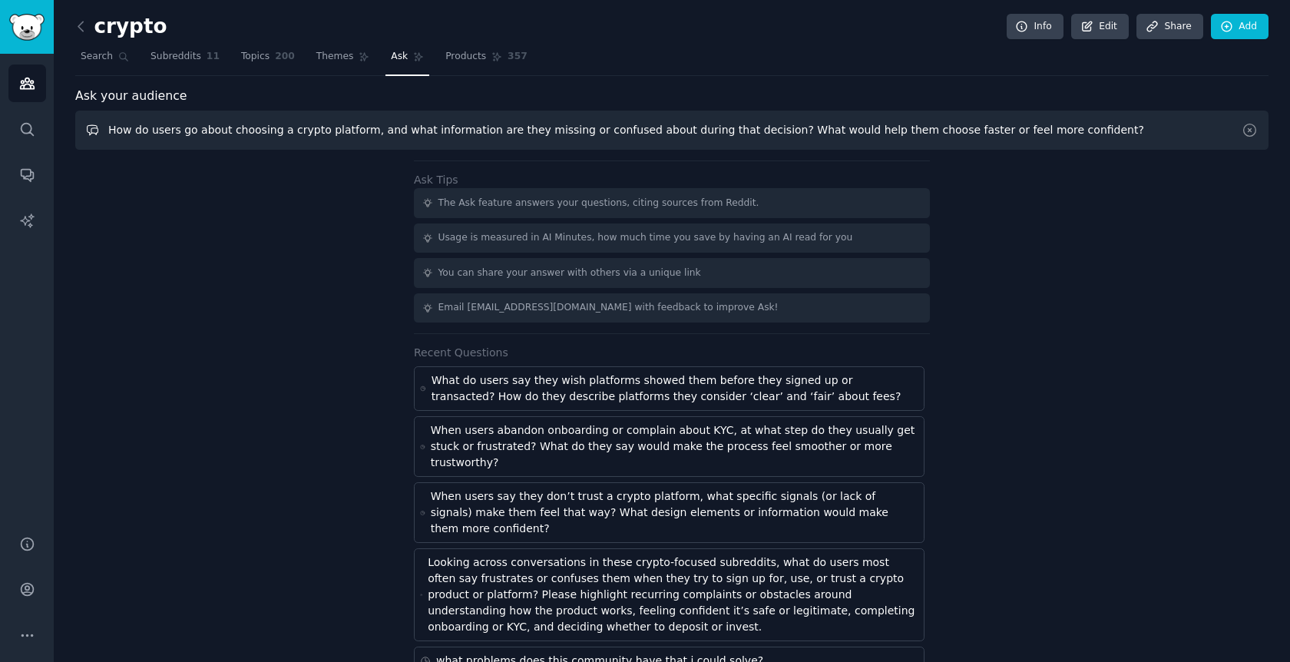
type input "How do users go about choosing a crypto platform, and what information are they…"
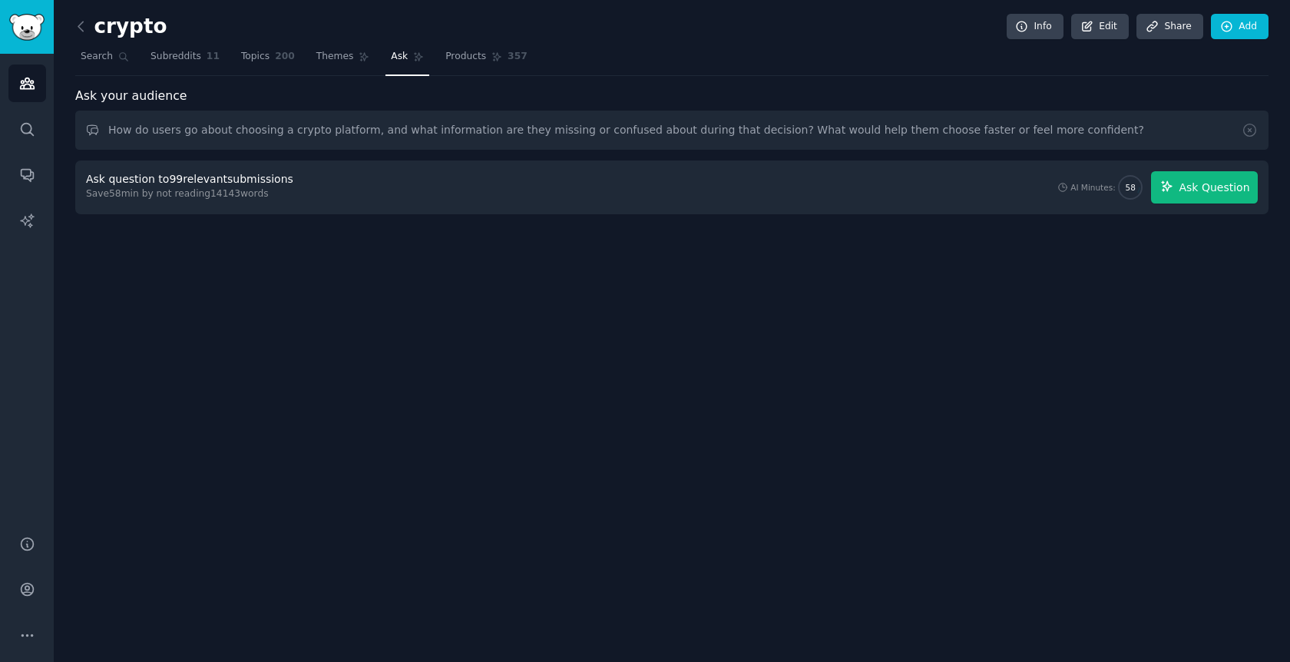
click at [1185, 185] on span "Ask Question" at bounding box center [1213, 188] width 71 height 16
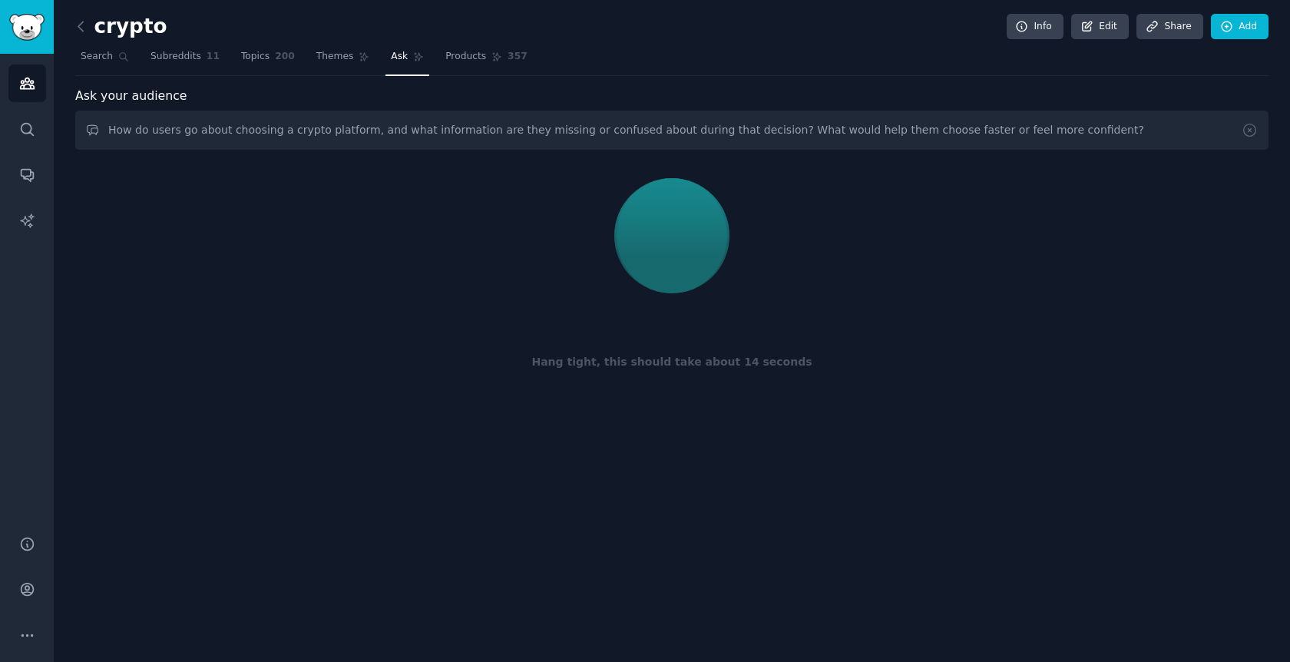
click at [905, 70] on nav "Search Subreddits 11 Topics 200 Themes Ask Products 357" at bounding box center [671, 60] width 1193 height 31
click at [829, 69] on nav "Search Subreddits 11 Topics 200 Themes Ask Products 357" at bounding box center [671, 60] width 1193 height 31
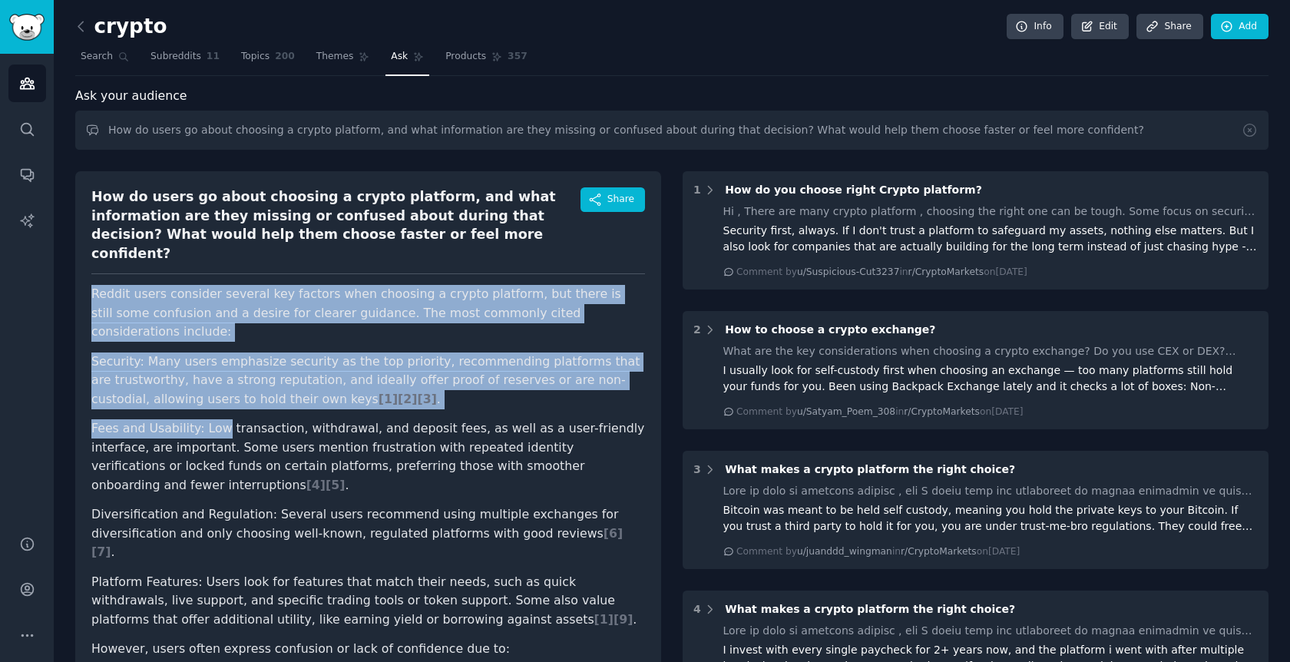
drag, startPoint x: 91, startPoint y: 271, endPoint x: 220, endPoint y: 381, distance: 169.9
click at [220, 381] on div "How do users go about choosing a crypto platform, and what information are they…" at bounding box center [368, 632] width 586 height 923
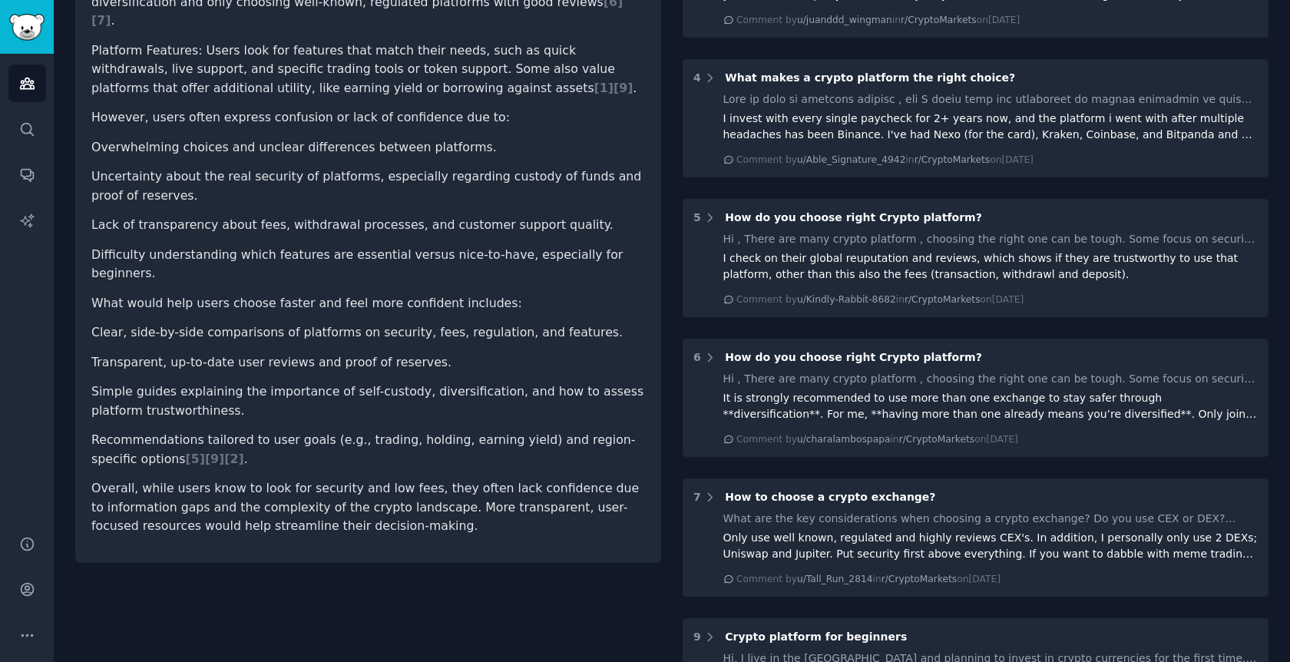
scroll to position [533, 0]
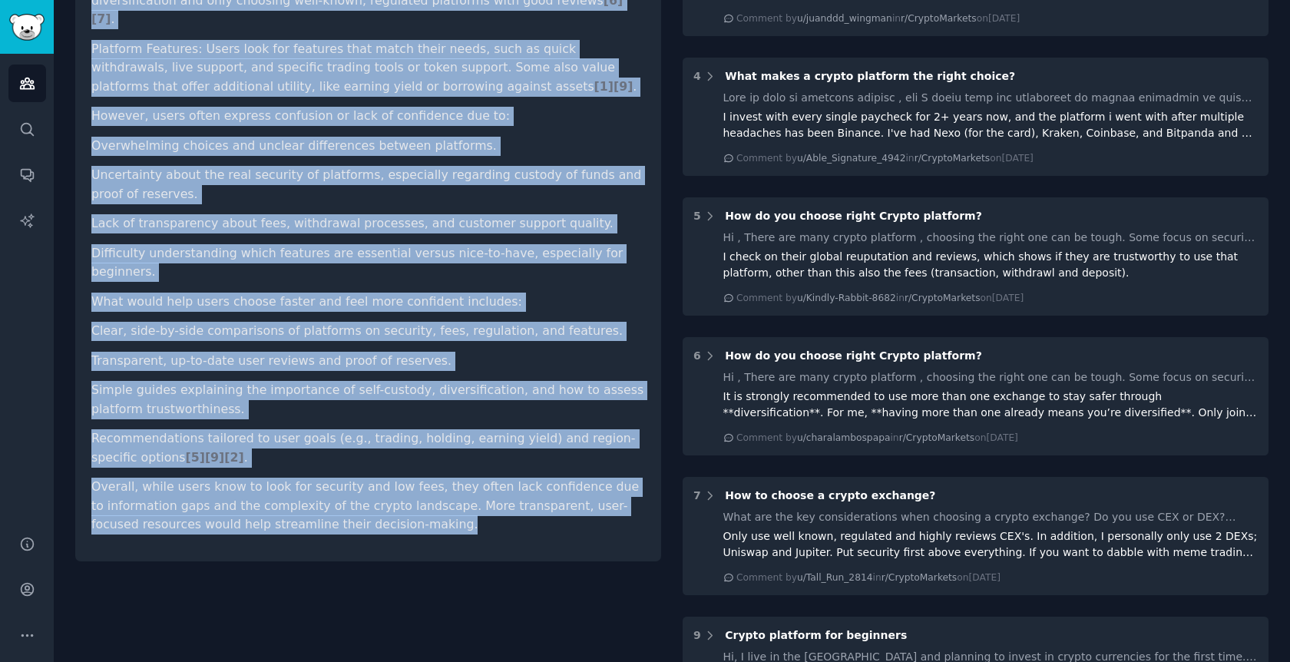
click at [417, 477] on p "Overall, while users know to look for security and low fees, they often lack co…" at bounding box center [367, 505] width 553 height 57
copy article "Reddit users consider several key factors when choosing a crypto platform, but …"
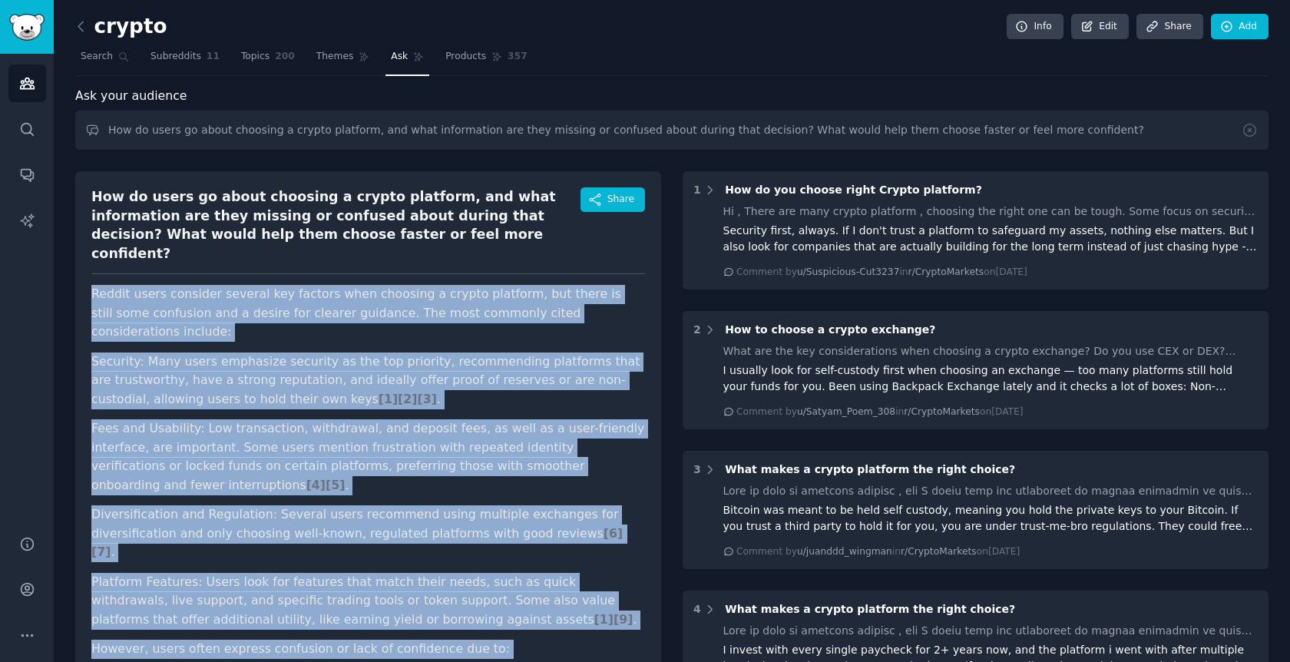
scroll to position [0, 0]
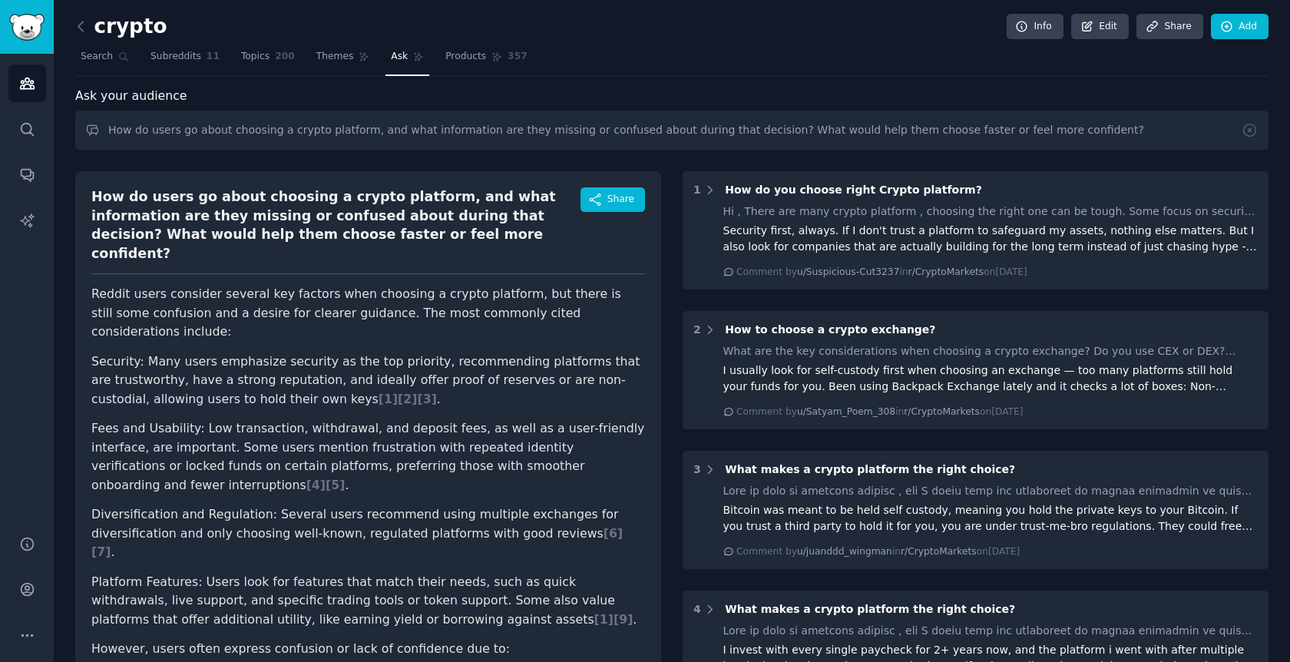
click at [802, 58] on nav "Search Subreddits 11 Topics 200 Themes Ask Products 357" at bounding box center [671, 60] width 1193 height 31
